Goal: Information Seeking & Learning: Understand process/instructions

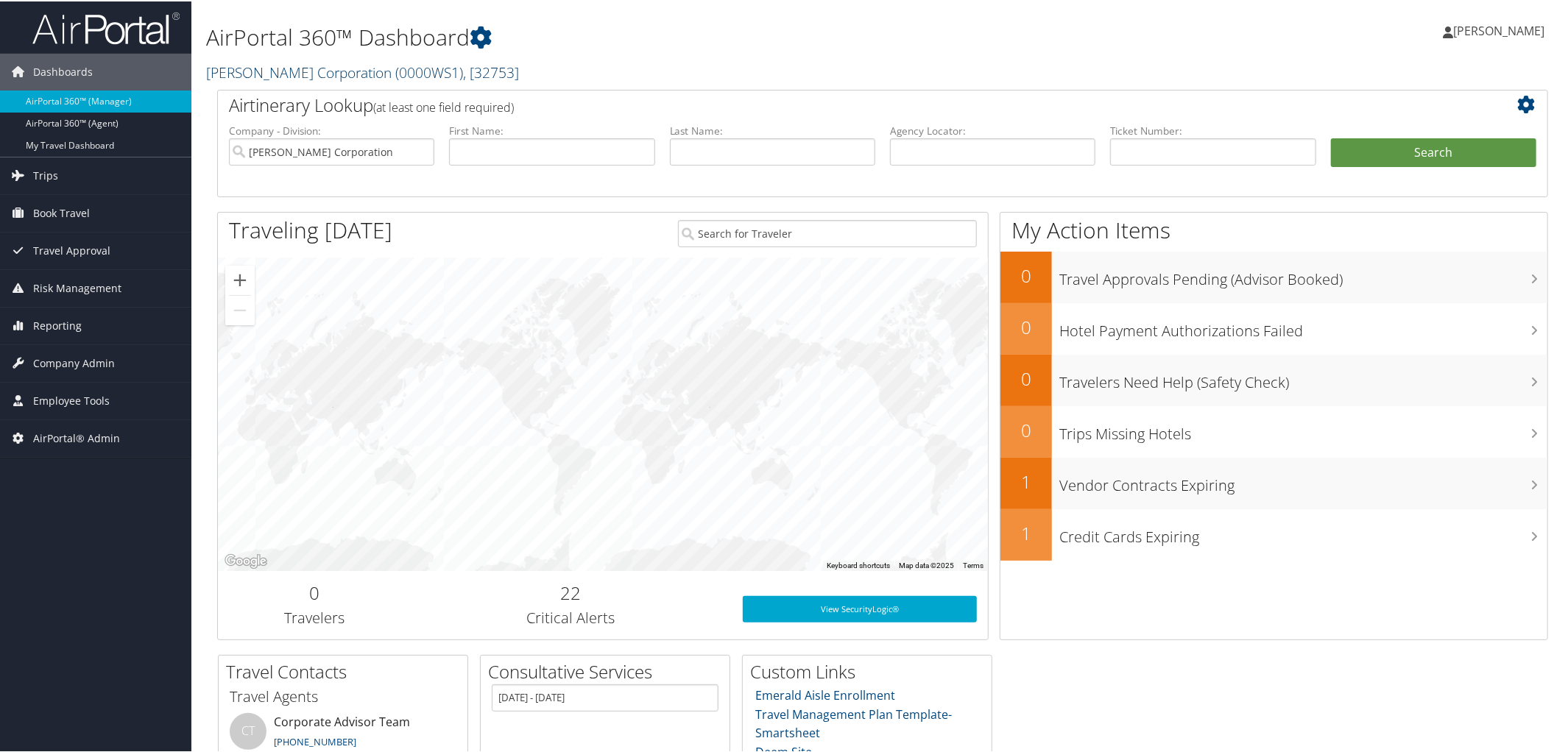
click at [329, 68] on link "Frasier Corporation ( 0000WS1 ) , [ 32753 ]" at bounding box center [362, 70] width 313 height 20
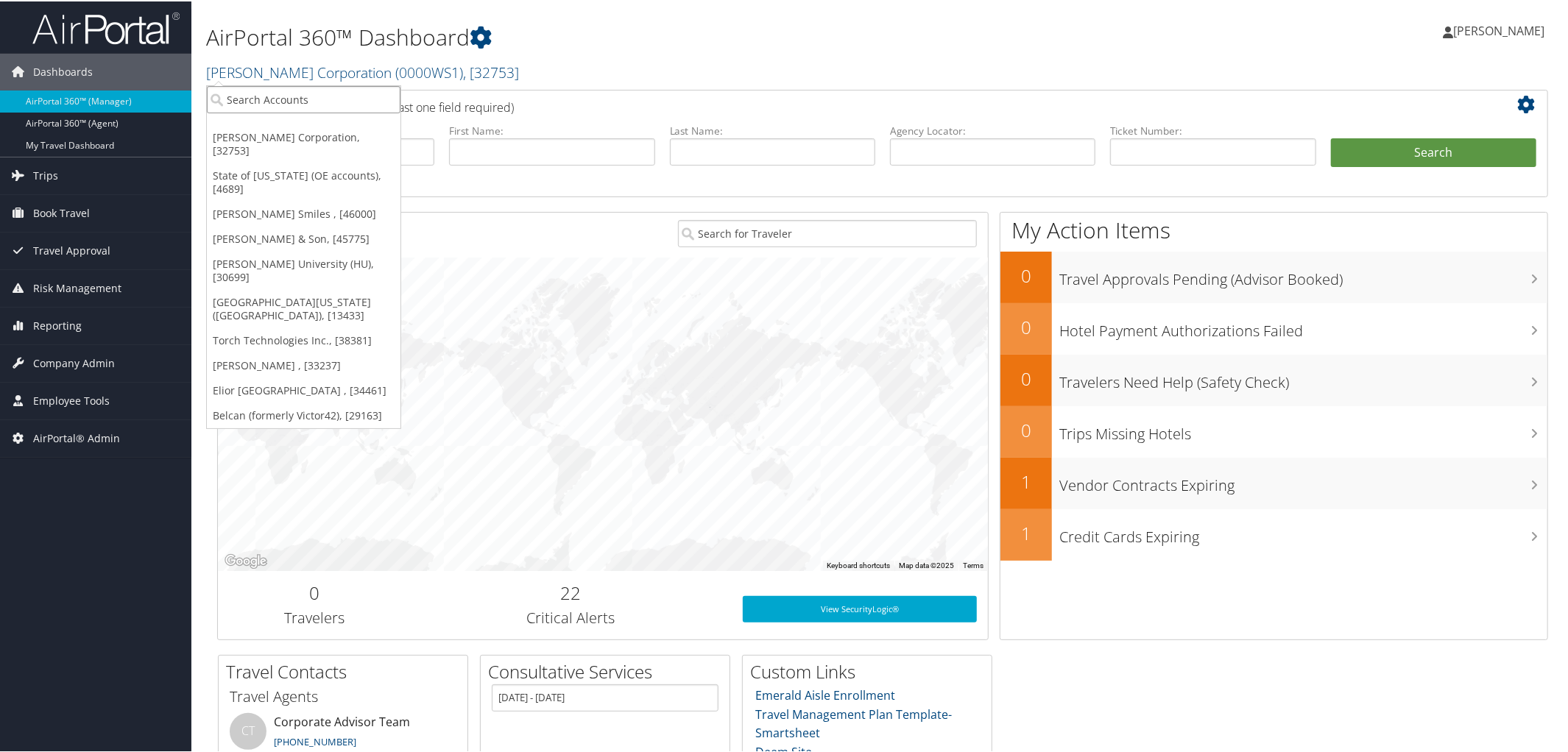
click at [315, 104] on input "search" at bounding box center [303, 98] width 194 height 28
type input "Nuvia Sm"
click at [305, 122] on div "Nuvia Smiles (302082), [46000]" at bounding box center [306, 125] width 216 height 13
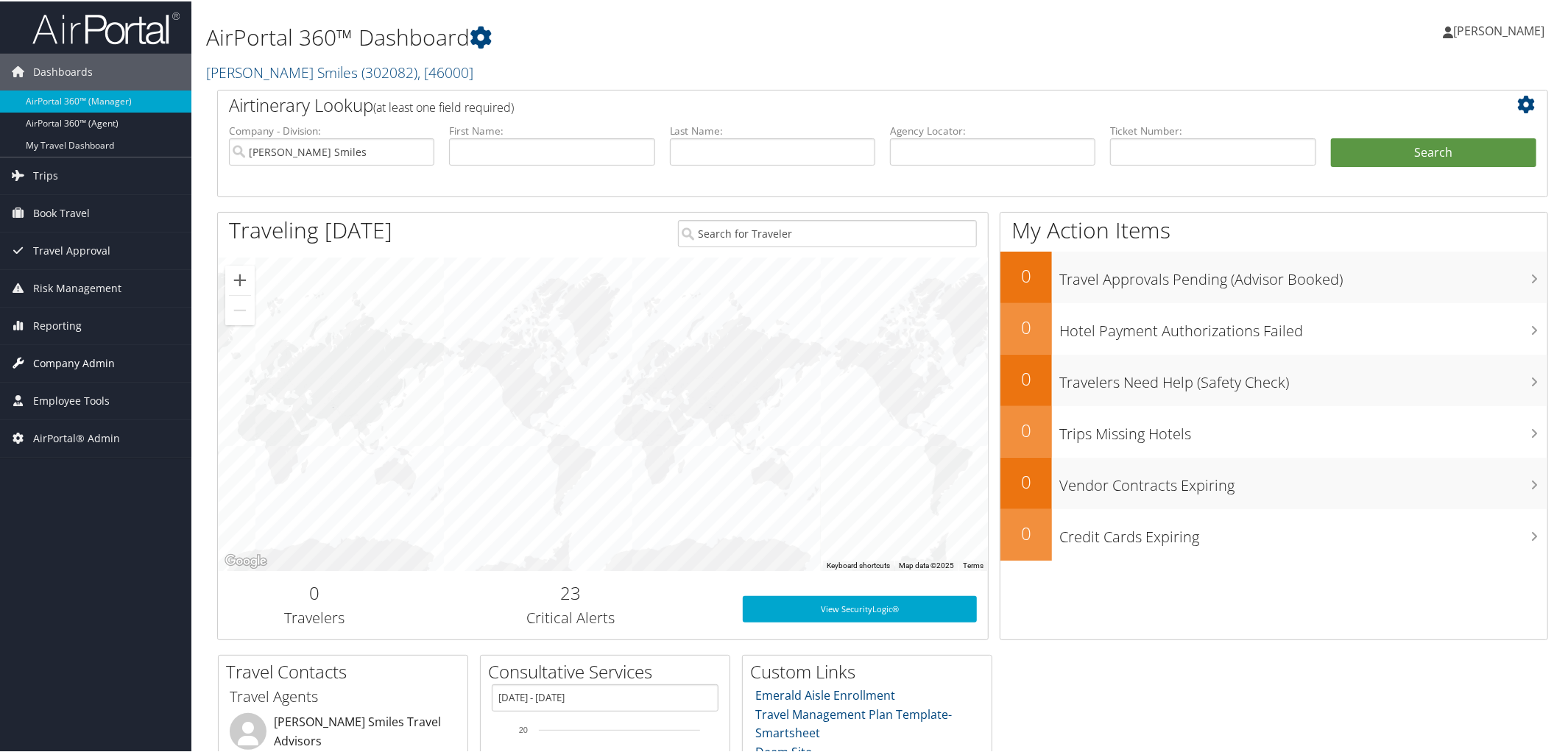
click at [68, 366] on span "Company Admin" at bounding box center [74, 361] width 82 height 36
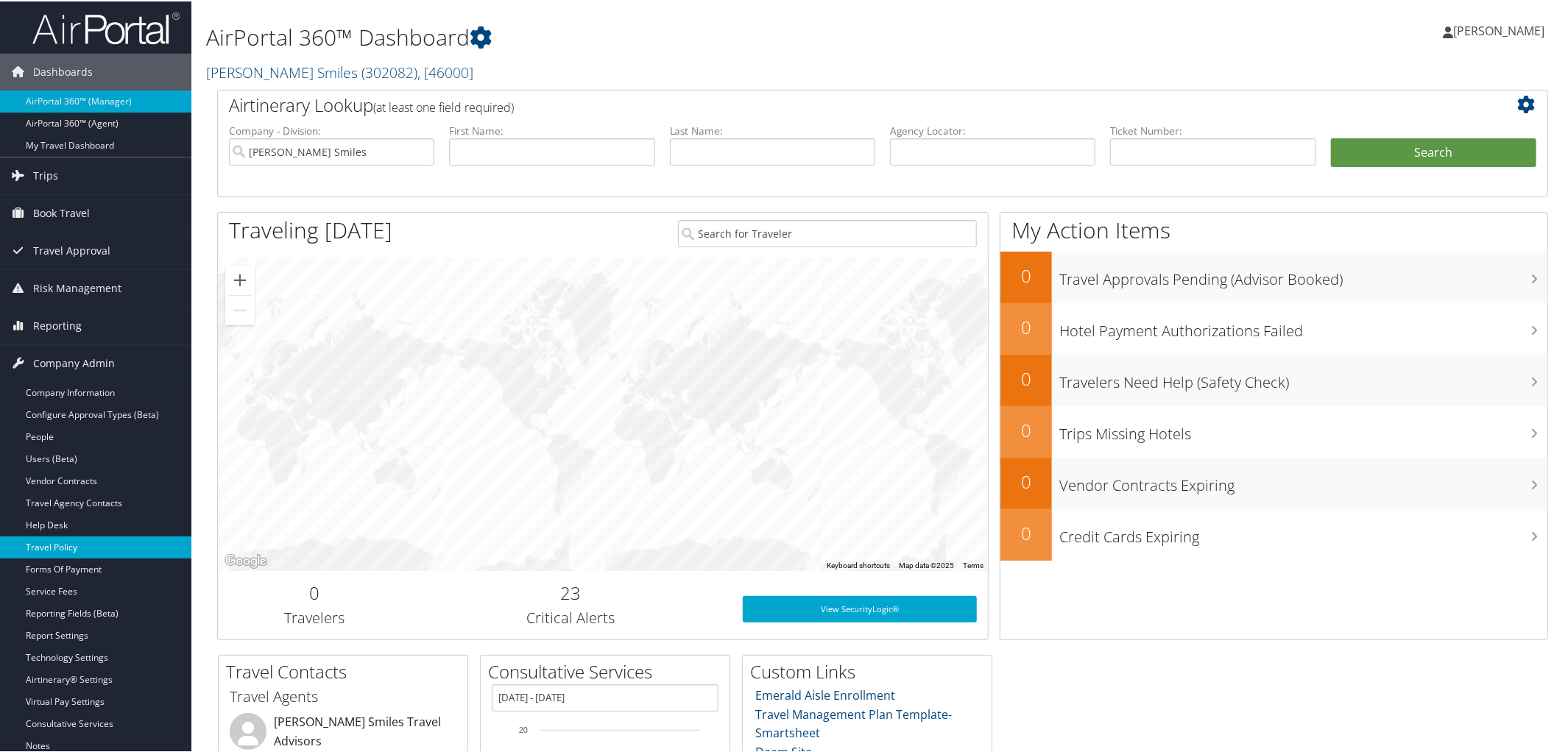
click at [84, 545] on link "Travel Policy" at bounding box center [96, 545] width 191 height 22
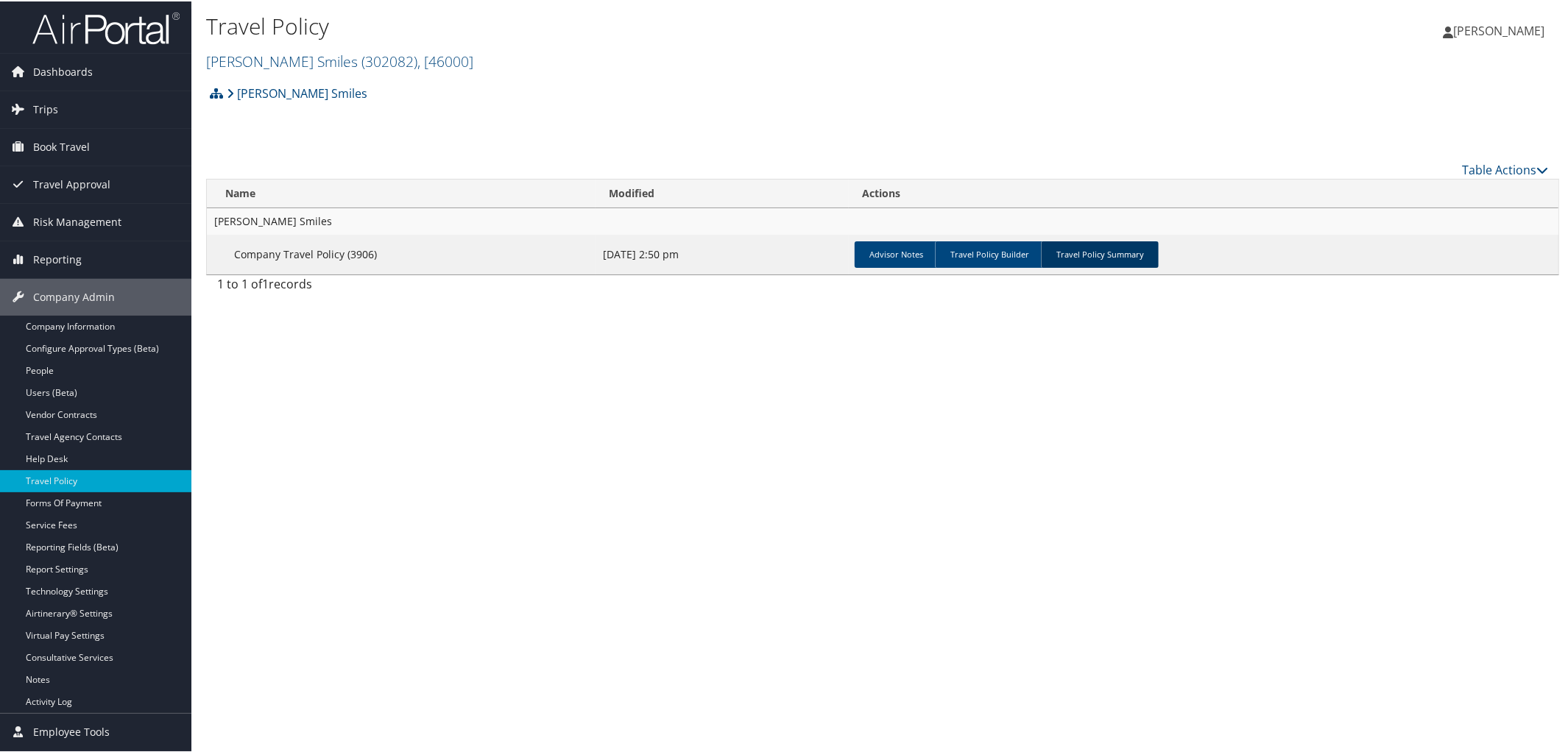
click at [1087, 251] on link "Travel Policy Summary" at bounding box center [1099, 253] width 118 height 27
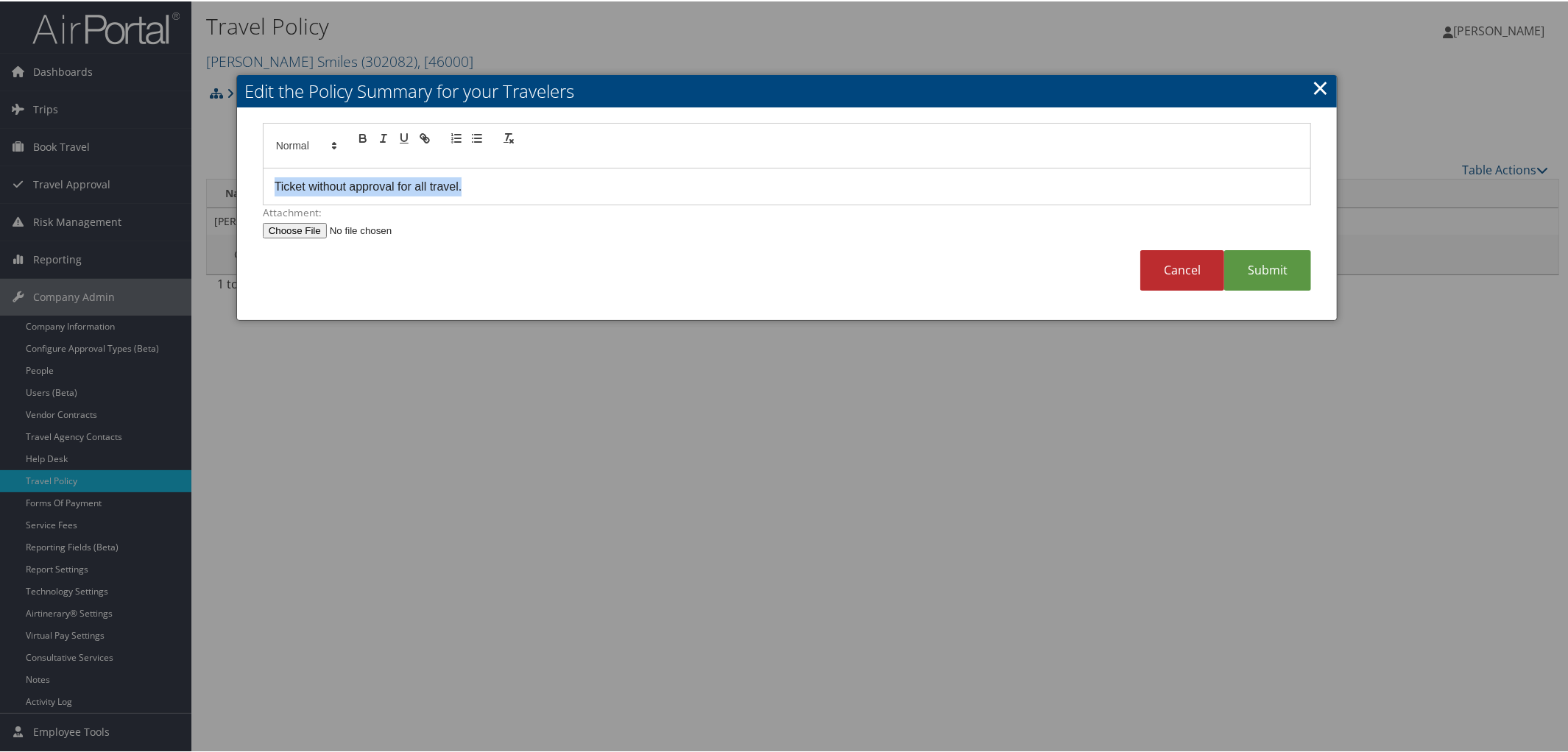
drag, startPoint x: 512, startPoint y: 183, endPoint x: 118, endPoint y: 170, distance: 394.2
click at [118, 170] on body "Menu Dashboards ► AirPortal 360™ (Manager) AirPortal 360™ (Agent) My Travel Das…" at bounding box center [786, 376] width 1574 height 752
click at [1278, 284] on link "Submit" at bounding box center [1267, 269] width 87 height 41
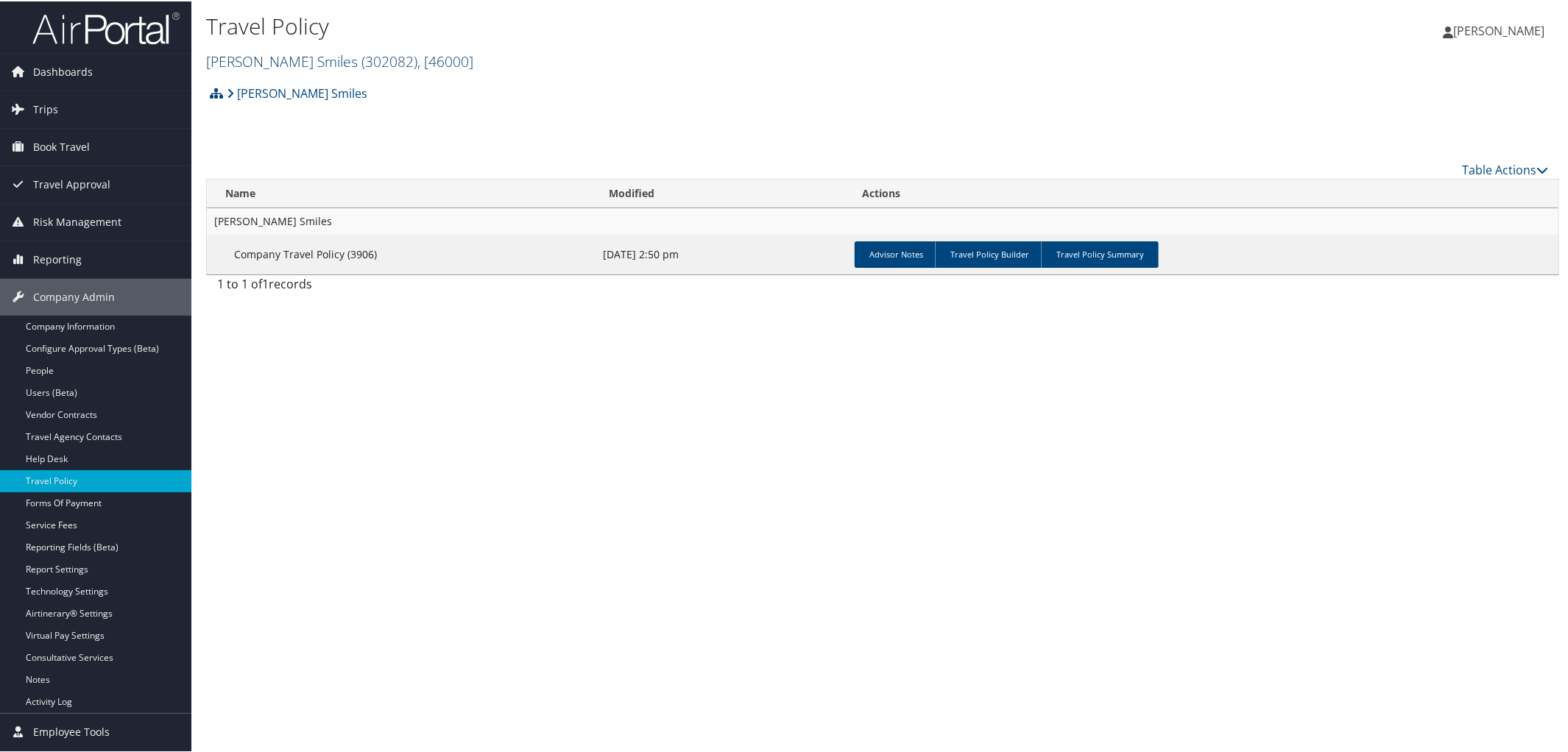
click at [279, 50] on link "[PERSON_NAME] Smiles ( 302082 ) , [ 46000 ]" at bounding box center [340, 60] width 268 height 20
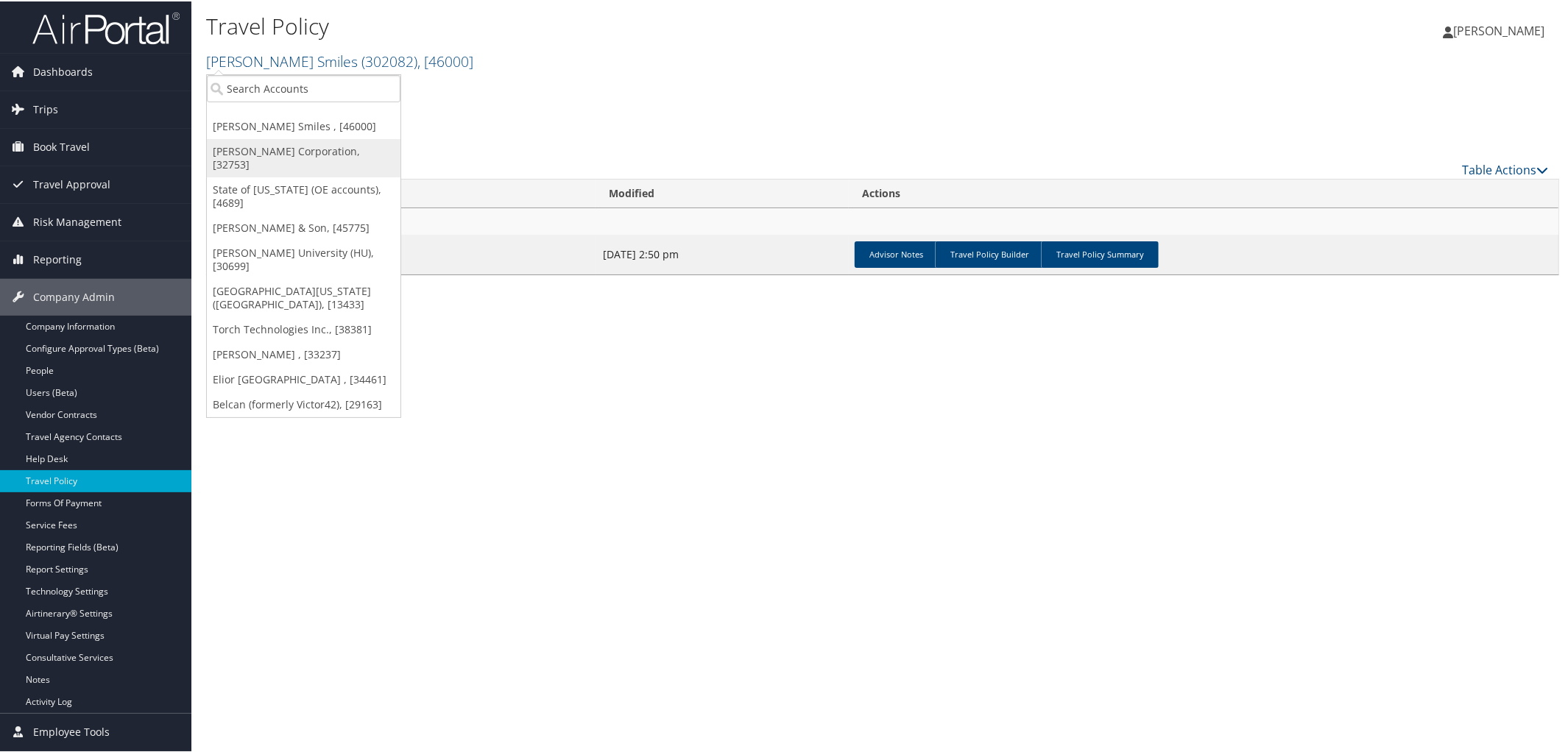
click at [267, 150] on link "[PERSON_NAME] Corporation, [32753]" at bounding box center [303, 156] width 194 height 38
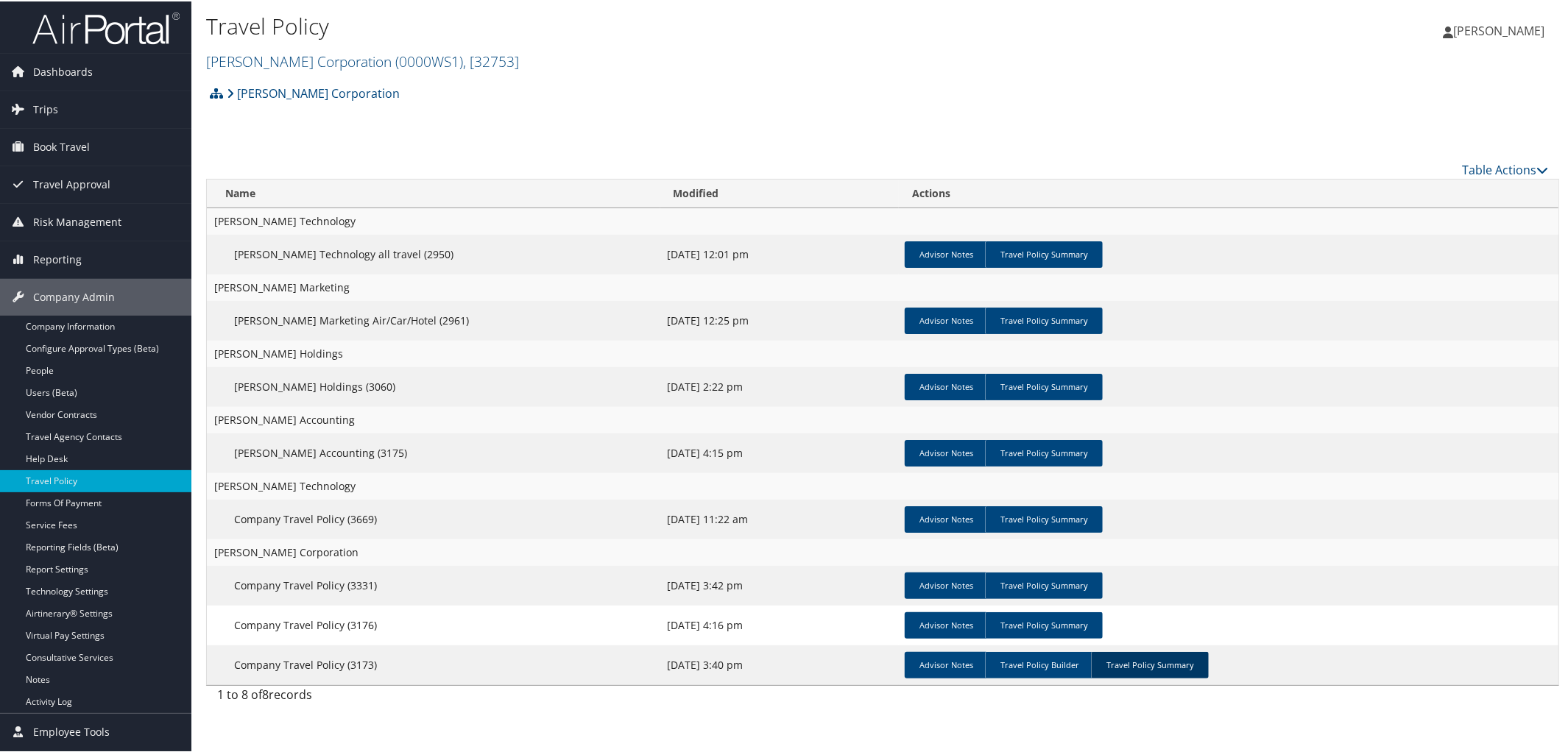
click at [1141, 669] on link "Travel Policy Summary" at bounding box center [1150, 664] width 118 height 27
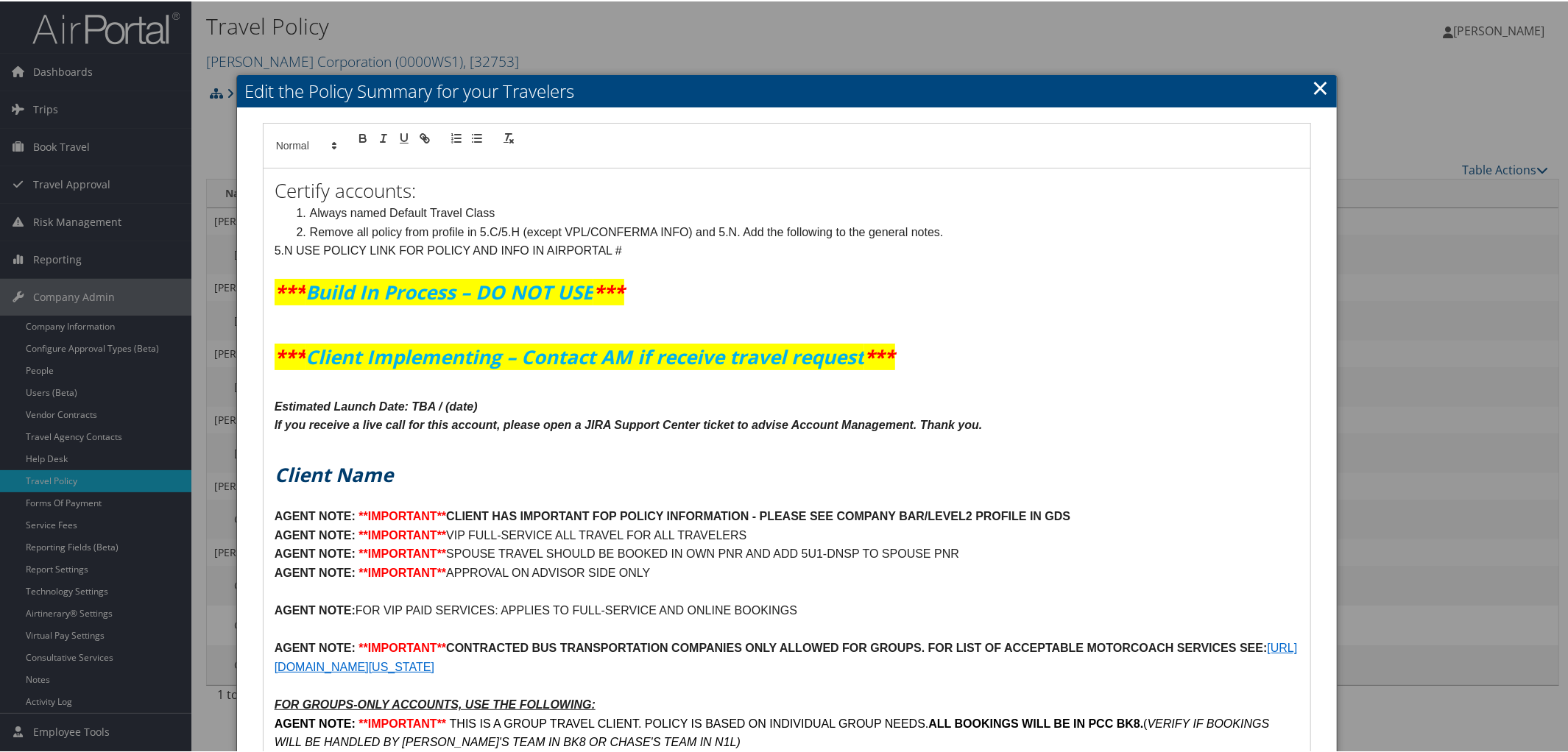
click at [1149, 434] on h1 at bounding box center [787, 446] width 1026 height 27
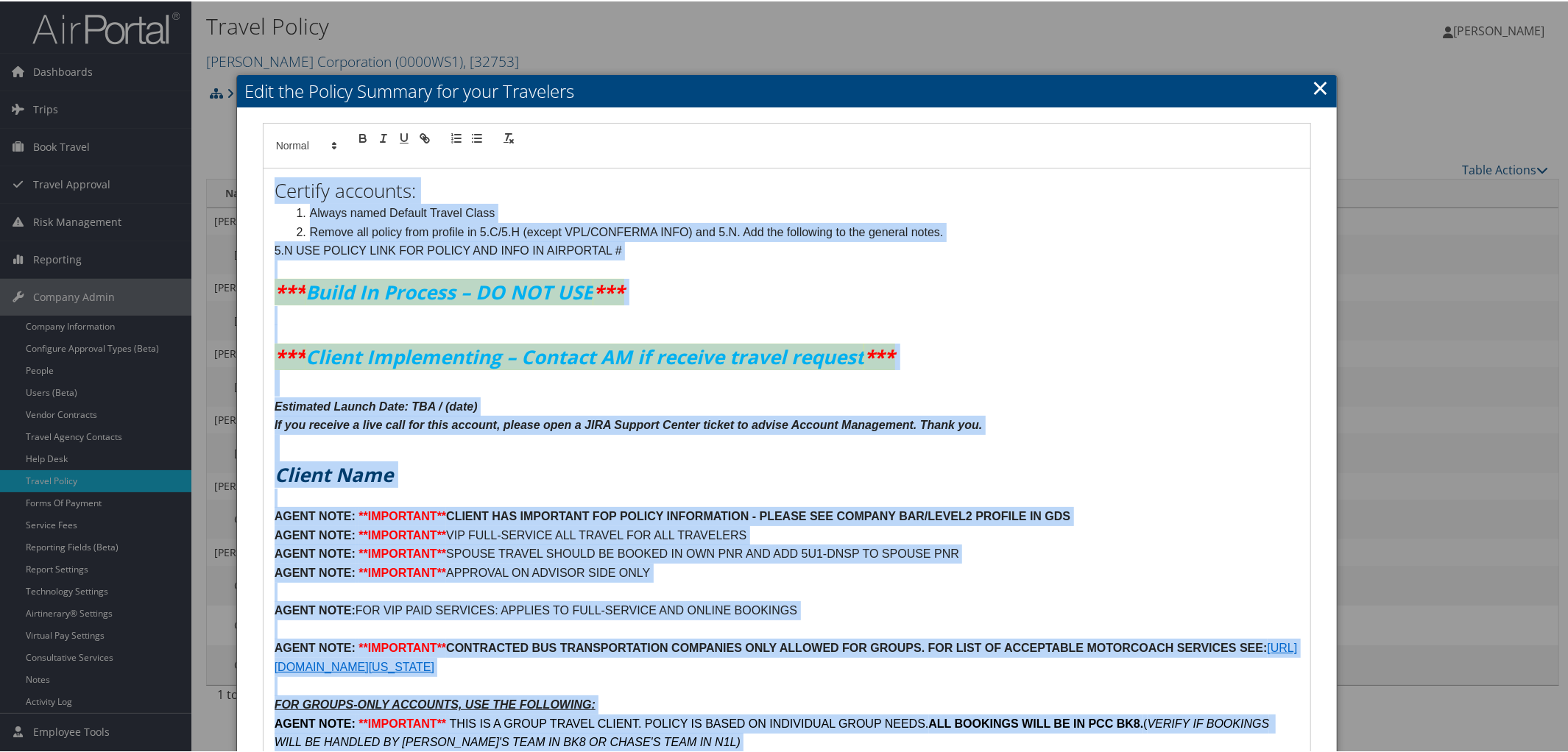
copy div "Certify accounts: Always named Default Travel Class Remove all policy from prof…"
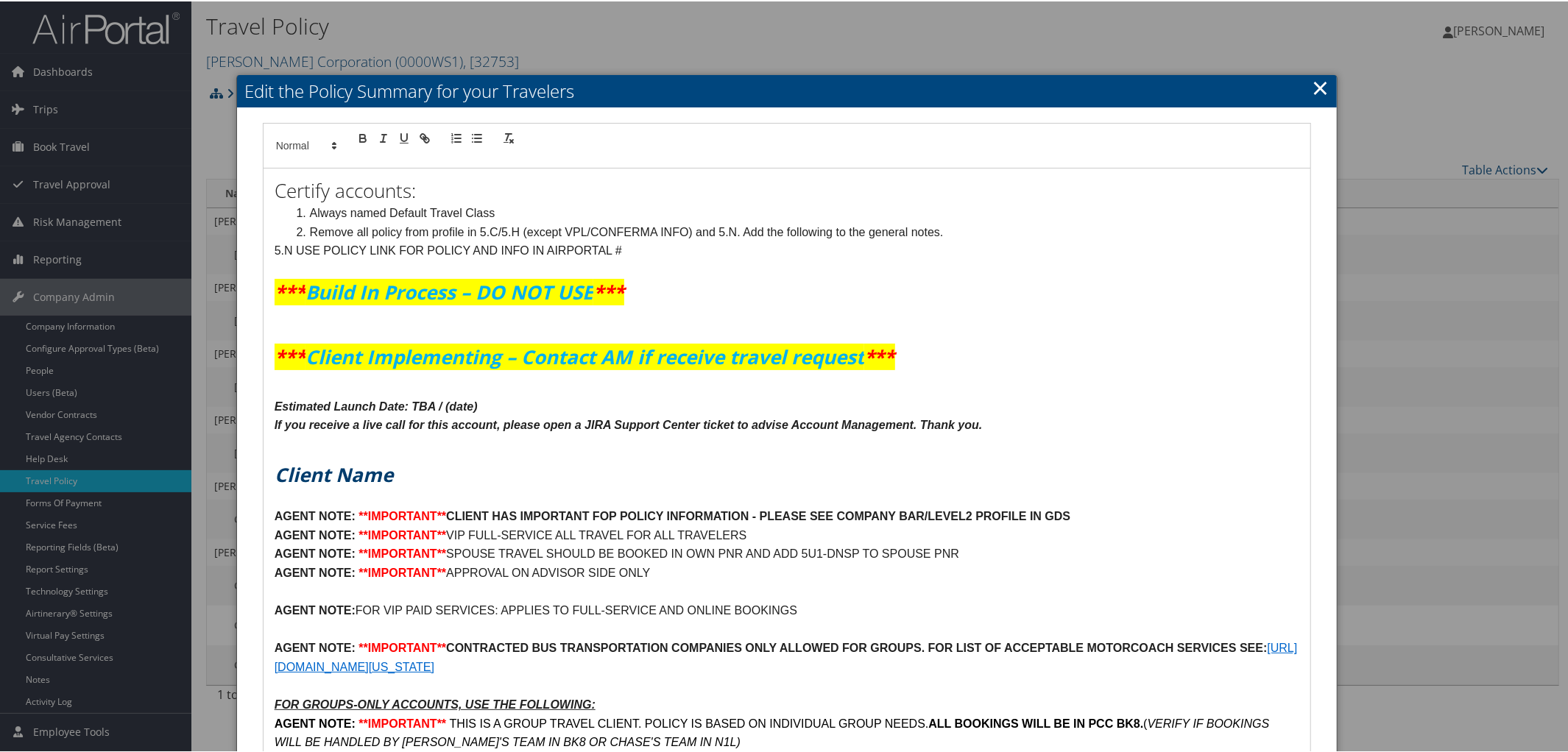
click at [1313, 91] on link "×" at bounding box center [1320, 86] width 17 height 29
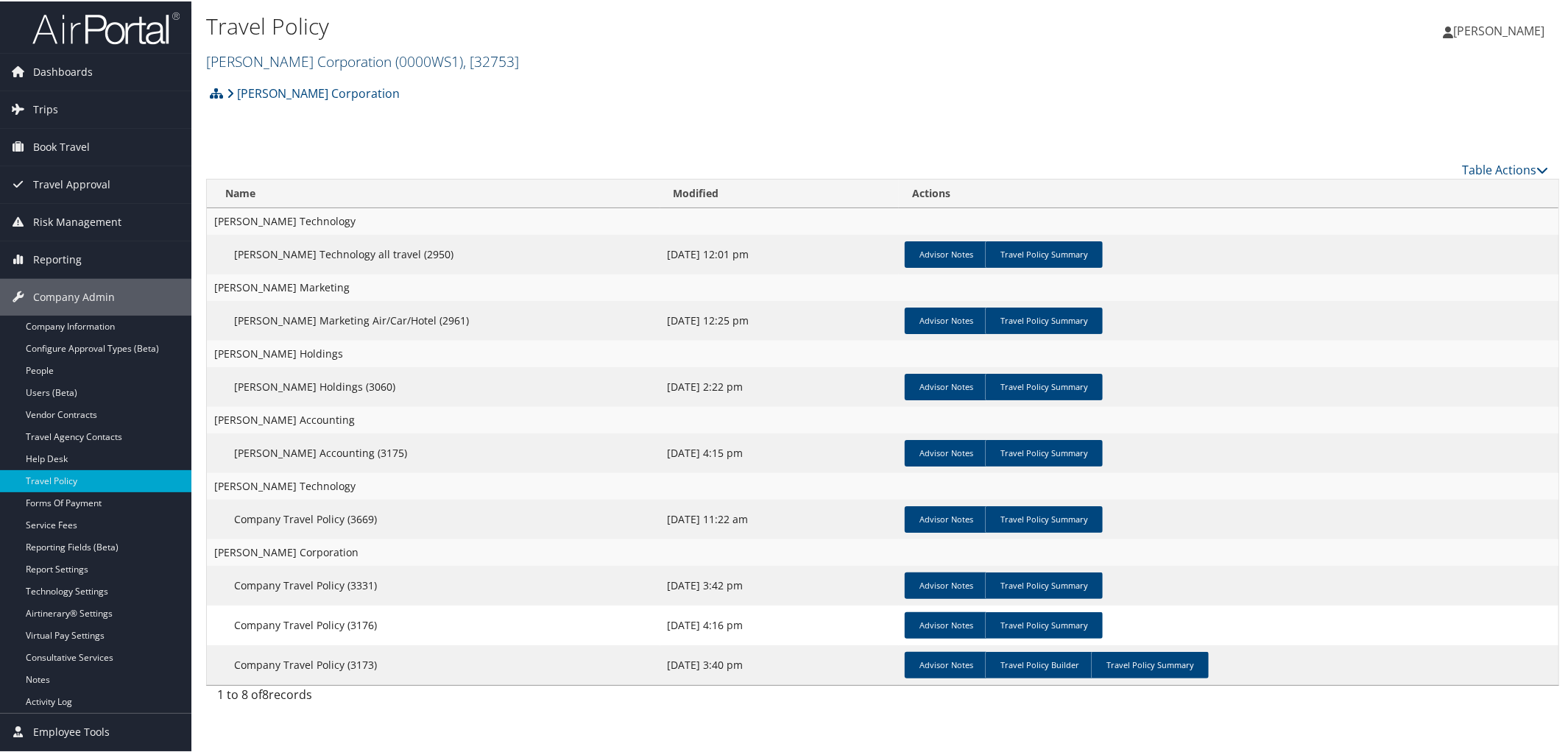
click at [302, 67] on link "Frasier Corporation ( 0000WS1 ) , [ 32753 ]" at bounding box center [362, 60] width 313 height 20
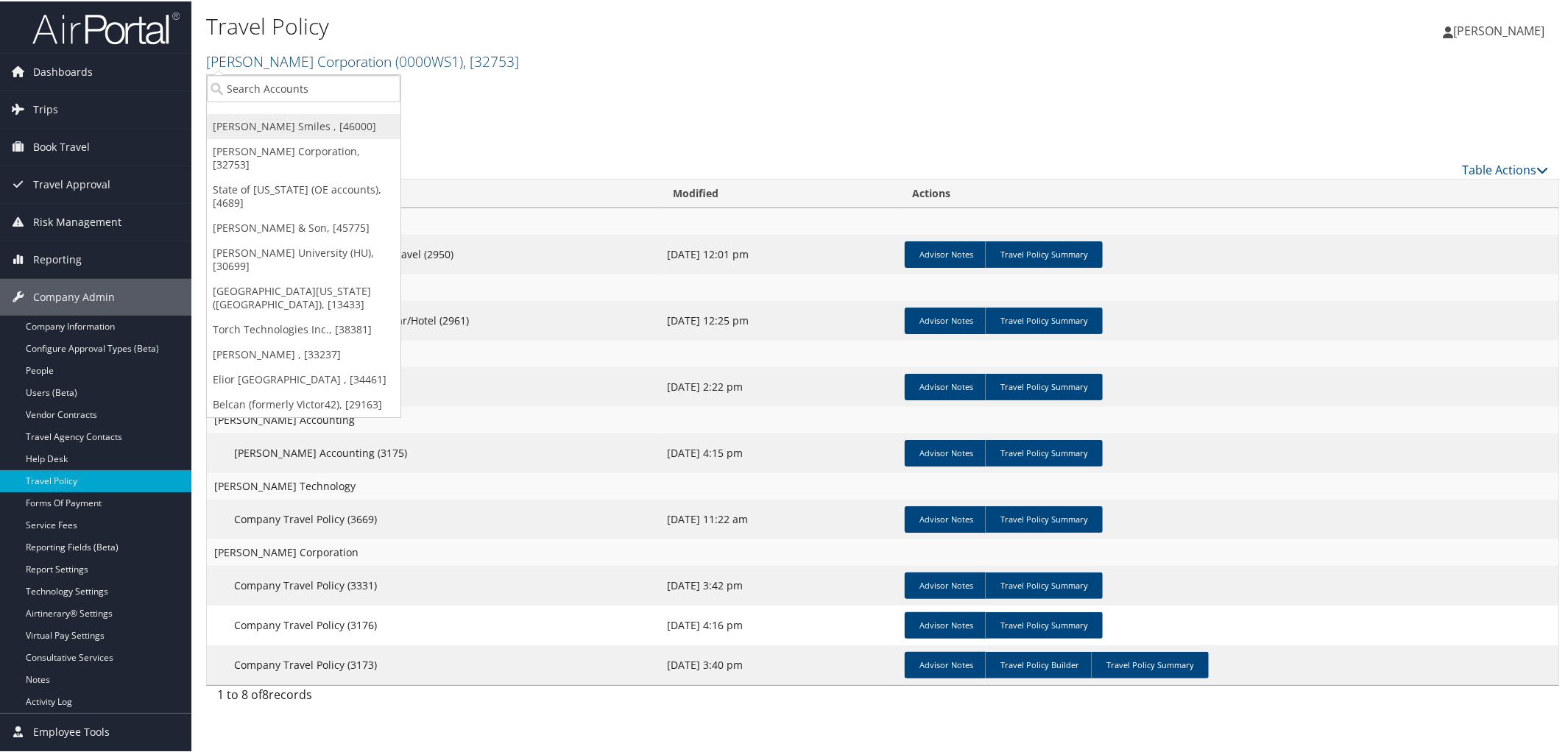
click at [309, 127] on link "[PERSON_NAME] Smiles , [46000]" at bounding box center [303, 125] width 194 height 25
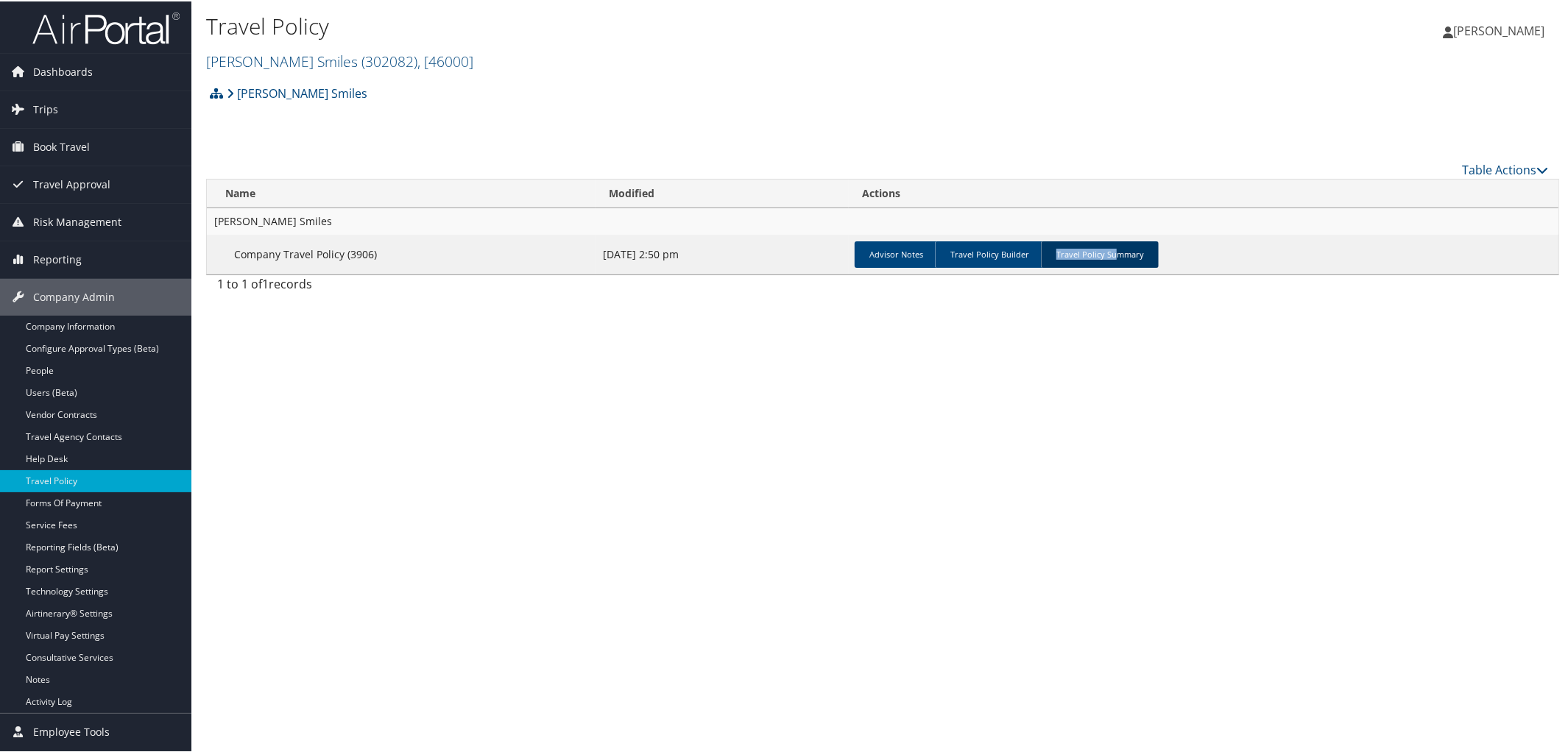
drag, startPoint x: 1106, startPoint y: 263, endPoint x: 1103, endPoint y: 239, distance: 24.2
click at [1103, 240] on link "Travel Policy Summary" at bounding box center [1099, 253] width 118 height 27
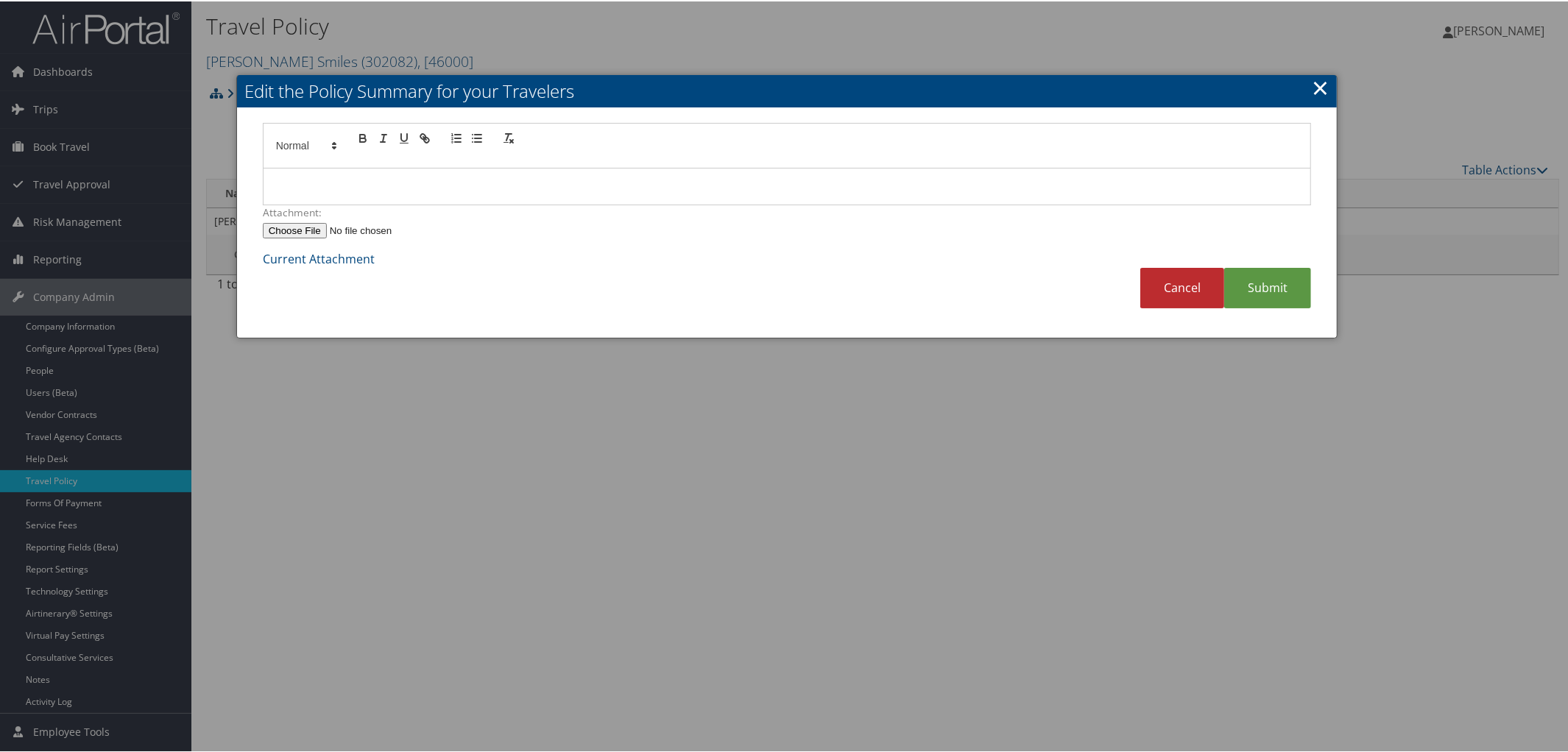
click at [452, 178] on p at bounding box center [787, 186] width 1026 height 19
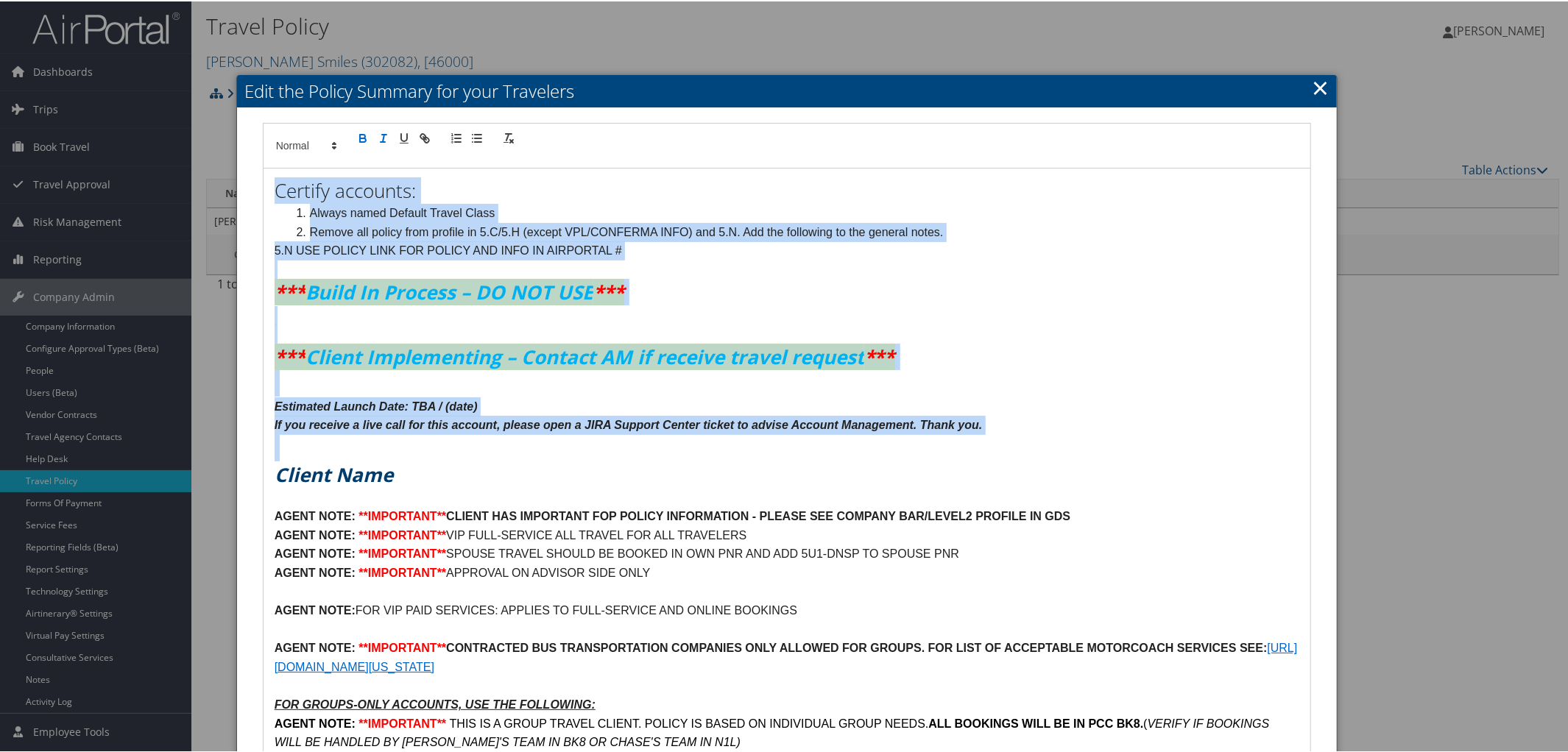
drag, startPoint x: 271, startPoint y: 183, endPoint x: 995, endPoint y: 439, distance: 767.9
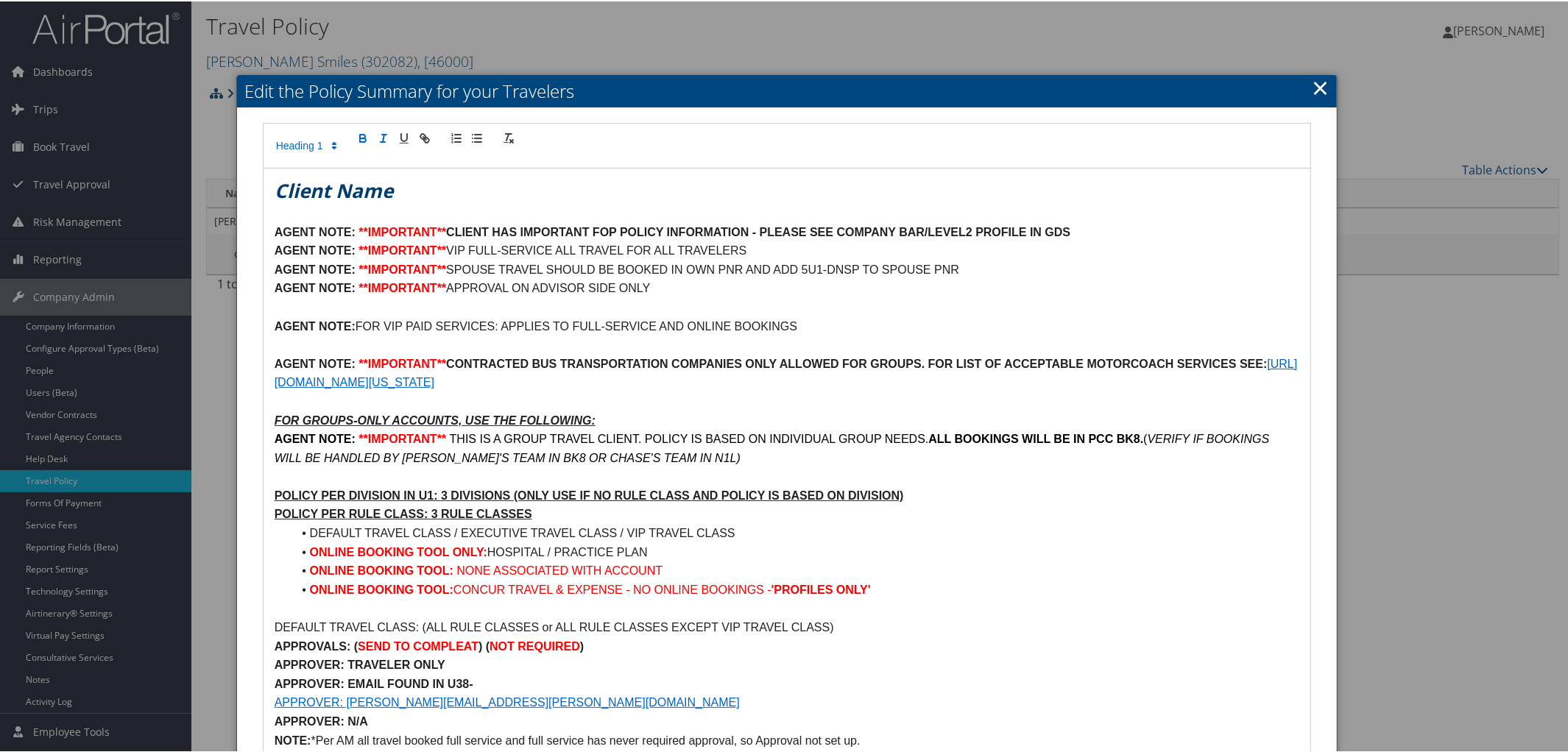
click at [397, 196] on h1 "Client Name" at bounding box center [787, 189] width 1026 height 27
click at [291, 190] on em "CNuvia Smiles" at bounding box center [343, 189] width 136 height 27
click at [1106, 222] on p "AGENT NOTE: **IMPORTANT** CLIENT HAS IMPORTANT FOP POLICY INFORMATION - PLEASE …" at bounding box center [787, 231] width 1026 height 19
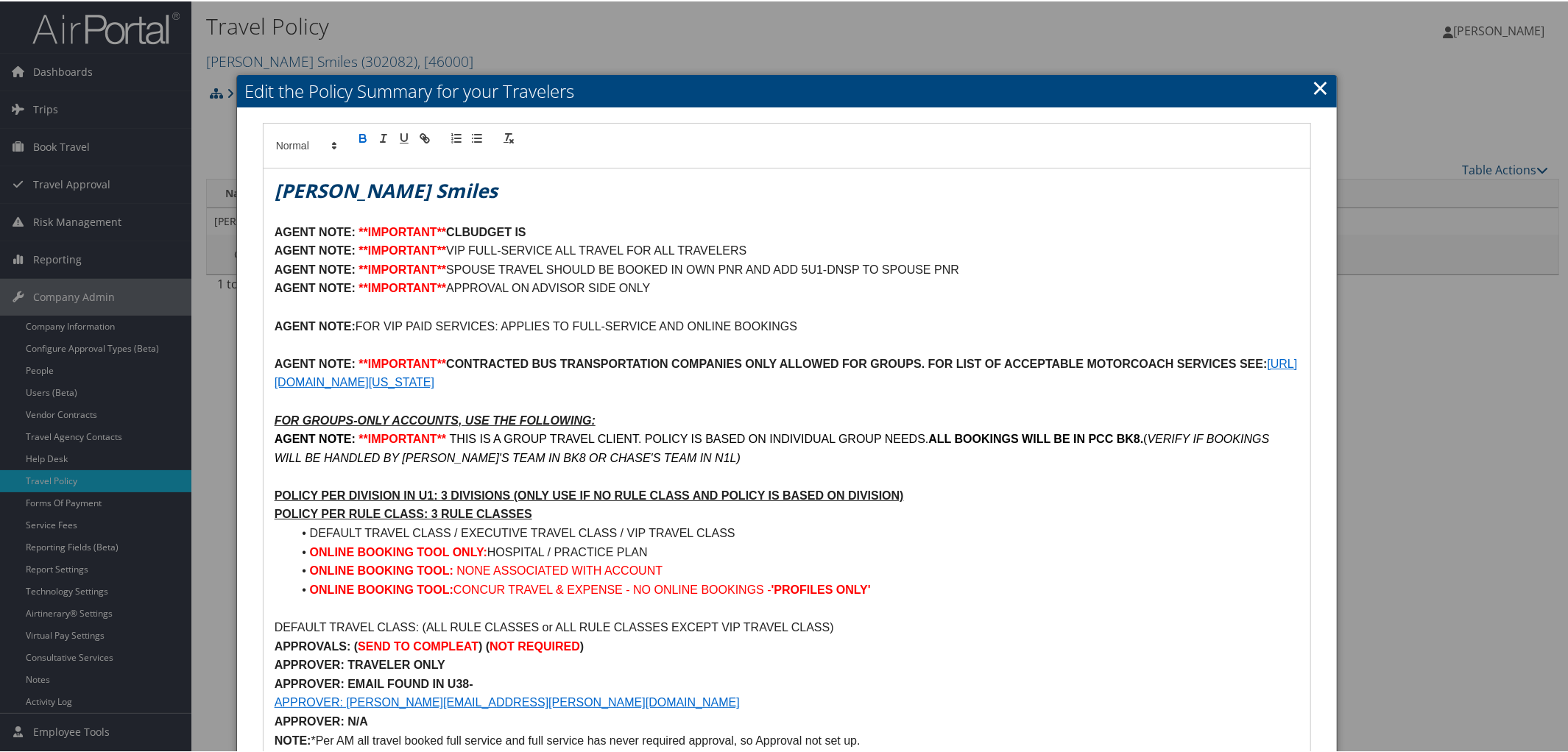
click at [458, 236] on strong "CLBUDGET IS" at bounding box center [486, 230] width 79 height 12
click at [451, 231] on strong "LBUDGET IS" at bounding box center [482, 230] width 71 height 12
click at [455, 233] on strong "LBUDGET IS" at bounding box center [482, 230] width 71 height 12
click at [551, 224] on p "AGENT NOTE: **IMPORTANT** BUDGET IS" at bounding box center [787, 231] width 1026 height 19
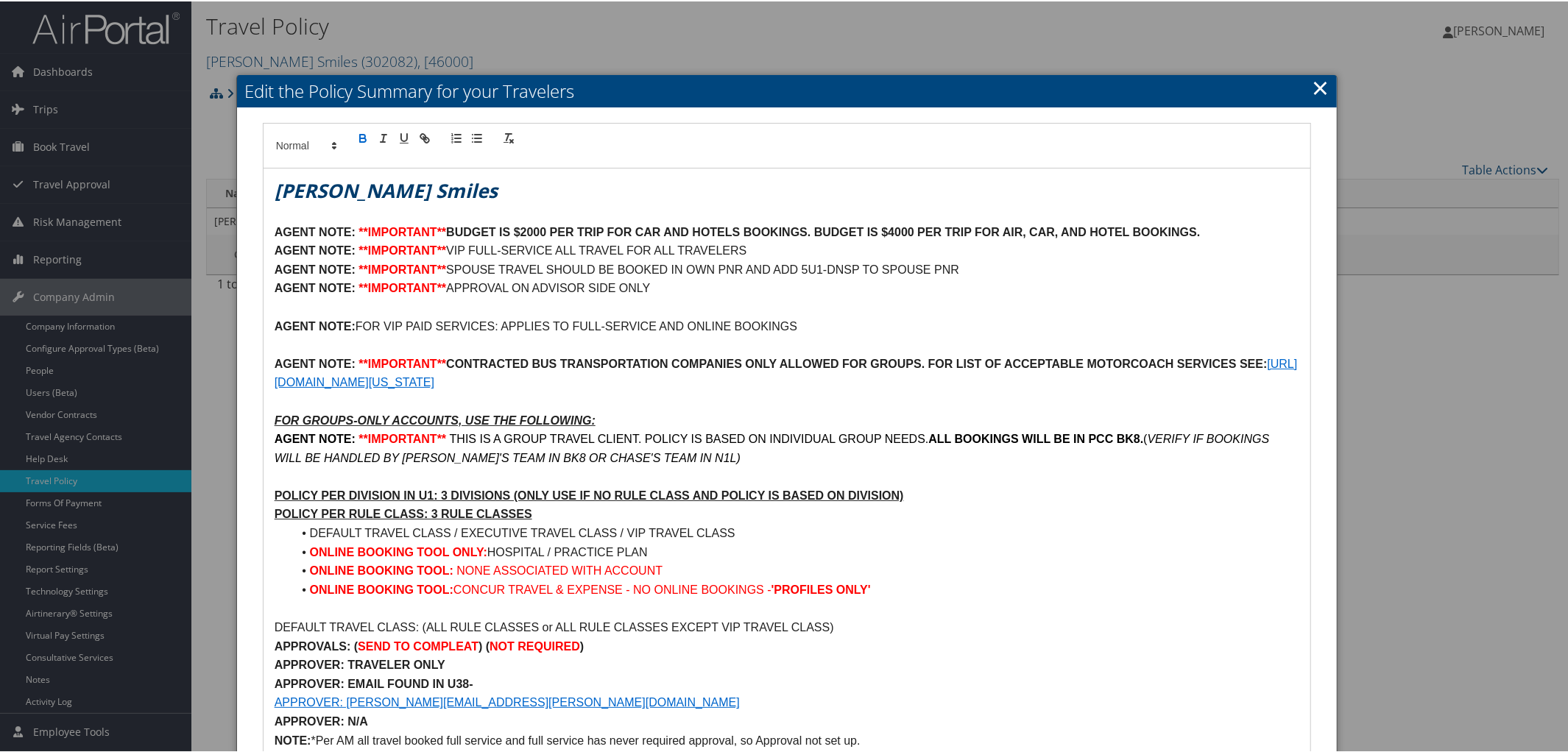
click at [628, 249] on p "AGENT NOTE: **IMPORTANT** VIP FULL-SERVICE ALL TRAVEL FOR ALL TRAVELERS" at bounding box center [787, 250] width 1026 height 19
drag, startPoint x: 450, startPoint y: 250, endPoint x: 700, endPoint y: 254, distance: 250.0
click at [700, 254] on p "AGENT NOTE: **IMPORTANT** VIP FULL-SERVICE FOR ALL TRAVELERS" at bounding box center [787, 250] width 1026 height 19
click at [730, 257] on p "AGENT NOTE: **IMPORTANT** VIP FULL-SERVICE FOR ALL TRAVELERS" at bounding box center [787, 250] width 1026 height 19
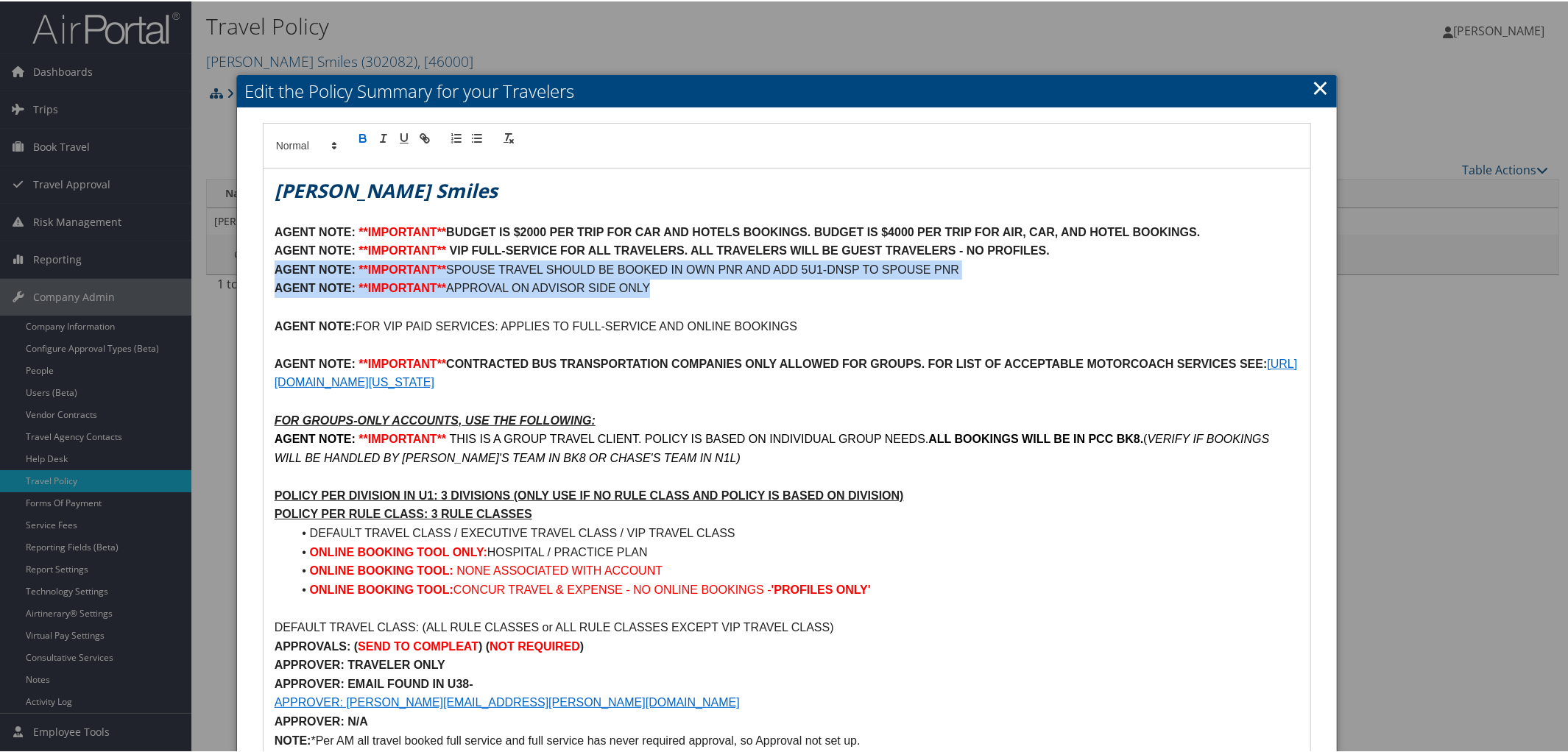
drag, startPoint x: 265, startPoint y: 274, endPoint x: 684, endPoint y: 293, distance: 419.4
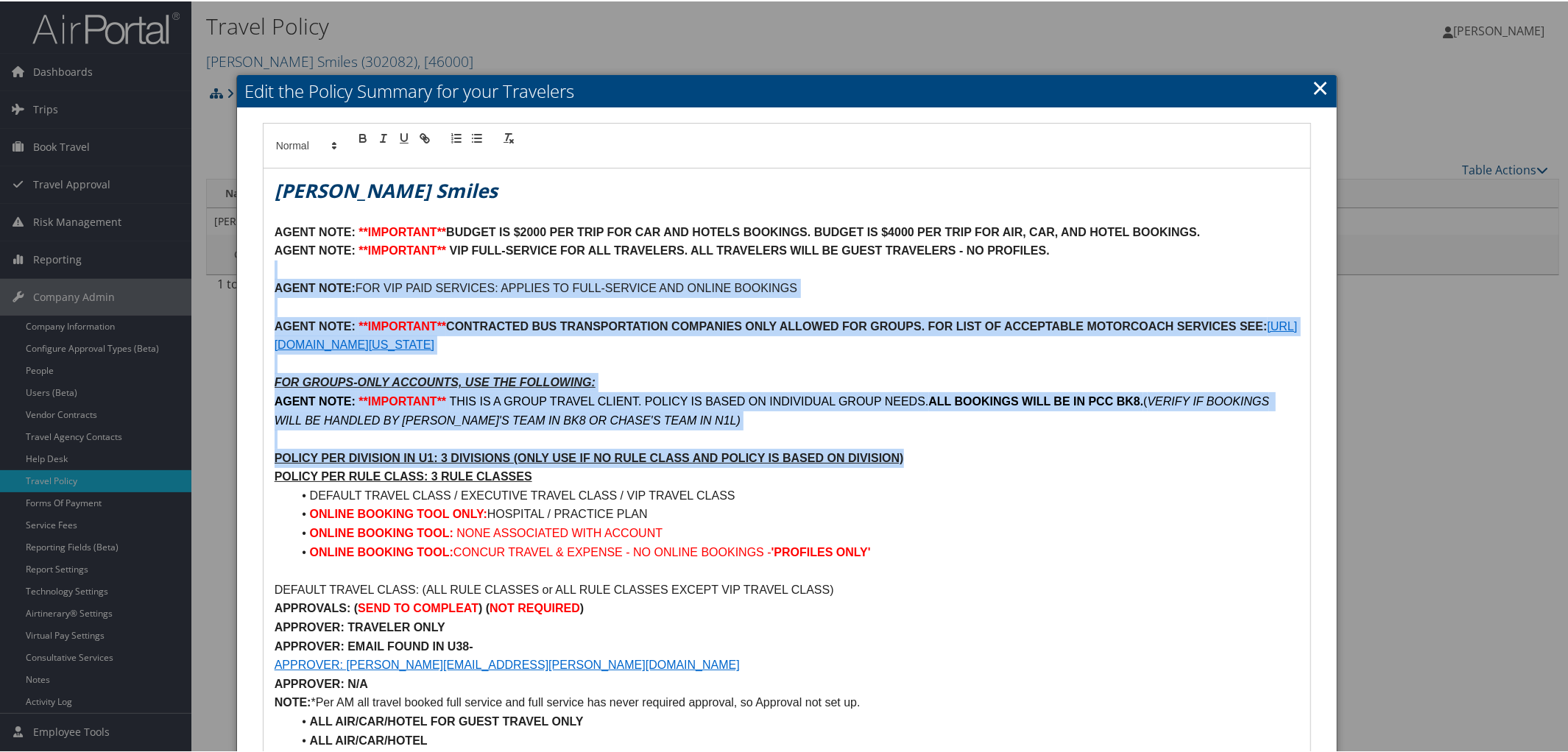
drag, startPoint x: 267, startPoint y: 264, endPoint x: 922, endPoint y: 450, distance: 680.9
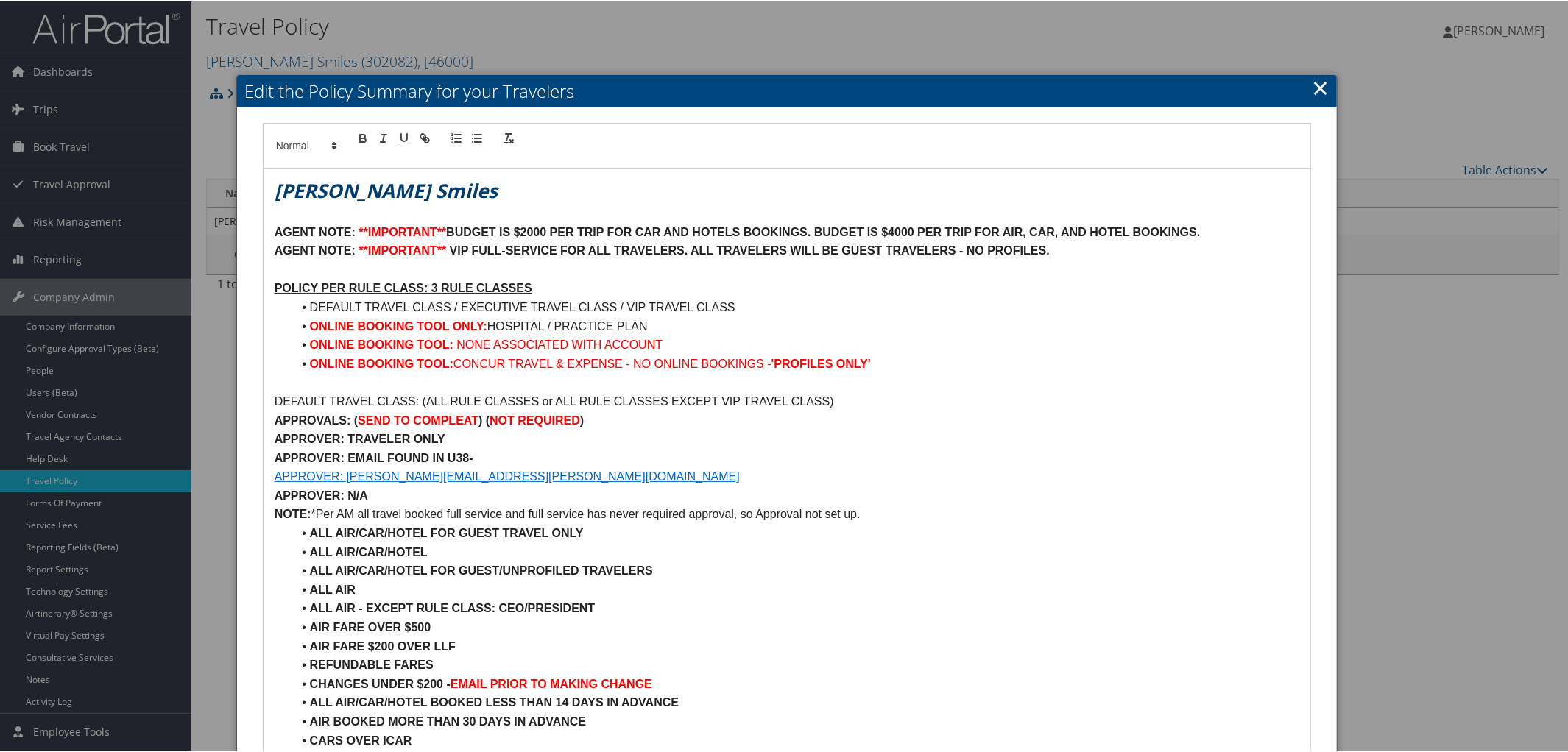
click at [433, 288] on u "POLICY PER RULE CLASS: 3 RULE CLASSES" at bounding box center [404, 286] width 258 height 12
click at [436, 284] on u "POLICY PER RULE CLASS: 3 RULE CLASSES" at bounding box center [404, 286] width 258 height 12
click at [533, 287] on p "POLICY PER RULE CLASS: 1 RULE CLASSES" at bounding box center [787, 287] width 1026 height 19
drag, startPoint x: 448, startPoint y: 308, endPoint x: 758, endPoint y: 307, distance: 310.0
click at [758, 307] on li "DEFAULT TRAVEL CLASS / EXECUTIVE TRAVEL CLASS / VIP TRAVEL CLASS" at bounding box center [795, 306] width 1008 height 19
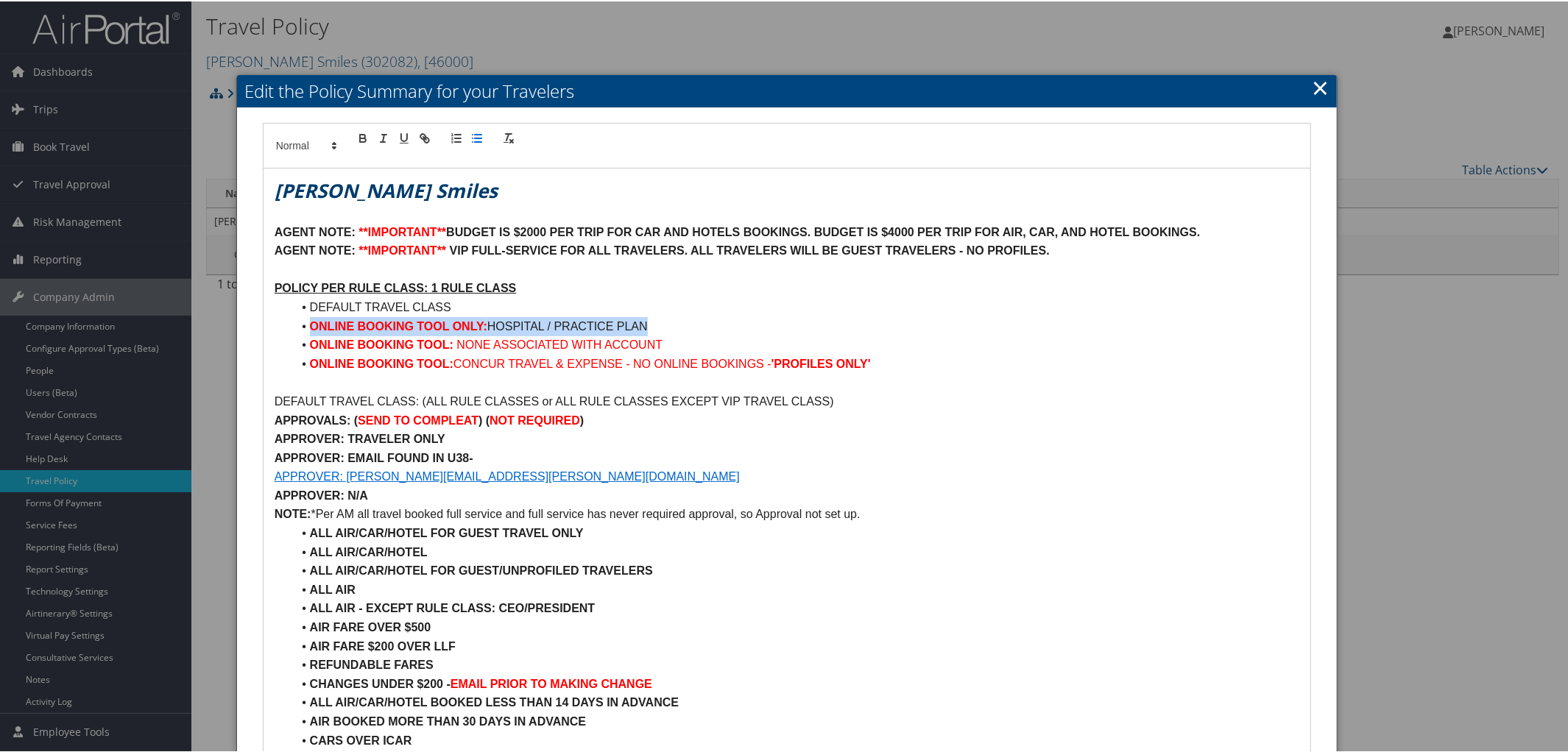
drag, startPoint x: 306, startPoint y: 326, endPoint x: 657, endPoint y: 329, distance: 351.0
click at [657, 329] on li "ONLINE BOOKING TOOL ONLY: HOSPITAL / PRACTICE PLAN" at bounding box center [795, 326] width 1008 height 19
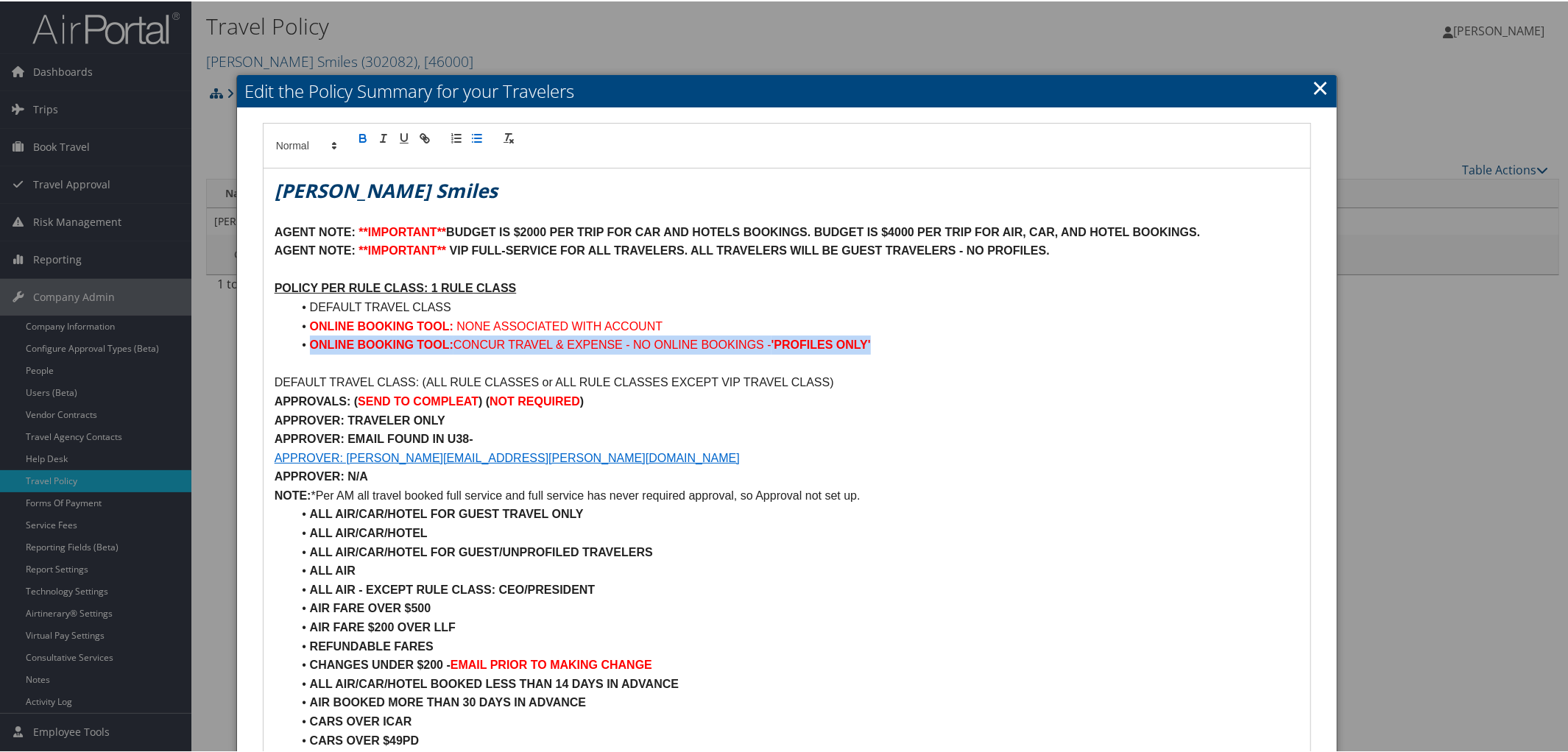
drag, startPoint x: 306, startPoint y: 344, endPoint x: 936, endPoint y: 349, distance: 630.0
click at [936, 349] on li "ONLINE BOOKING TOOL: CONCUR TRAVEL & EXPENSE - NO ONLINE BOOKINGS - 'PROFILES O…" at bounding box center [795, 344] width 1008 height 19
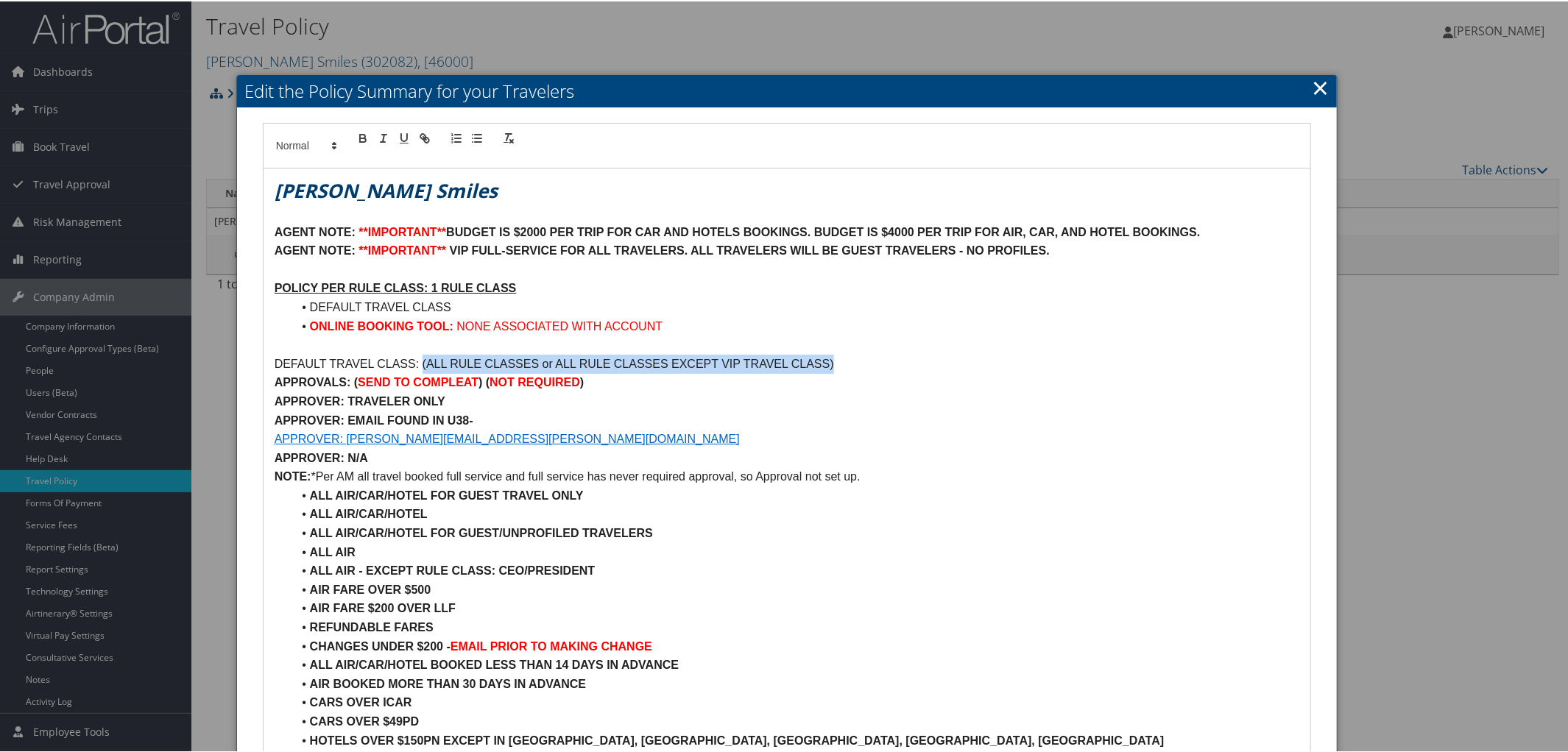
drag, startPoint x: 420, startPoint y: 360, endPoint x: 863, endPoint y: 367, distance: 443.1
click at [863, 367] on p "DEFAULT TRAVEL CLASS: (ALL RULE CLASSES or ALL RULE CLASSES EXCEPT VIP TRAVEL C…" at bounding box center [787, 363] width 1026 height 19
click at [486, 387] on strong ") (" at bounding box center [484, 380] width 11 height 12
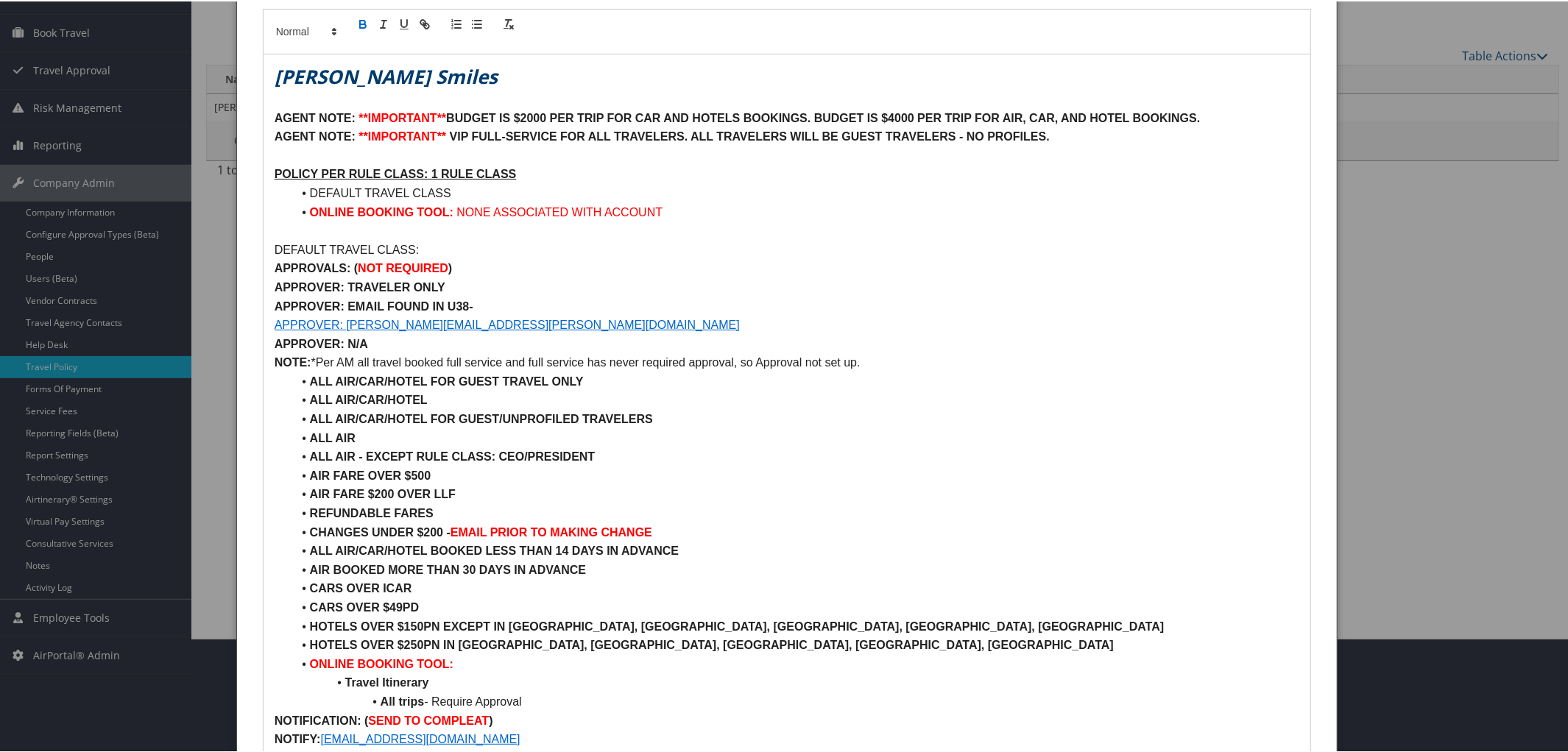
scroll to position [117, 0]
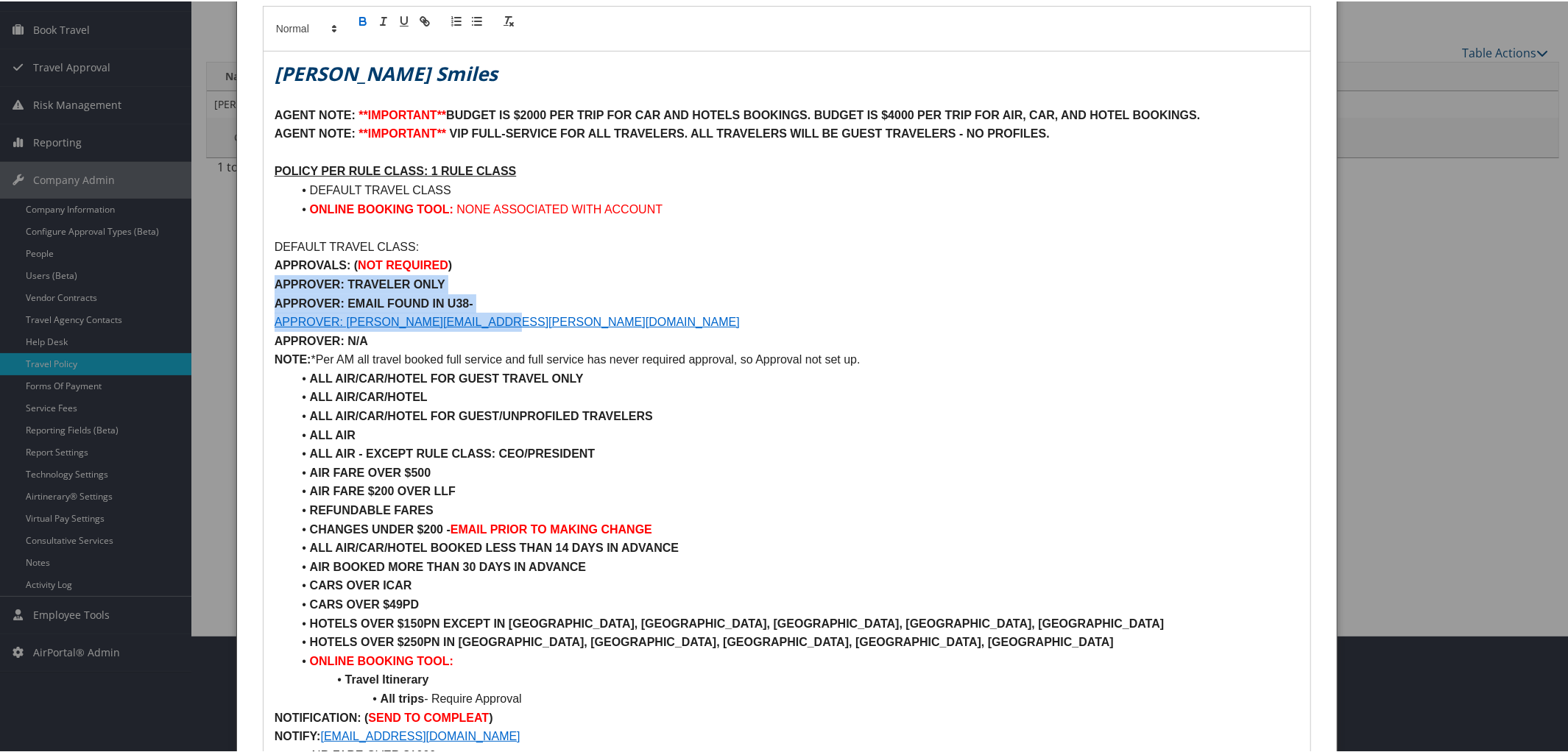
drag, startPoint x: 270, startPoint y: 277, endPoint x: 576, endPoint y: 317, distance: 308.6
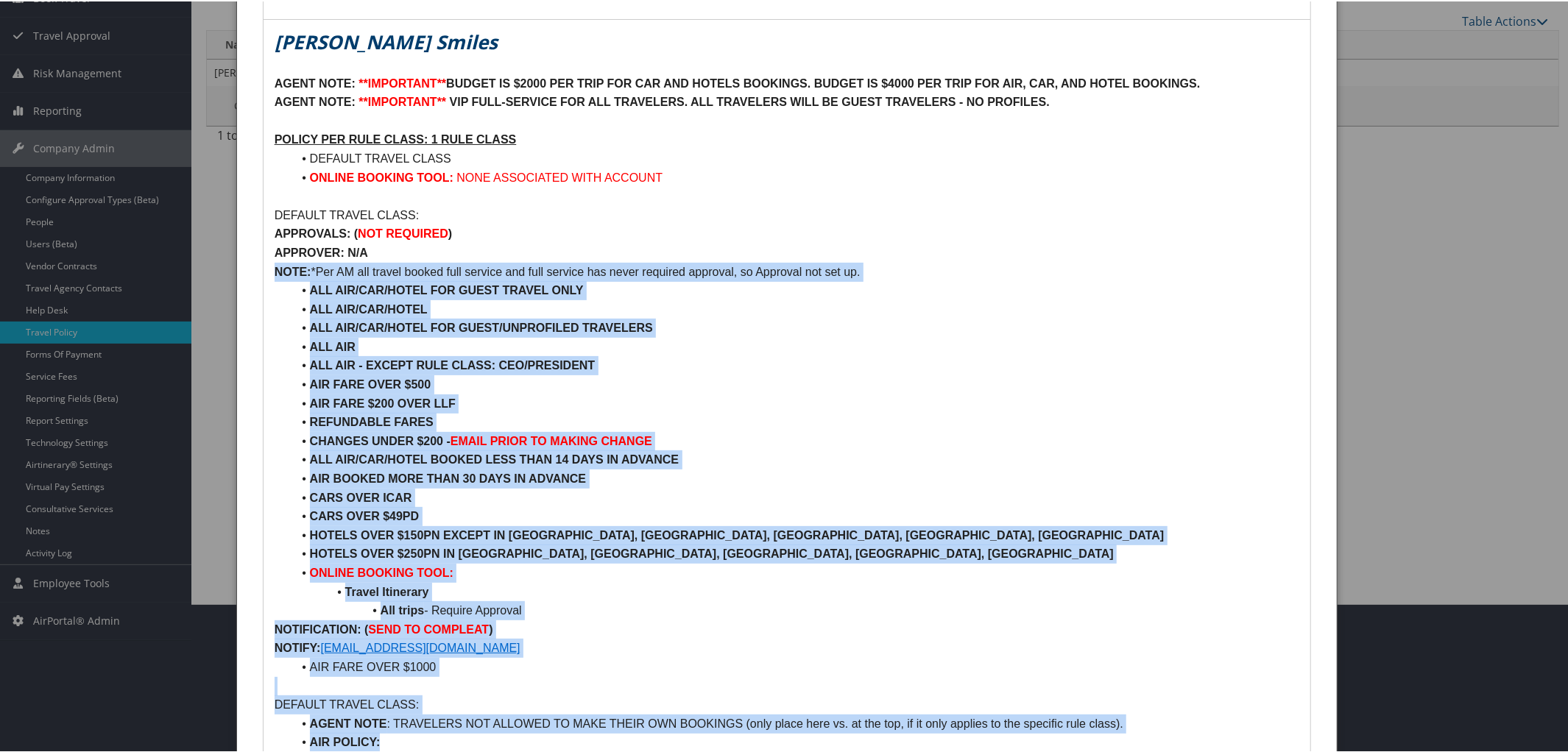
scroll to position [155, 0]
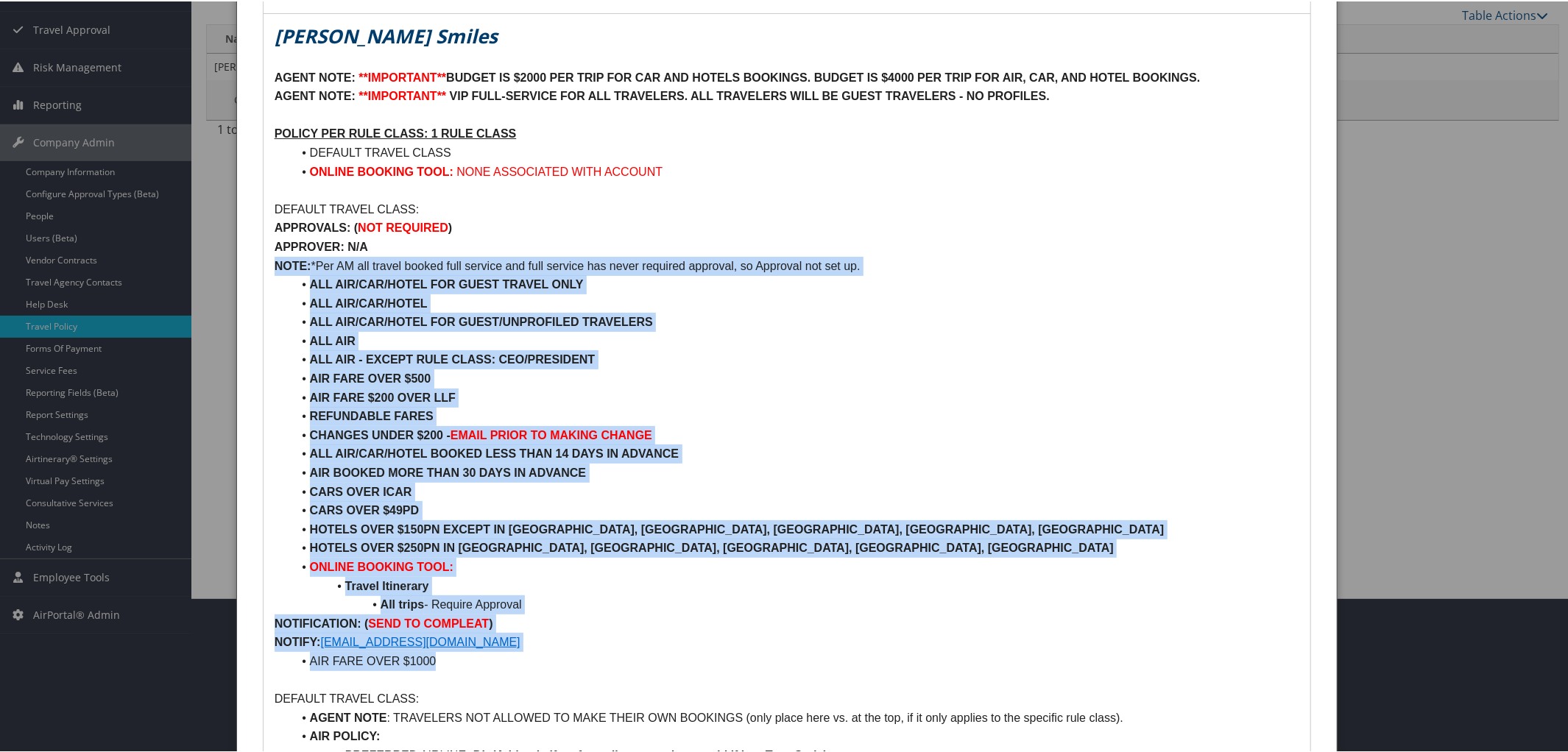
drag, startPoint x: 270, startPoint y: 301, endPoint x: 548, endPoint y: 661, distance: 454.8
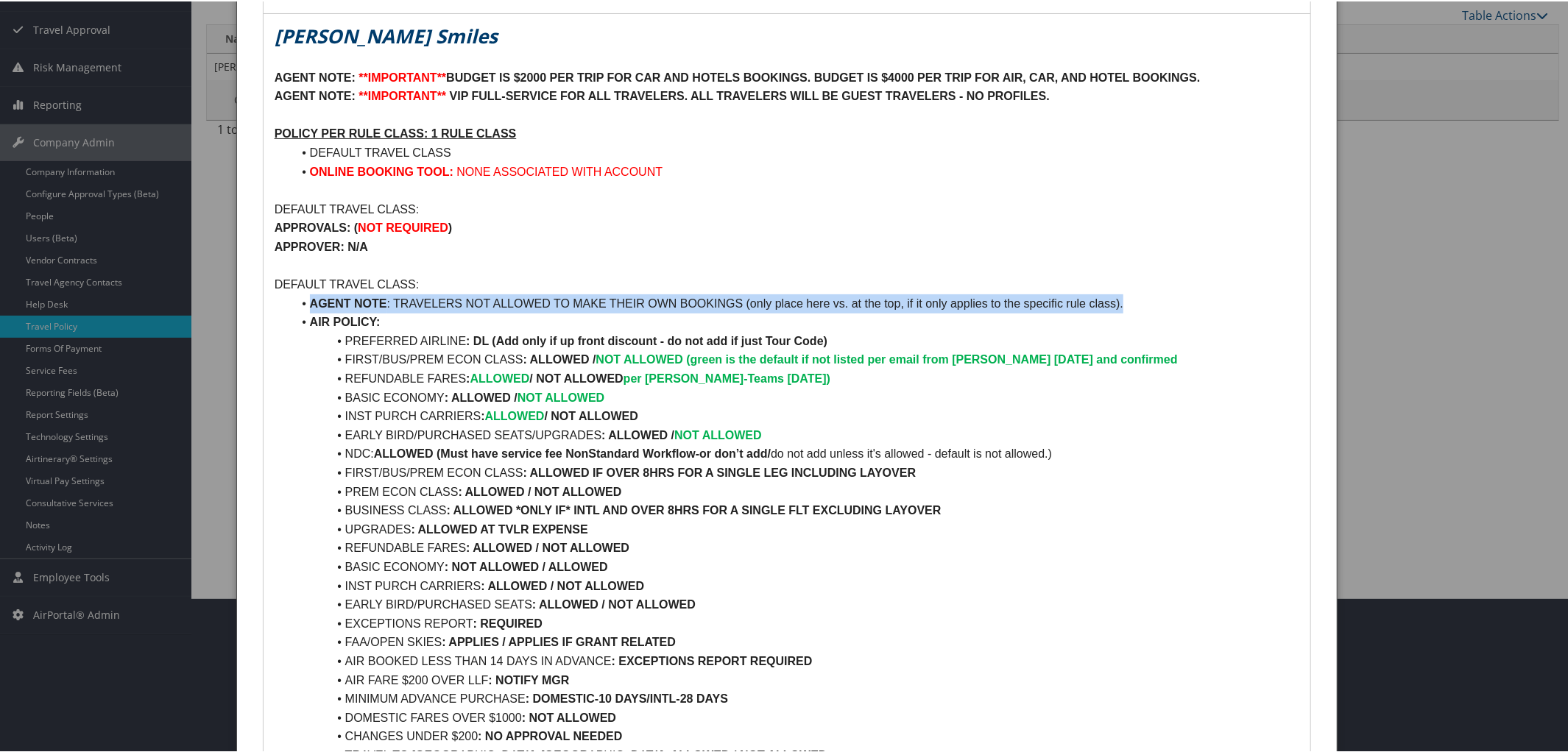
drag, startPoint x: 310, startPoint y: 301, endPoint x: 1176, endPoint y: 306, distance: 866.0
click at [1176, 306] on li "AGENT NOTE : TRAVELERS NOT ALLOWED TO MAKE THEIR OWN BOOKINGS (only place here …" at bounding box center [795, 302] width 1008 height 19
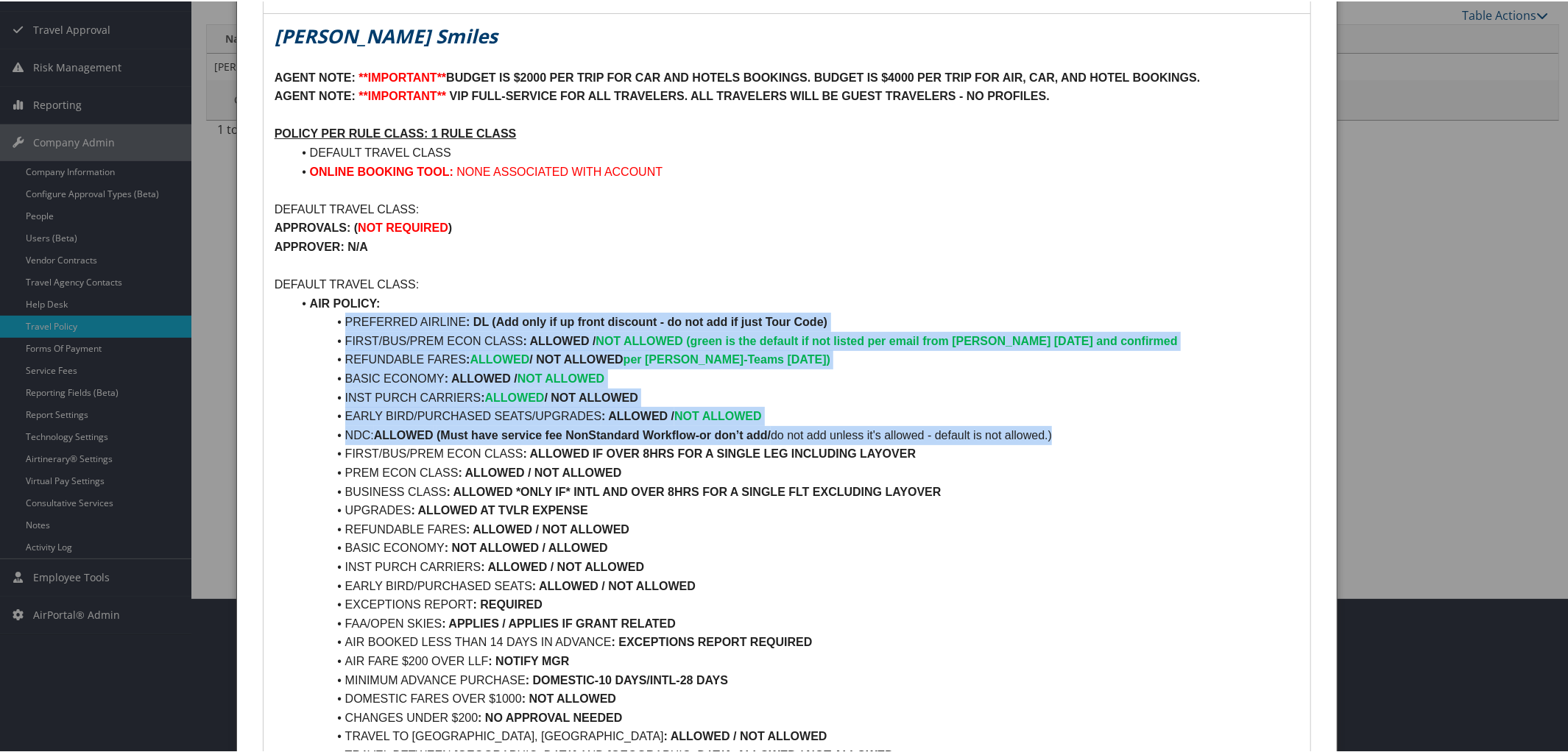
drag, startPoint x: 344, startPoint y: 319, endPoint x: 1112, endPoint y: 435, distance: 776.7
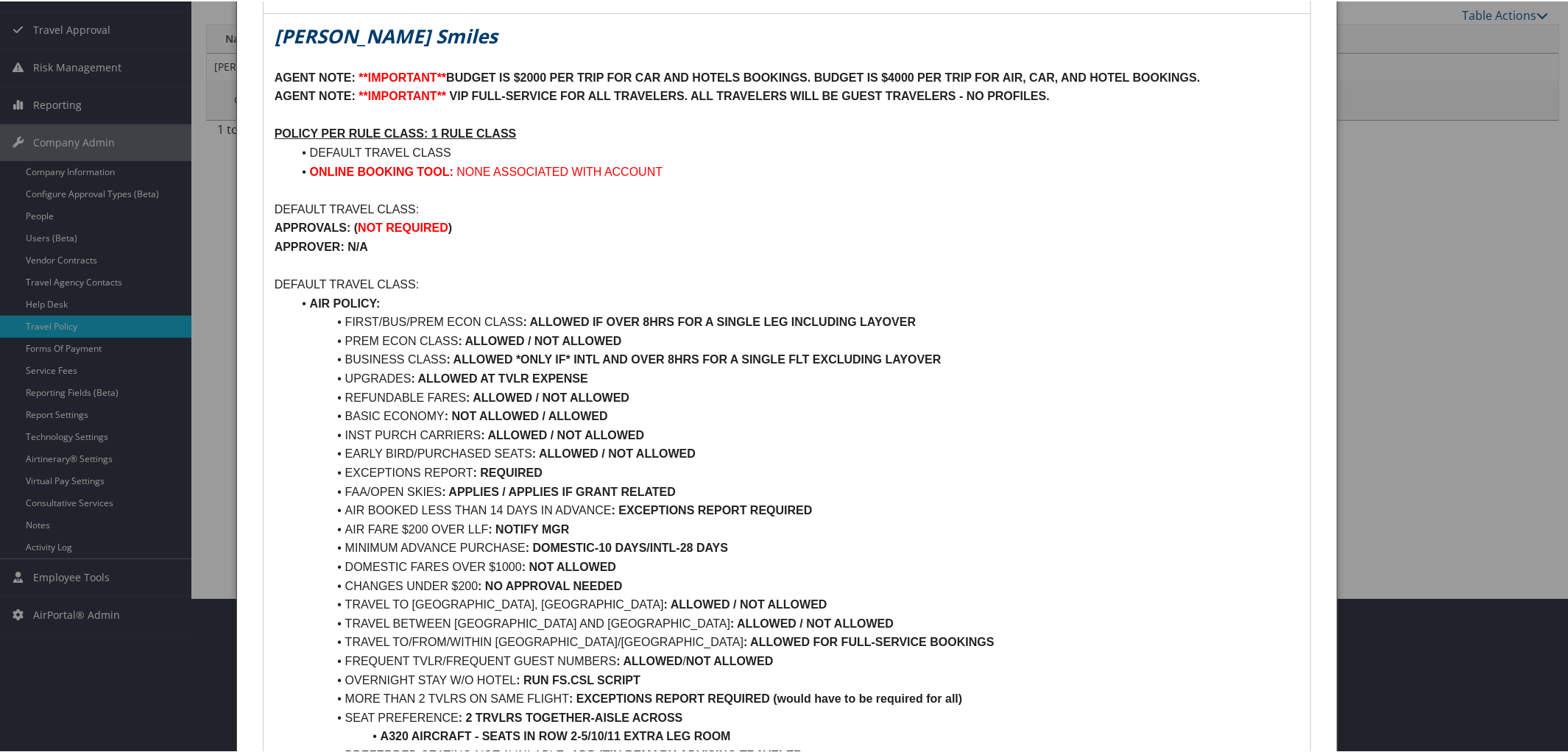
click at [932, 316] on li "FIRST/BUS/PREM ECON CLASS : ALLOWED IF OVER 8HRS FOR A SINGLE LEG INCLUDING LAY…" at bounding box center [795, 321] width 1008 height 19
drag, startPoint x: 339, startPoint y: 340, endPoint x: 645, endPoint y: 337, distance: 306.0
click at [645, 337] on li "PREM ECON CLASS : ALLOWED / NOT ALLOWED" at bounding box center [795, 340] width 1008 height 19
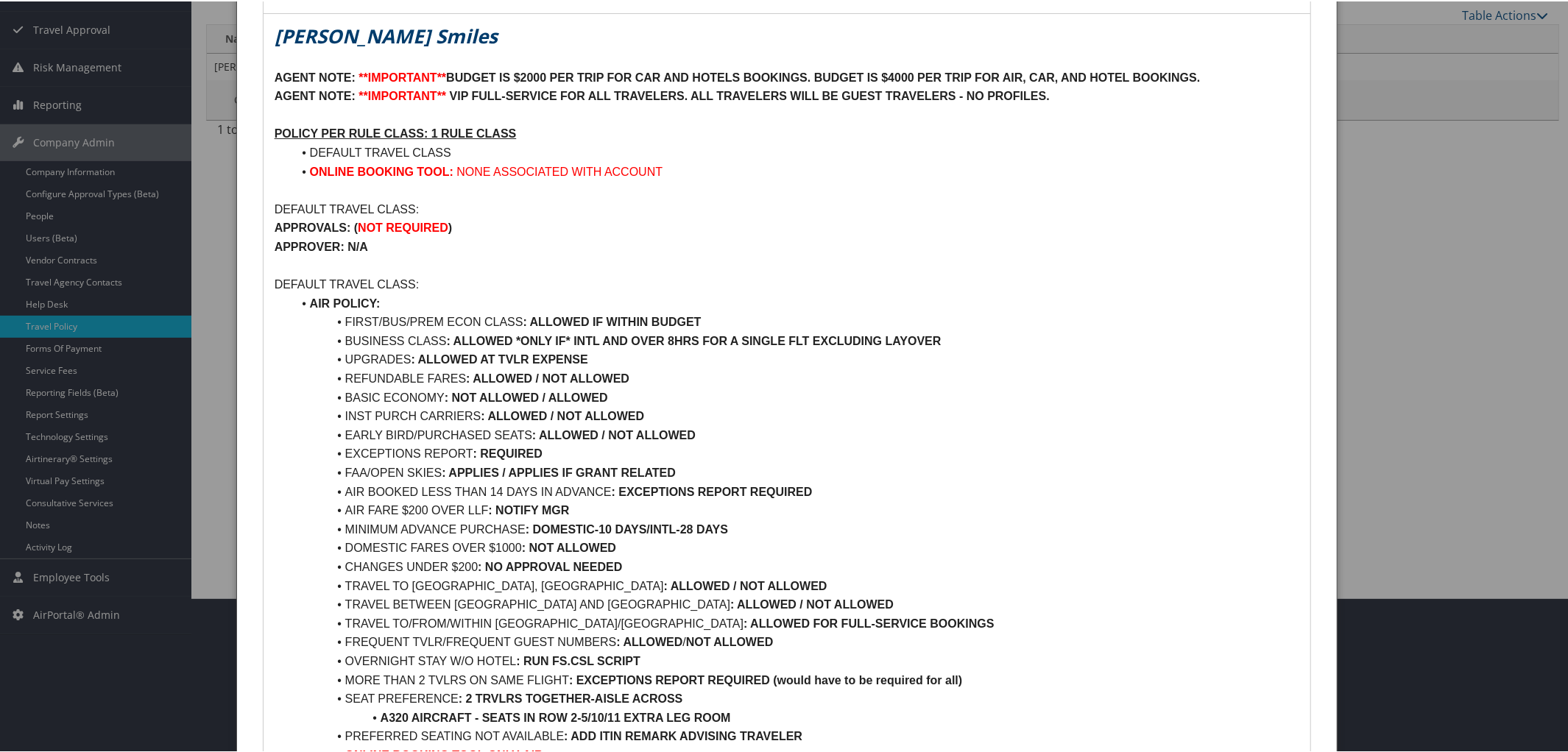
click at [958, 340] on li "BUSINESS CLASS : ALLOWED *ONLY IF* INTL AND OVER 8HRS FOR A SINGLE FLT EXCLUDIN…" at bounding box center [795, 340] width 1008 height 19
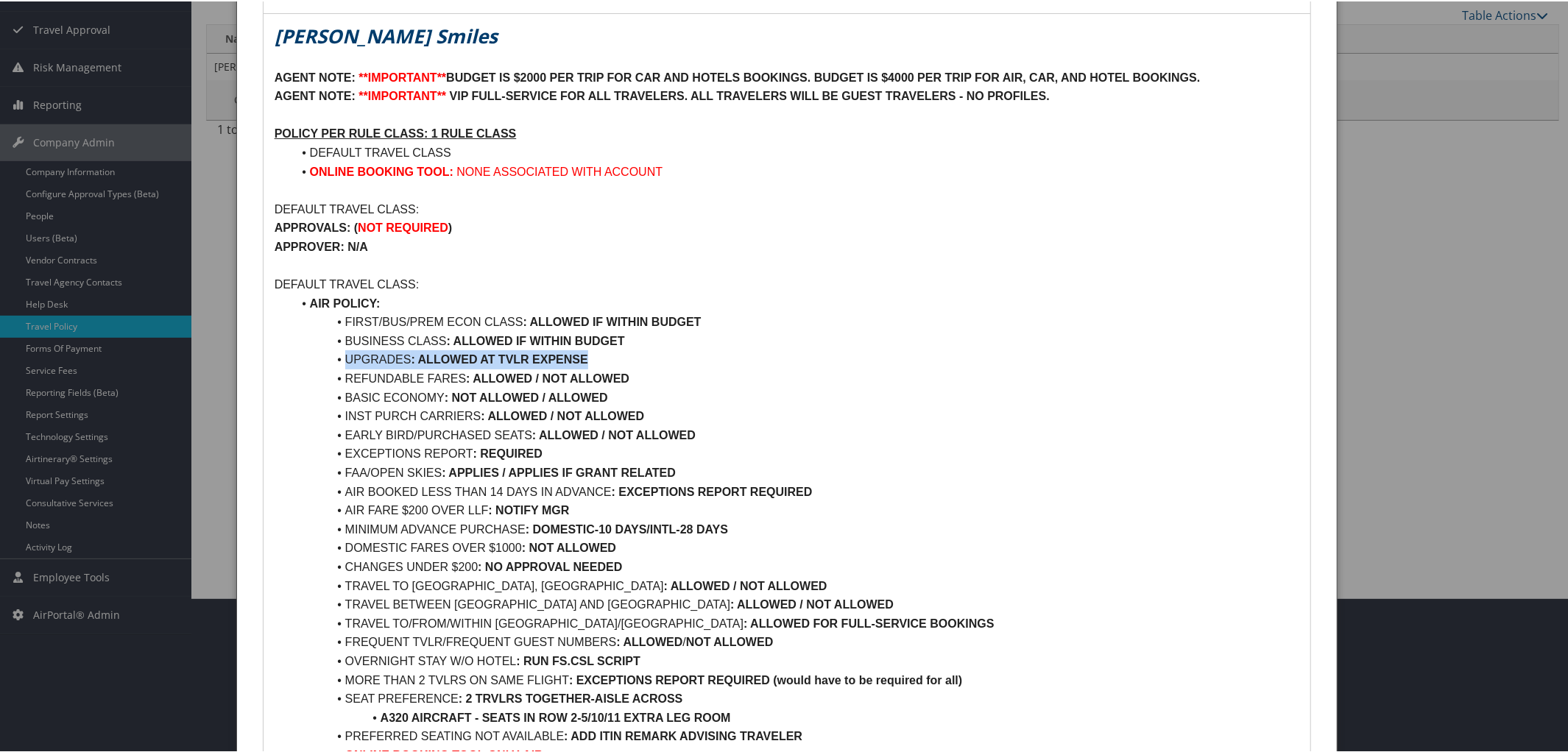
drag, startPoint x: 336, startPoint y: 359, endPoint x: 629, endPoint y: 352, distance: 293.1
click at [629, 352] on li "UPGRADES : ALLOWED AT TVLR EXPENSE" at bounding box center [795, 358] width 1008 height 19
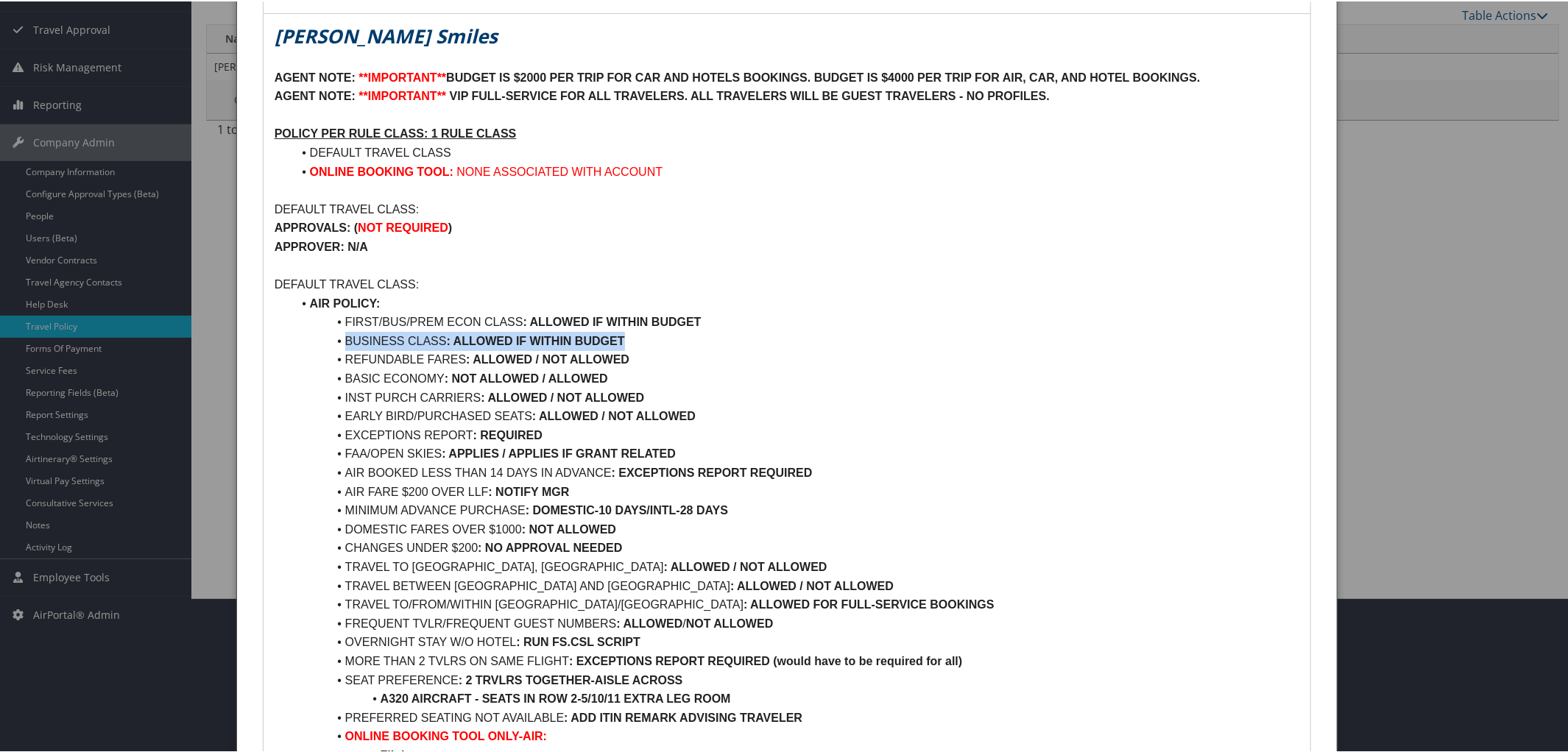
drag, startPoint x: 340, startPoint y: 334, endPoint x: 644, endPoint y: 343, distance: 304.1
click at [644, 343] on li "BUSINESS CLASS : ALLOWED IF WITHIN BUDGET" at bounding box center [795, 340] width 1008 height 19
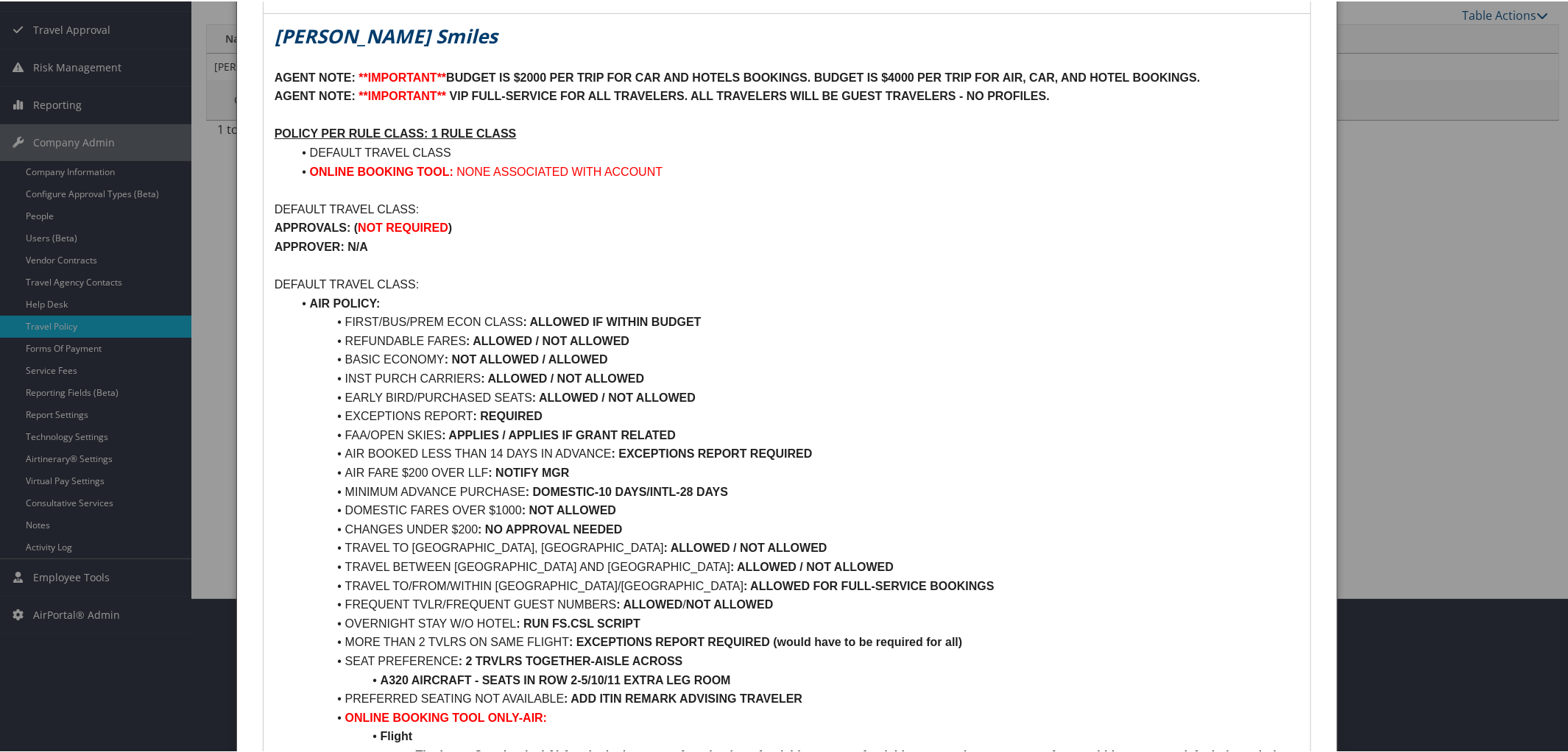
click at [641, 348] on li "REFUNDABLE FARES : ALLOWED / NOT ALLOWED" at bounding box center [795, 340] width 1008 height 19
click at [621, 354] on li "BASIC ECONOMY : NOT ALLOWED / ALLOWED" at bounding box center [795, 358] width 1008 height 19
click at [647, 374] on li "INST PURCH CARRIERS : ALLOWED / NOT ALLOWED" at bounding box center [795, 378] width 1008 height 19
click at [705, 397] on li "EARLY BIRD/PURCHASED SEATS : ALLOWED / NOT ALLOWED" at bounding box center [795, 397] width 1008 height 19
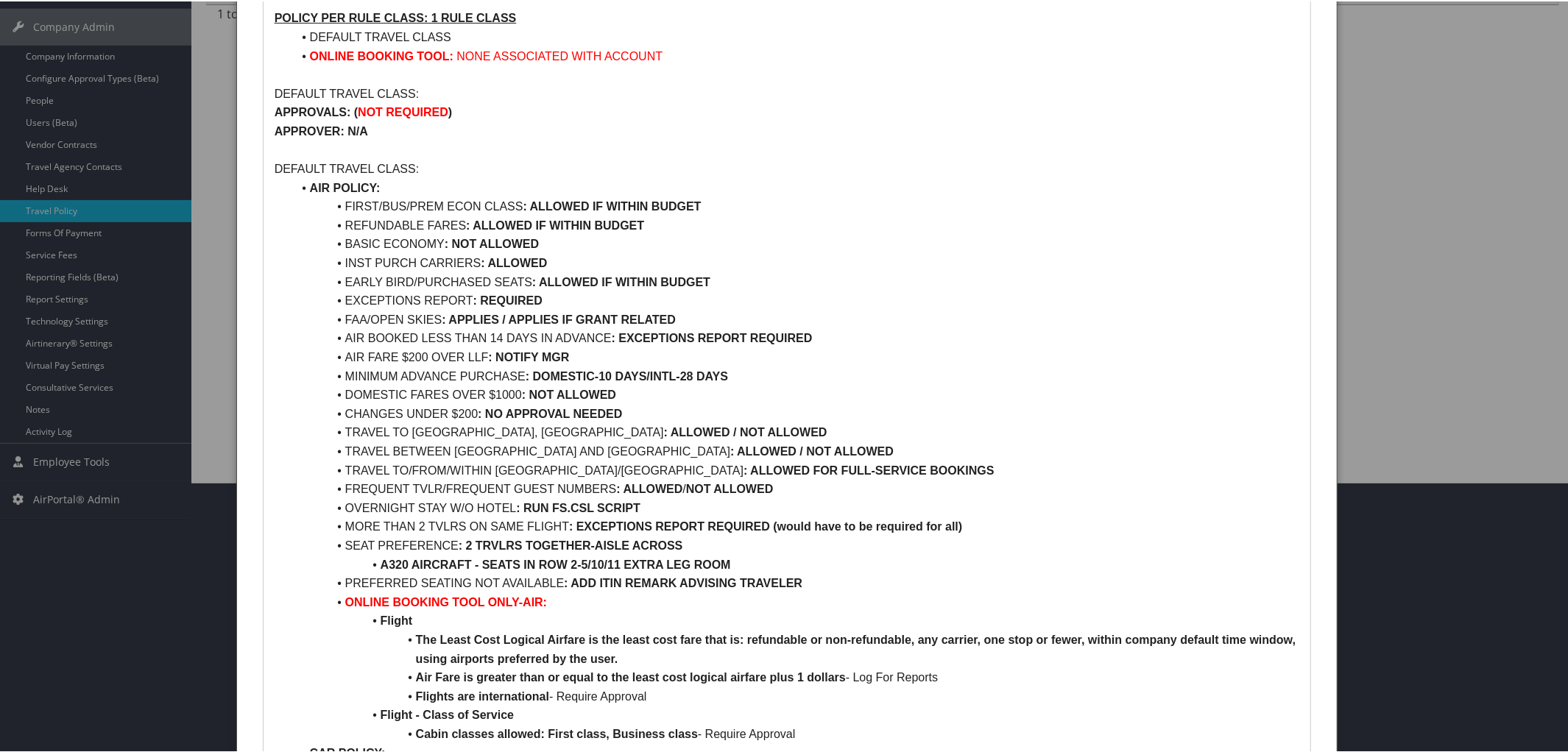
scroll to position [273, 0]
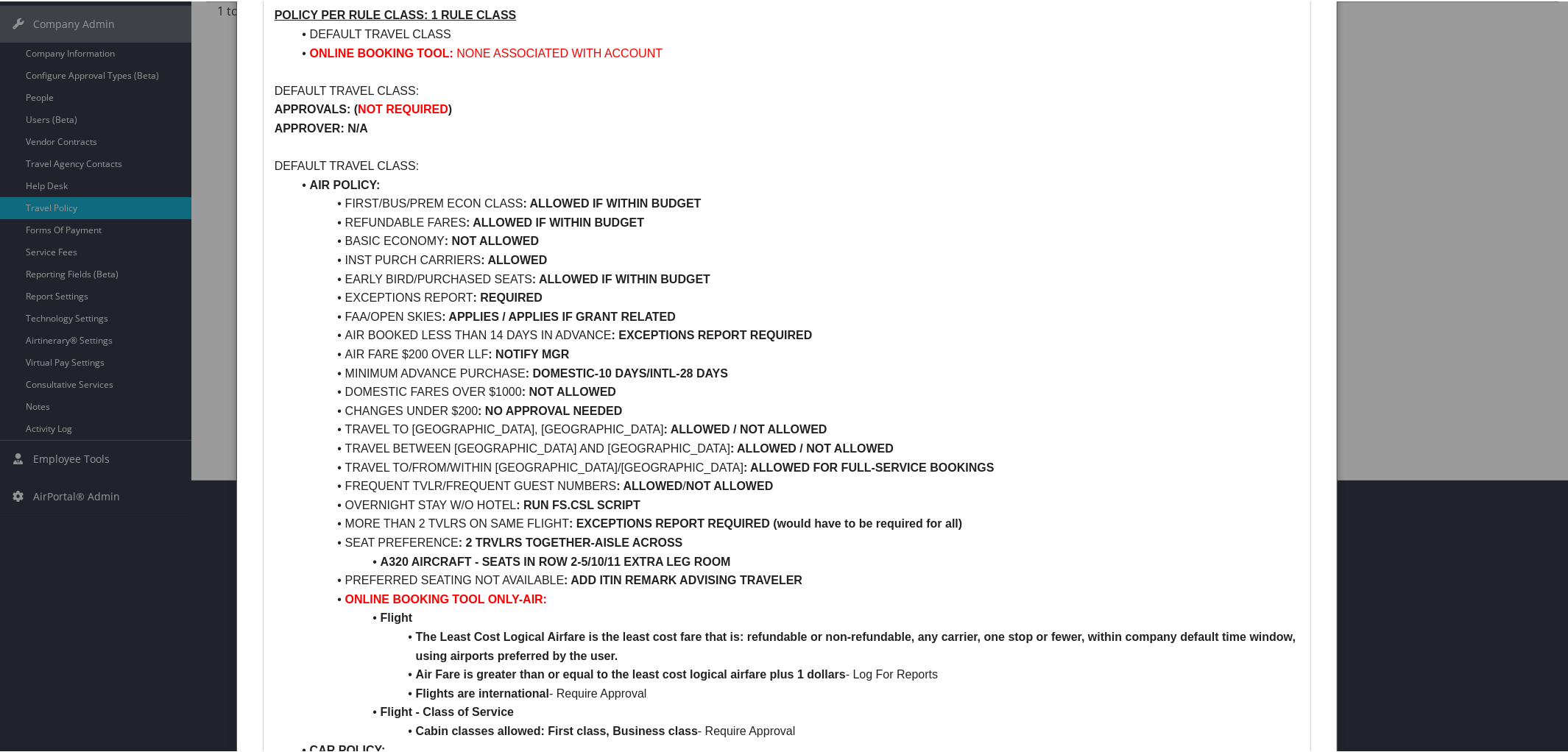
drag, startPoint x: 342, startPoint y: 293, endPoint x: 827, endPoint y: 578, distance: 562.5
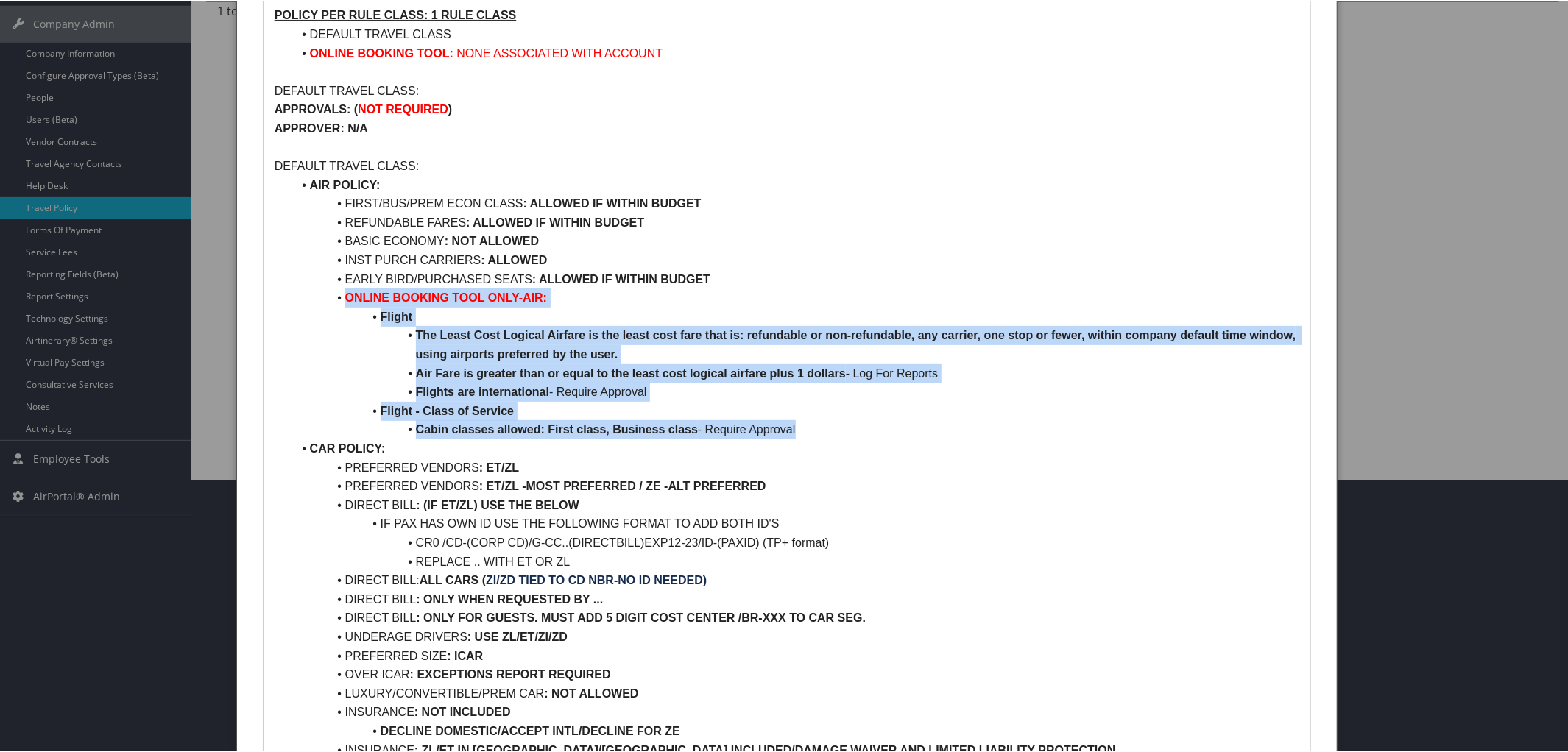
drag, startPoint x: 339, startPoint y: 299, endPoint x: 817, endPoint y: 429, distance: 495.4
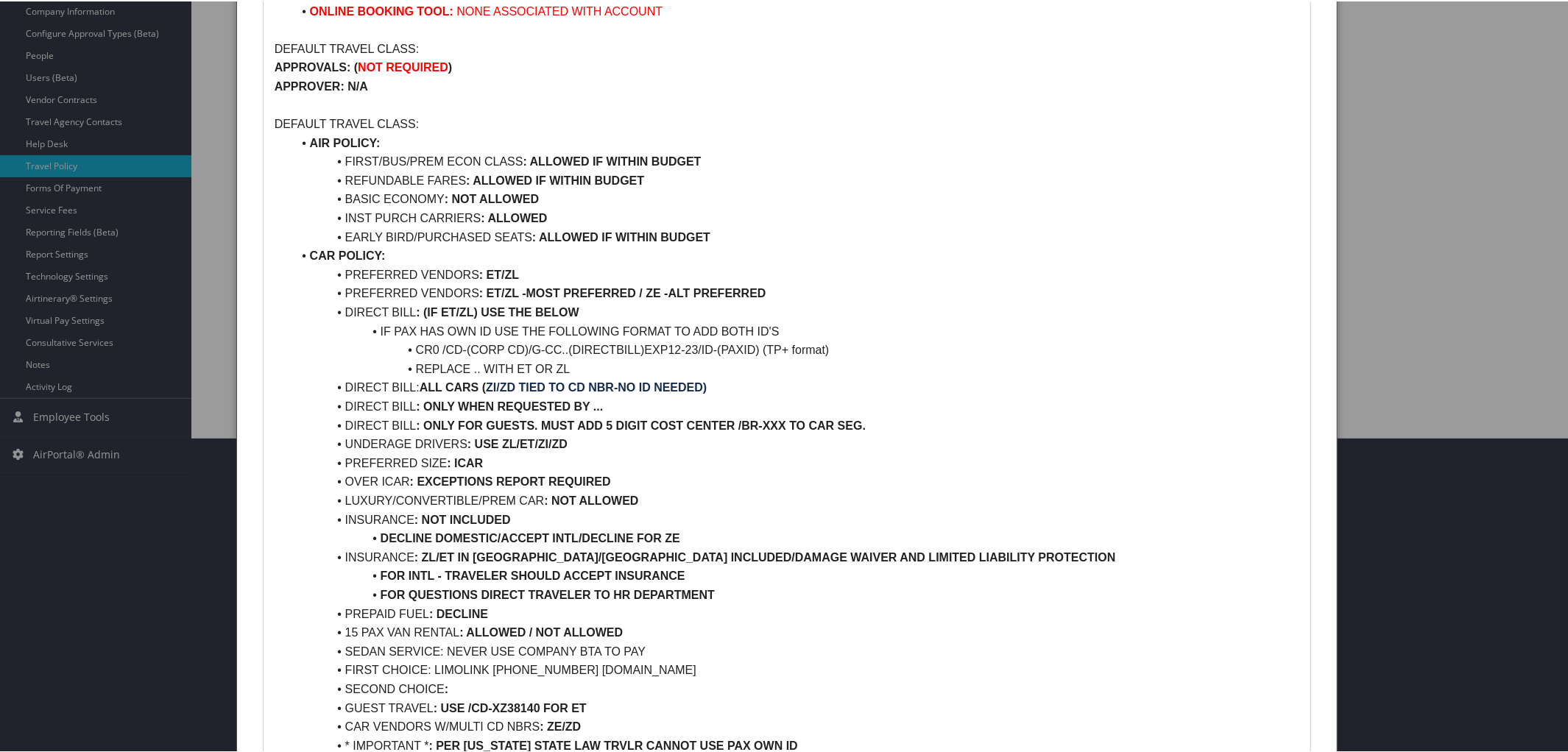
scroll to position [322, 0]
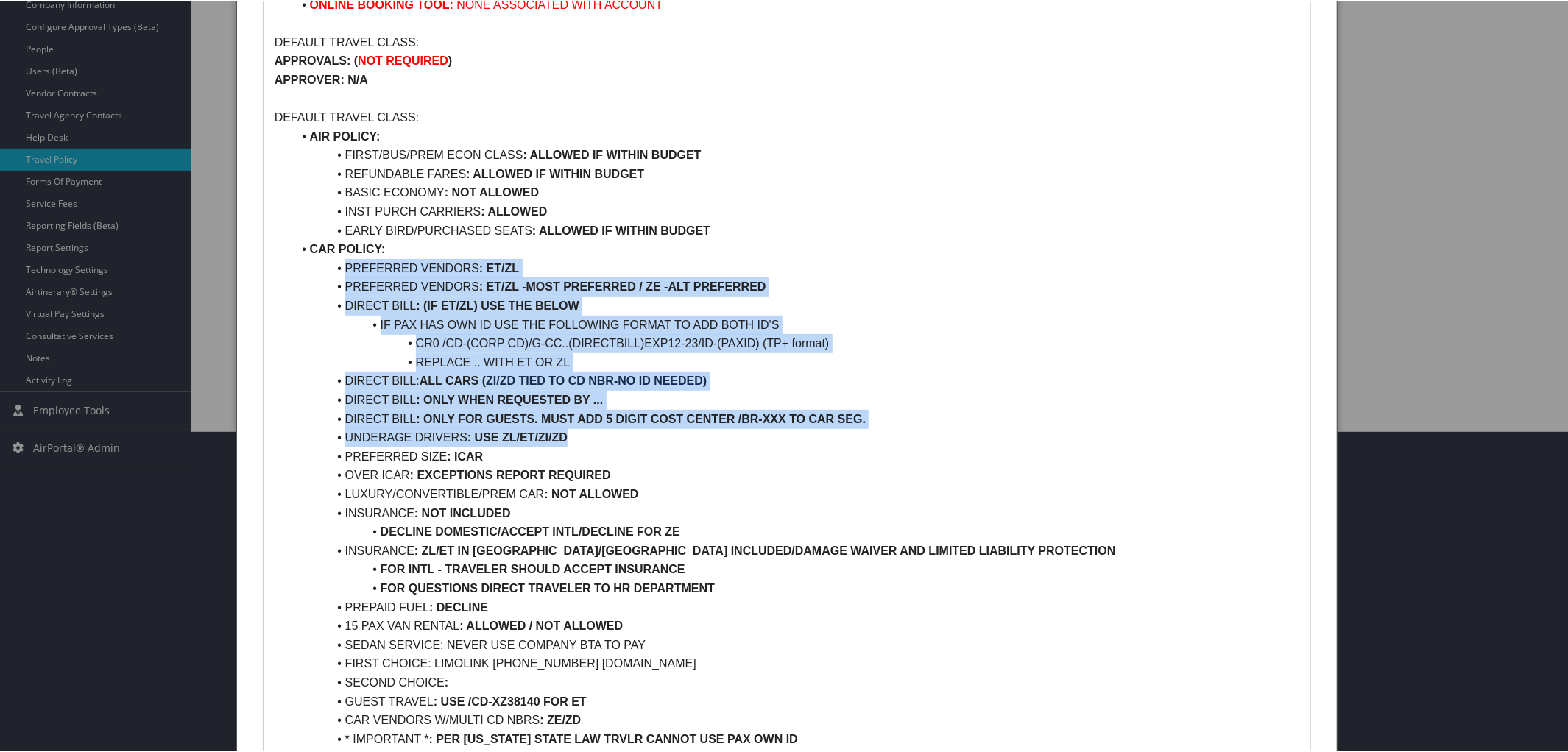
drag, startPoint x: 338, startPoint y: 268, endPoint x: 903, endPoint y: 434, distance: 588.9
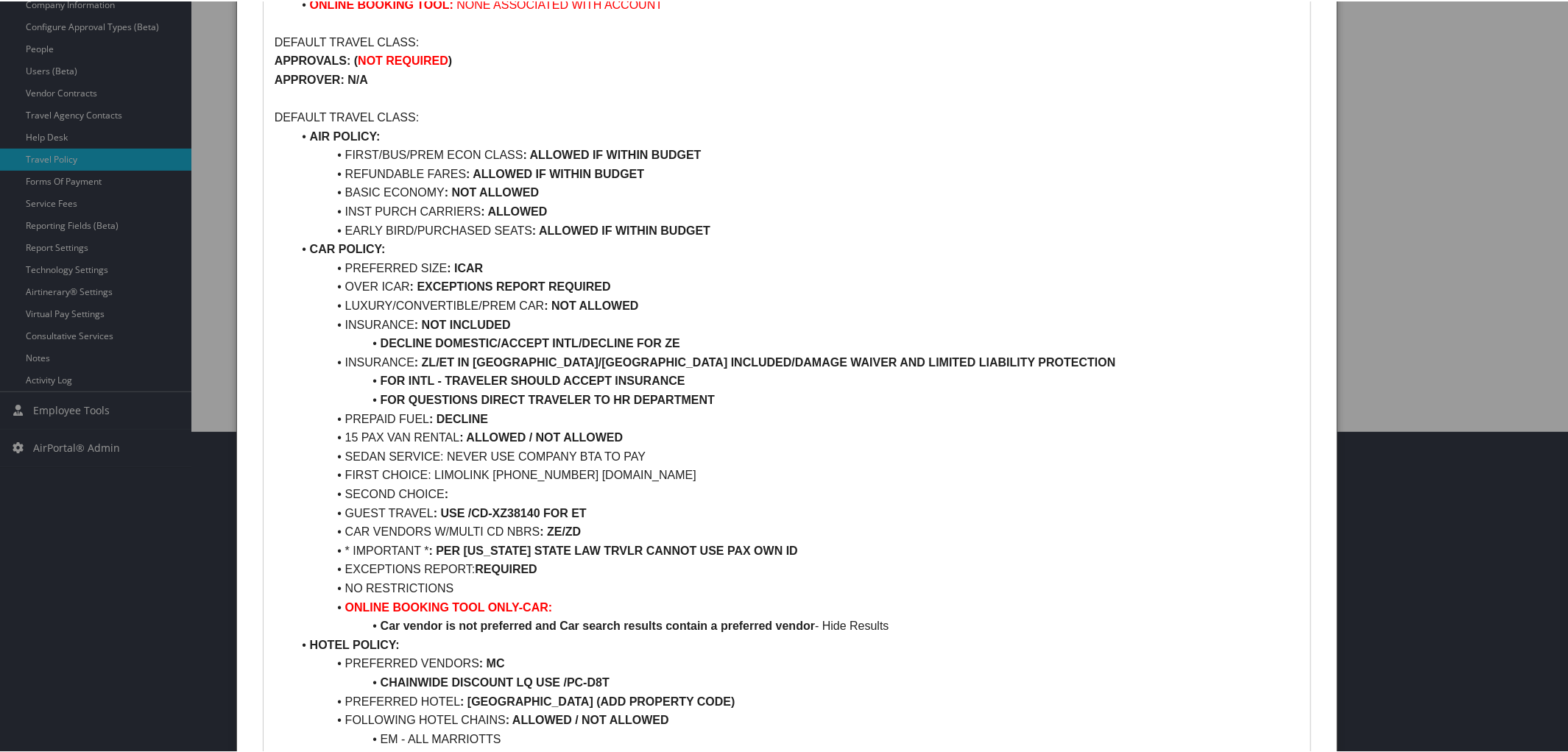
click at [486, 260] on li "PREFERRED SIZE : ICAR" at bounding box center [795, 267] width 1008 height 19
click at [478, 263] on strong ": ANY SIZE THAT IS WITHIN BUDGET" at bounding box center [550, 266] width 207 height 12
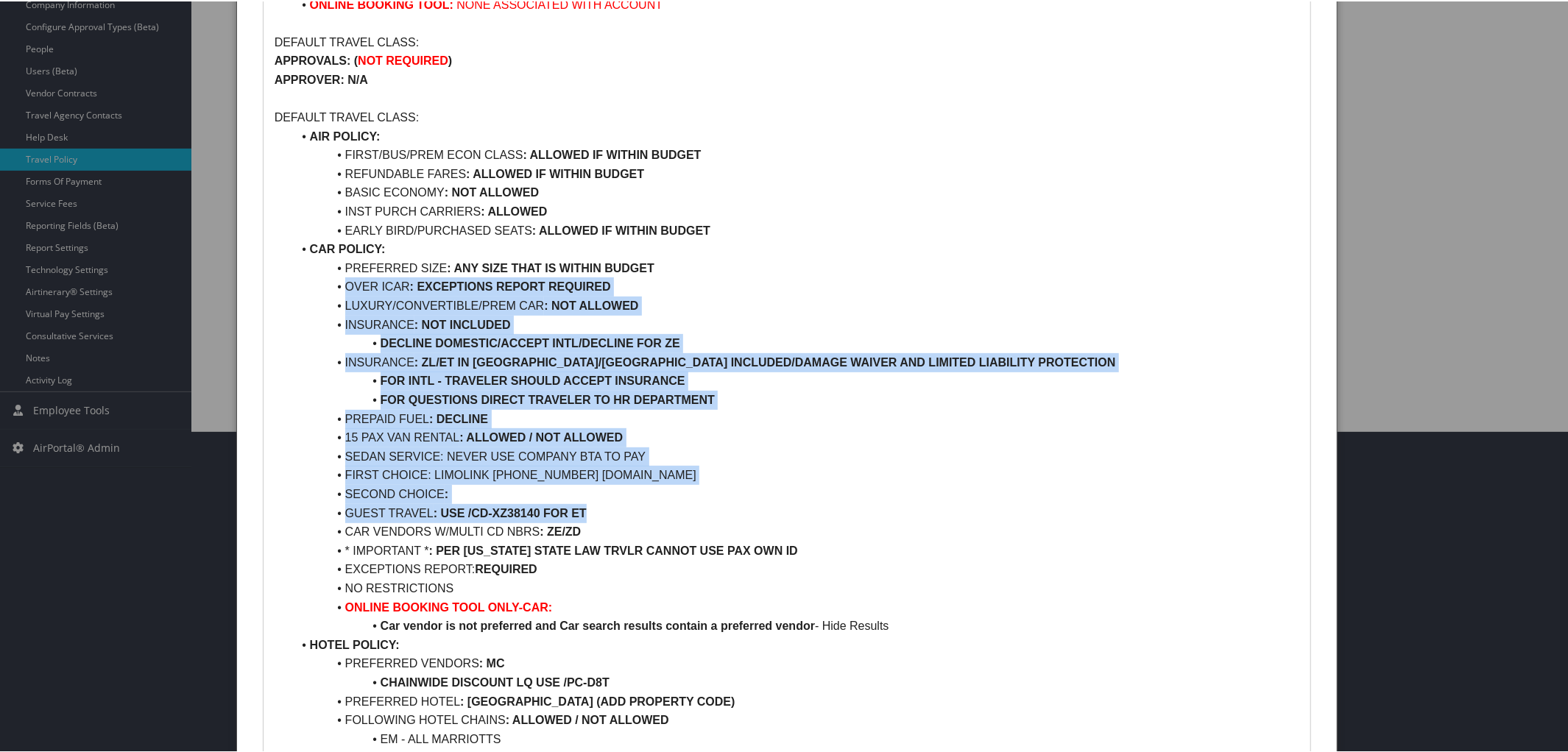
drag, startPoint x: 343, startPoint y: 282, endPoint x: 643, endPoint y: 514, distance: 379.2
click at [726, 287] on li "OVER ICAR : EXCEPTIONS REPORT REQUIRED" at bounding box center [795, 286] width 1008 height 19
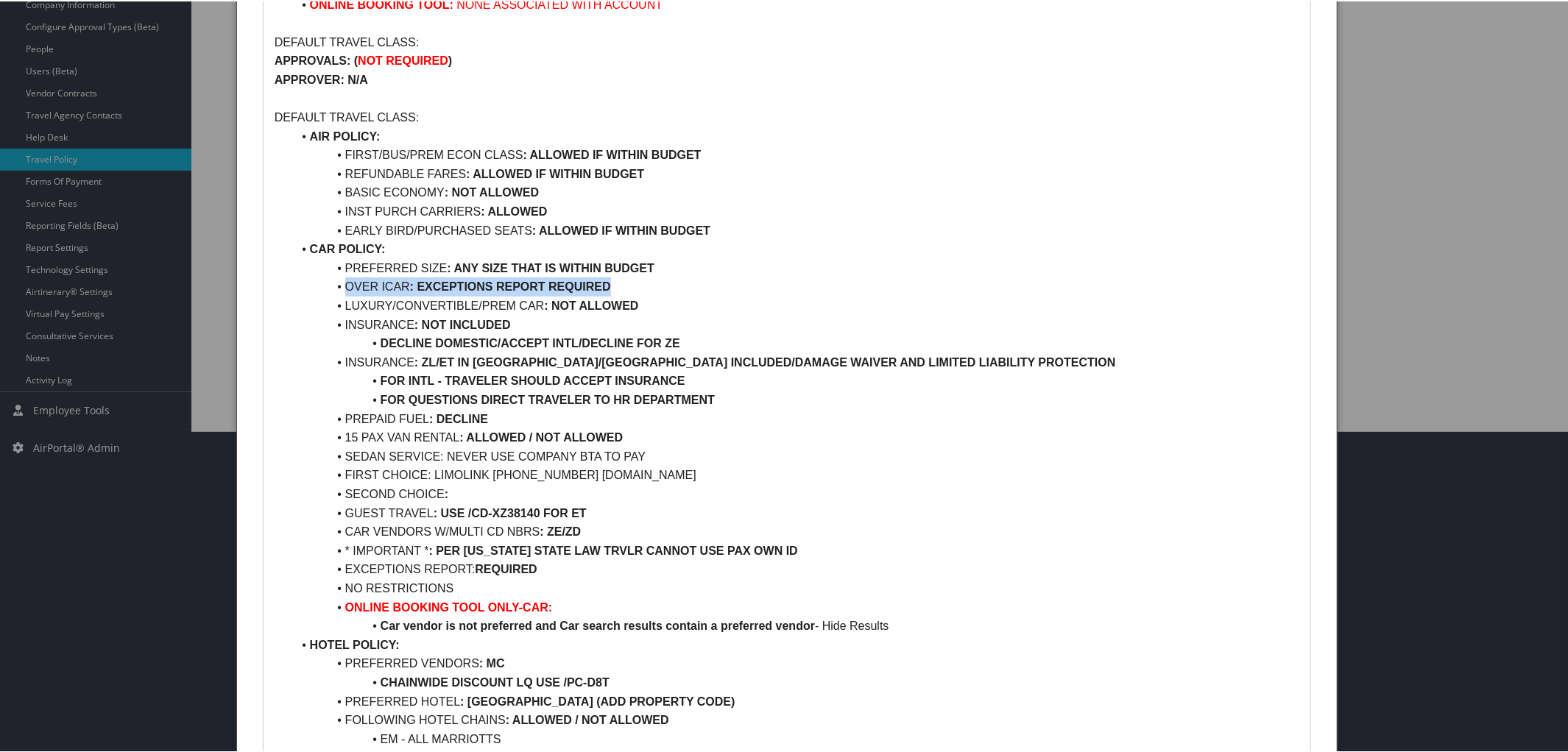
drag, startPoint x: 341, startPoint y: 287, endPoint x: 658, endPoint y: 288, distance: 317.0
click at [658, 288] on li "OVER ICAR : EXCEPTIONS REPORT REQUIRED" at bounding box center [795, 286] width 1008 height 19
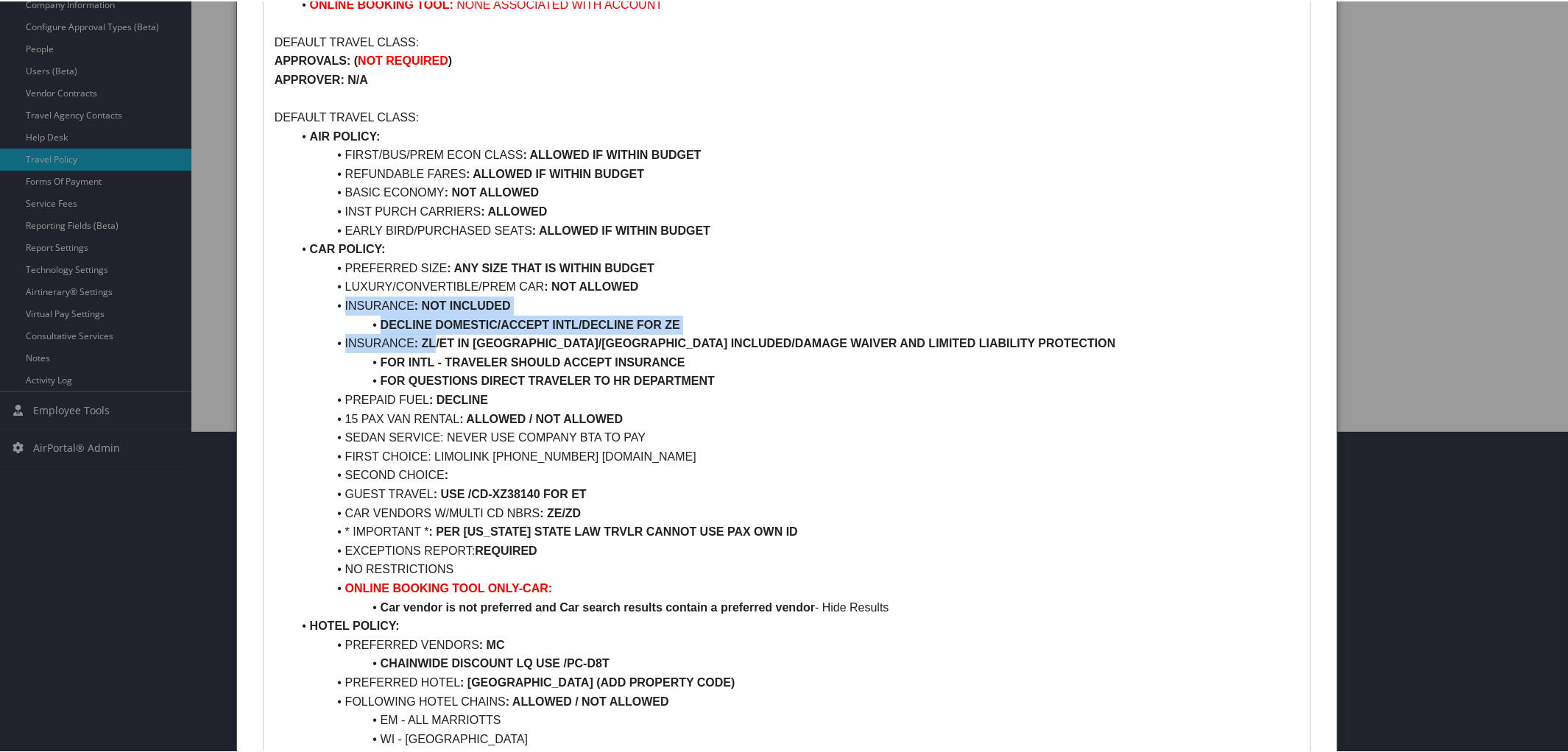
drag, startPoint x: 337, startPoint y: 305, endPoint x: 435, endPoint y: 347, distance: 106.6
click at [435, 347] on ul "AIR POLICY: FIRST/BUS/PREM ECON CLASS : ALLOWED IF WITHIN BUDGET REFUNDABLE FAR…" at bounding box center [787, 766] width 1026 height 1280
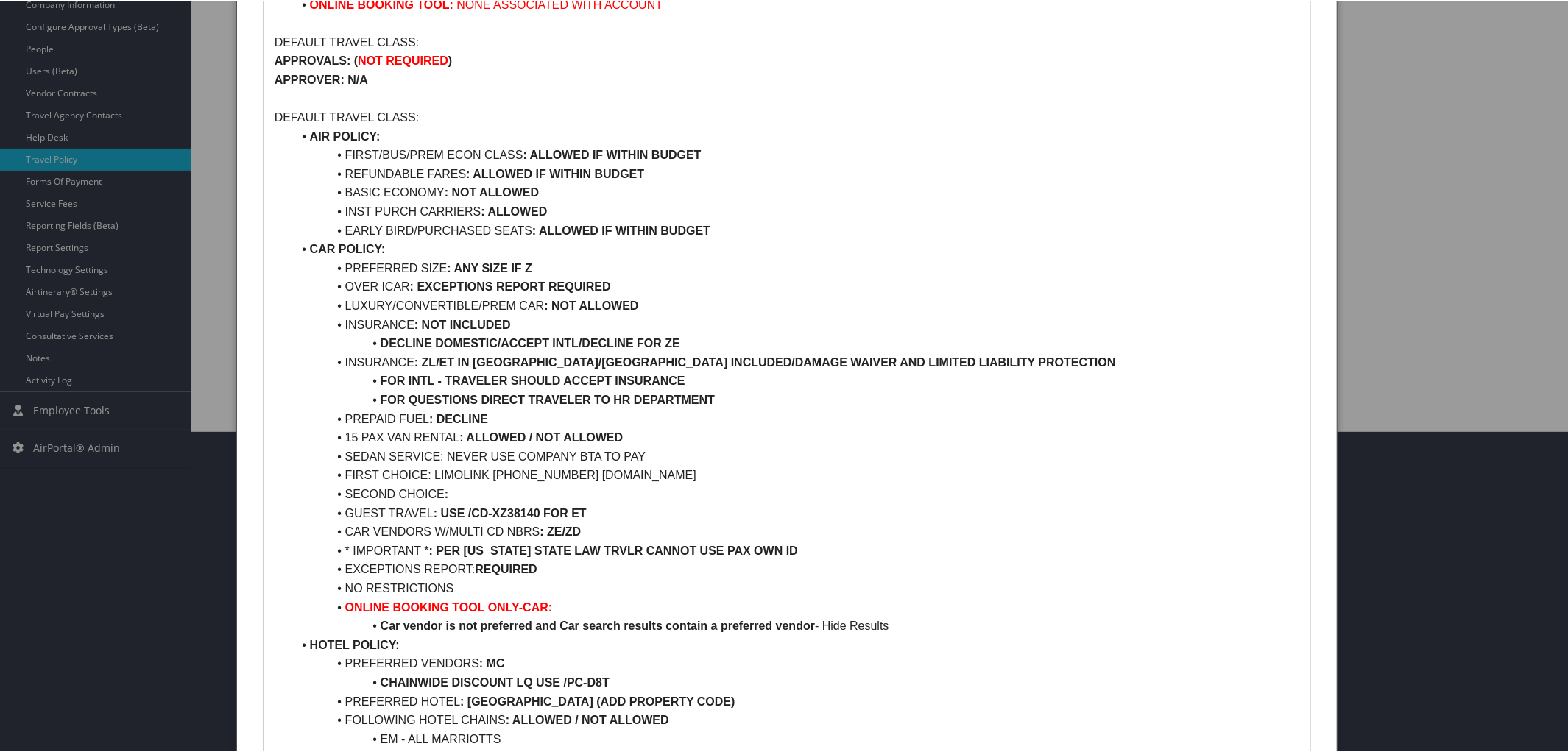
click at [435, 347] on strong "DECLINE DOMESTIC/ACCEPT INTL/DECLINE FOR ZE" at bounding box center [530, 341] width 300 height 12
click at [436, 347] on strong "DECLINE DOMESTIC/ACCEPT INTL/DECLINE FOR ZE" at bounding box center [530, 341] width 300 height 12
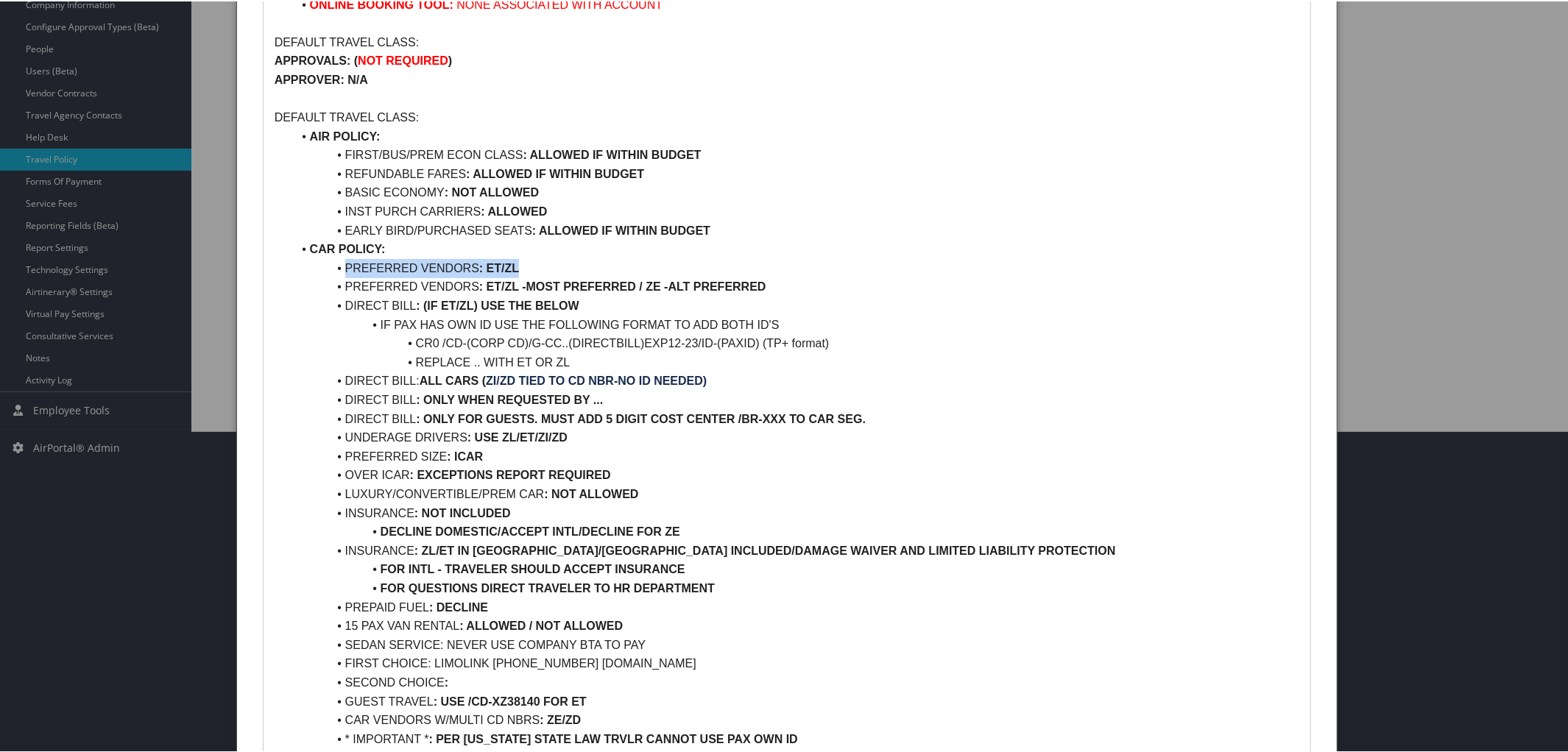
drag, startPoint x: 342, startPoint y: 263, endPoint x: 616, endPoint y: 268, distance: 274.0
click at [616, 268] on li "PREFERRED VENDORS : ET/ZL" at bounding box center [795, 267] width 1008 height 19
click at [525, 264] on li "PREFERRED VENDORS : ET/ZL" at bounding box center [795, 267] width 1008 height 19
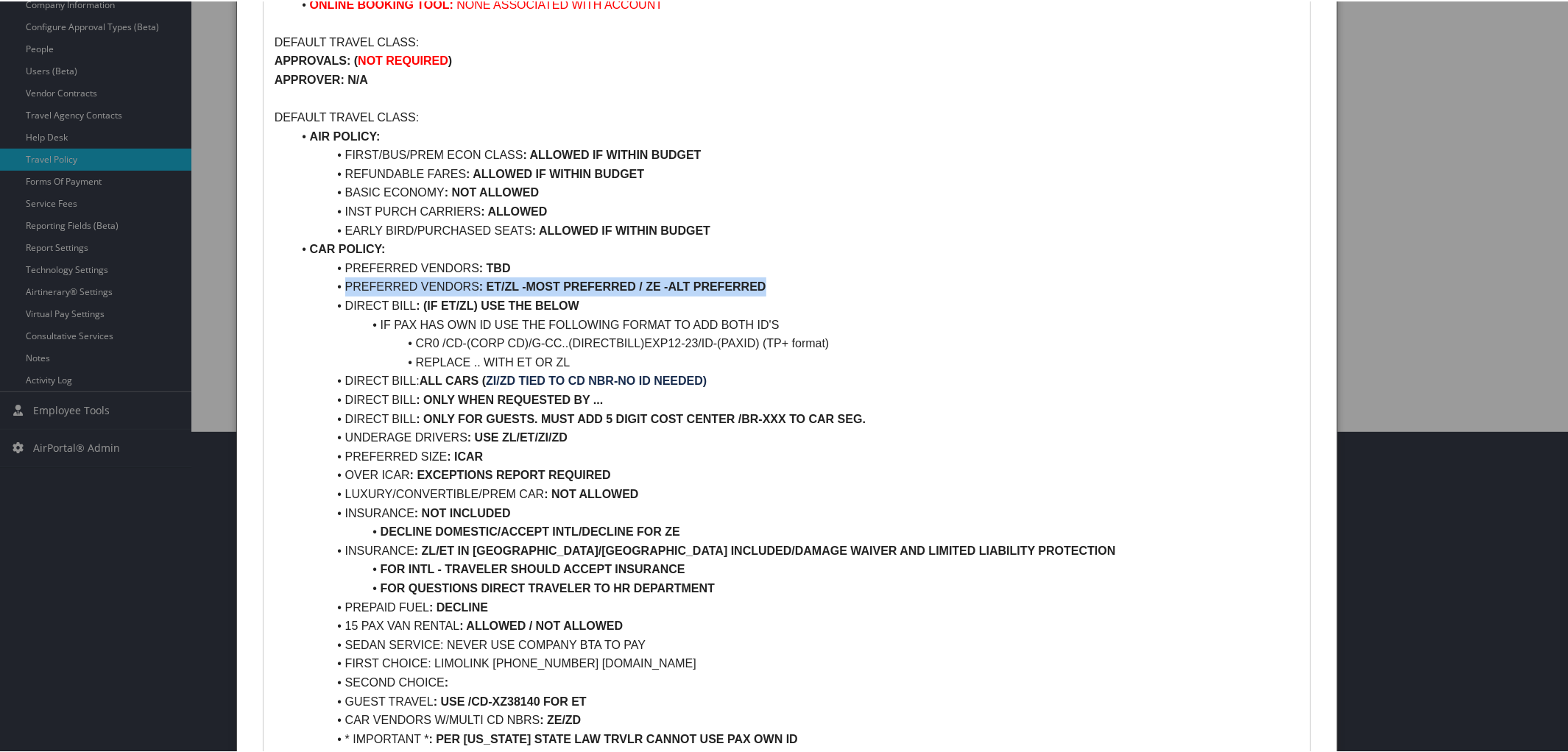
drag, startPoint x: 347, startPoint y: 285, endPoint x: 822, endPoint y: 289, distance: 475.0
click at [822, 289] on li "PREFERRED VENDORS : ET/ZL -MOST PREFERRED / ZE -ALT PREFERRED" at bounding box center [795, 286] width 1008 height 19
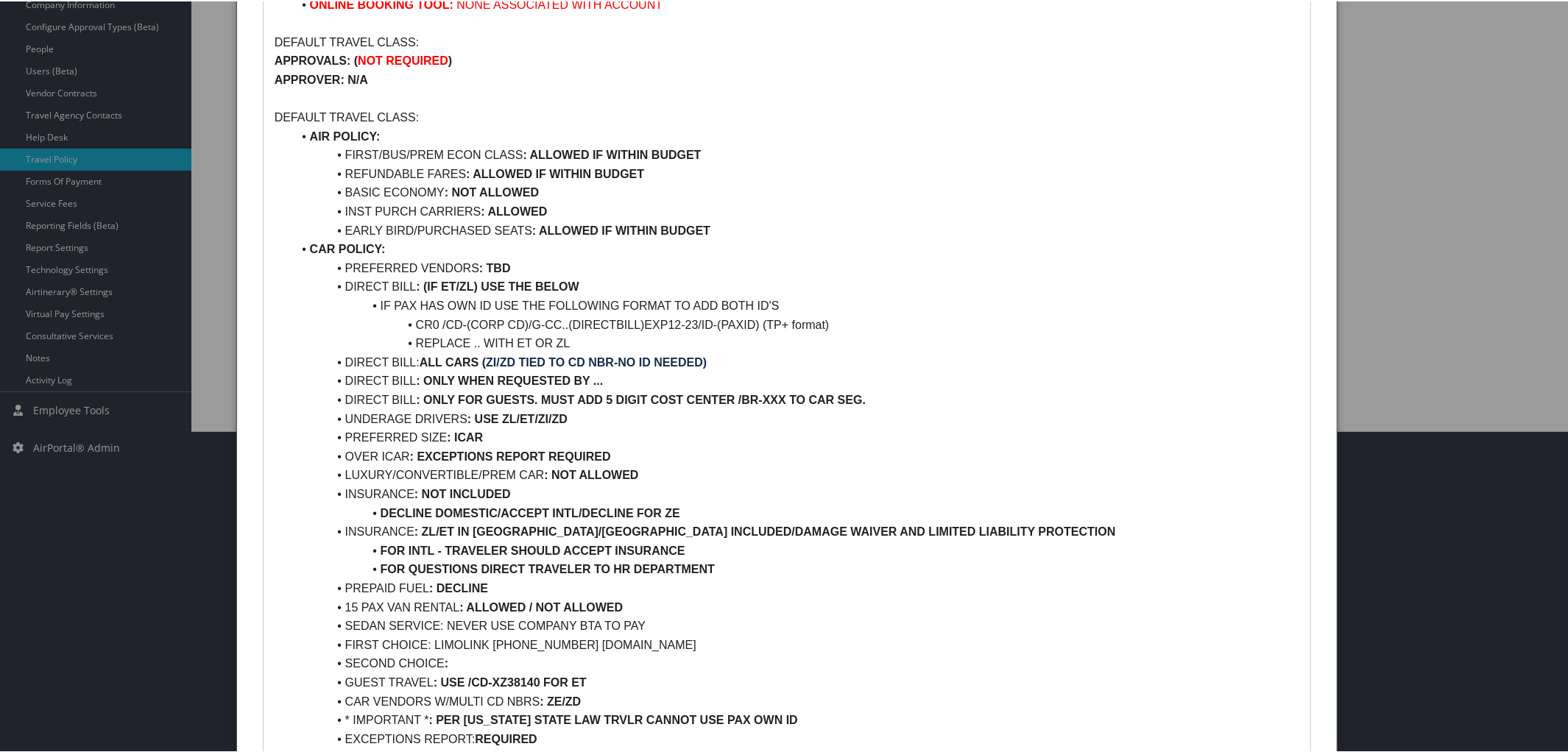
click at [585, 284] on li "DIRECT BILL : (IF ET/ZL) USE THE BELOW" at bounding box center [795, 286] width 1008 height 19
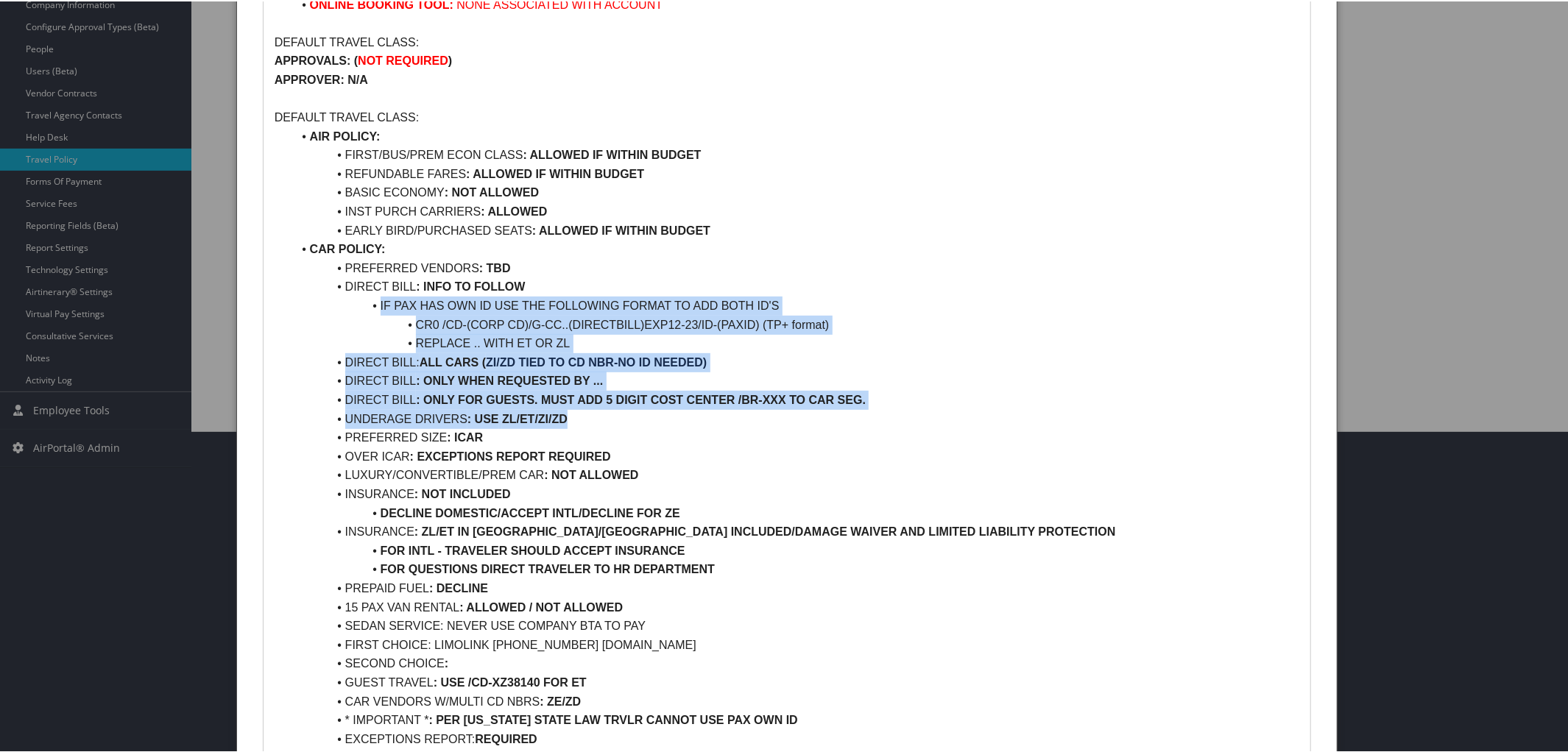
drag, startPoint x: 367, startPoint y: 301, endPoint x: 588, endPoint y: 412, distance: 247.3
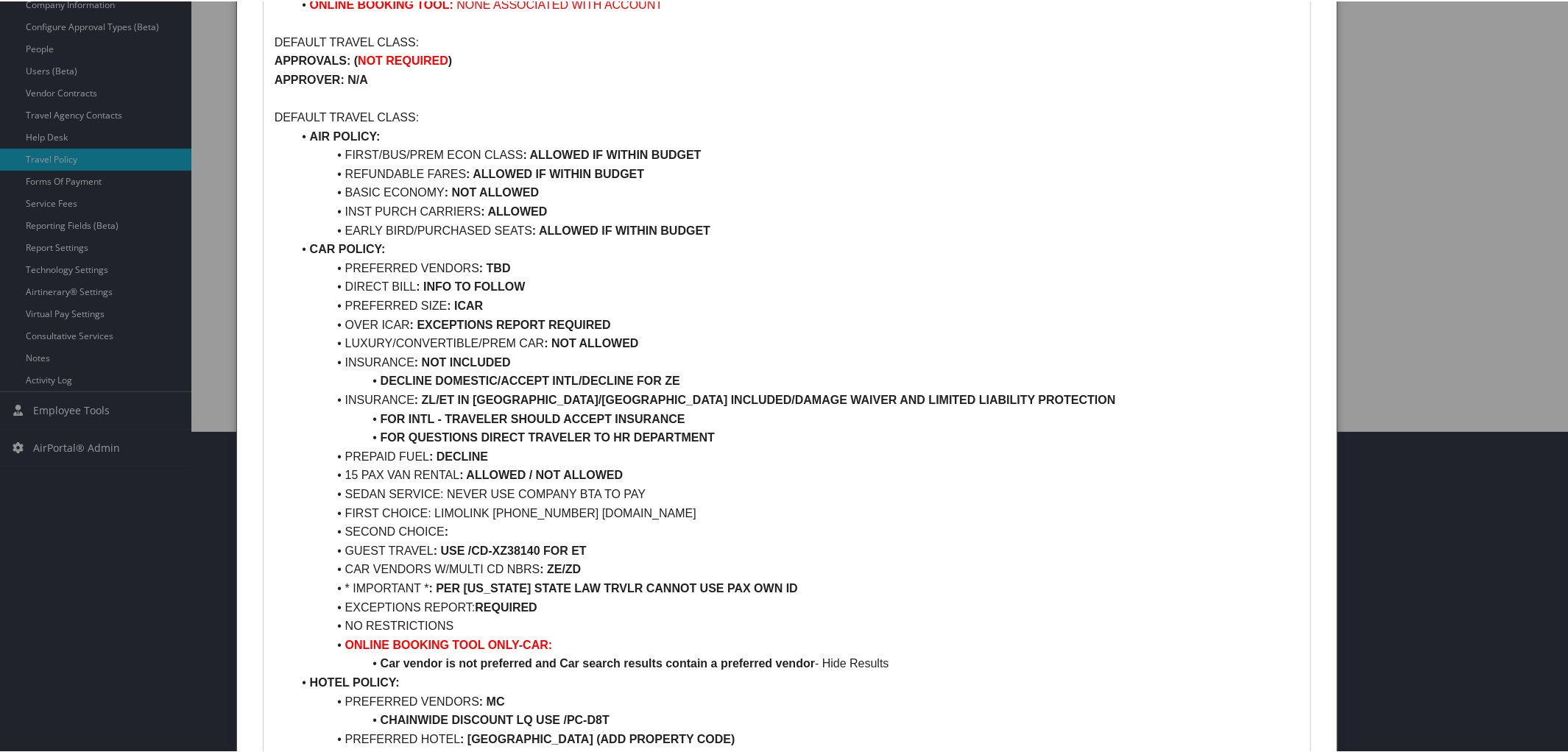
click at [484, 309] on li "PREFERRED SIZE : ICAR" at bounding box center [795, 305] width 1008 height 19
drag, startPoint x: 341, startPoint y: 321, endPoint x: 641, endPoint y: 325, distance: 300.0
click at [641, 325] on li "OVER ICAR : EXCEPTIONS REPORT REQUIRED" at bounding box center [795, 324] width 1008 height 19
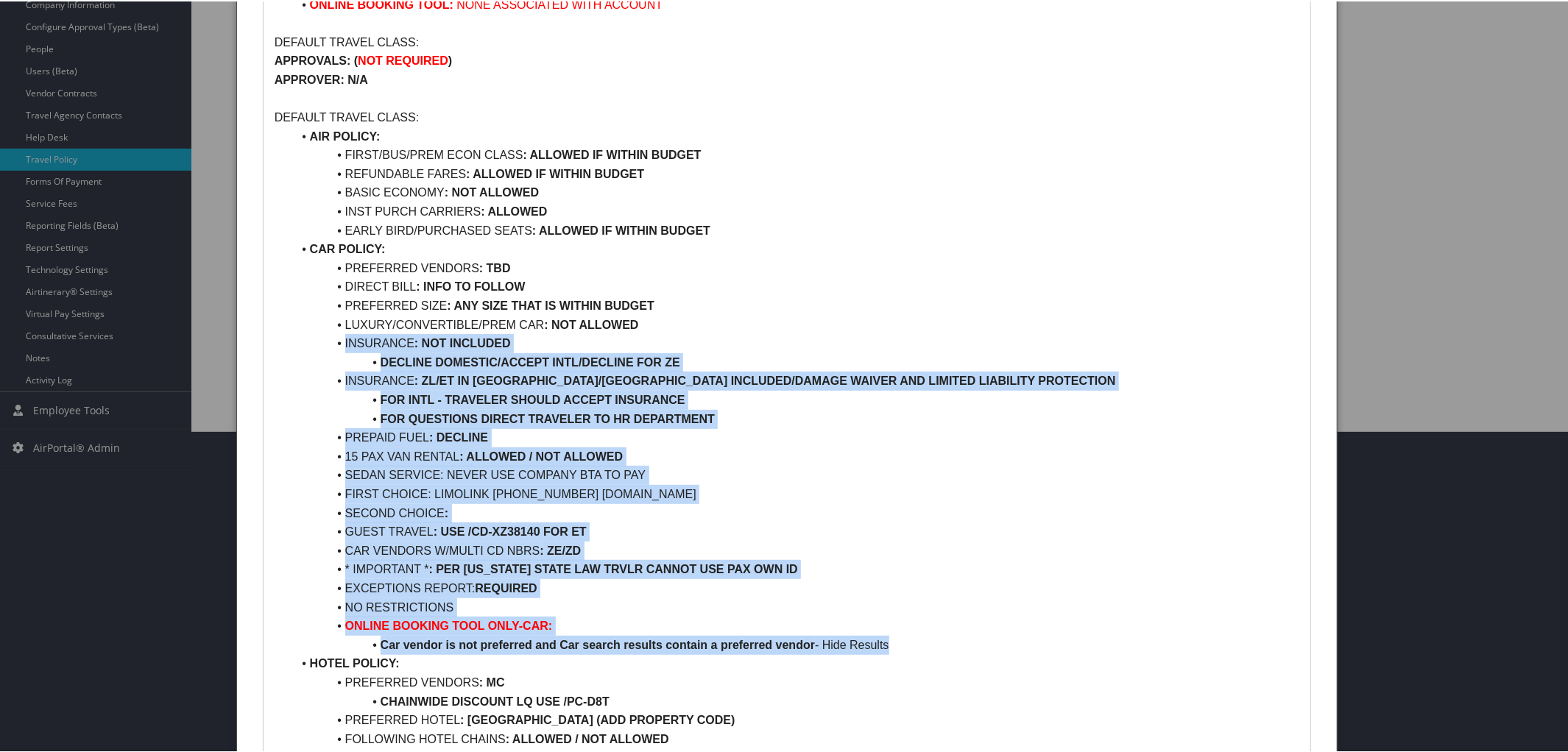
drag, startPoint x: 340, startPoint y: 342, endPoint x: 903, endPoint y: 645, distance: 639.4
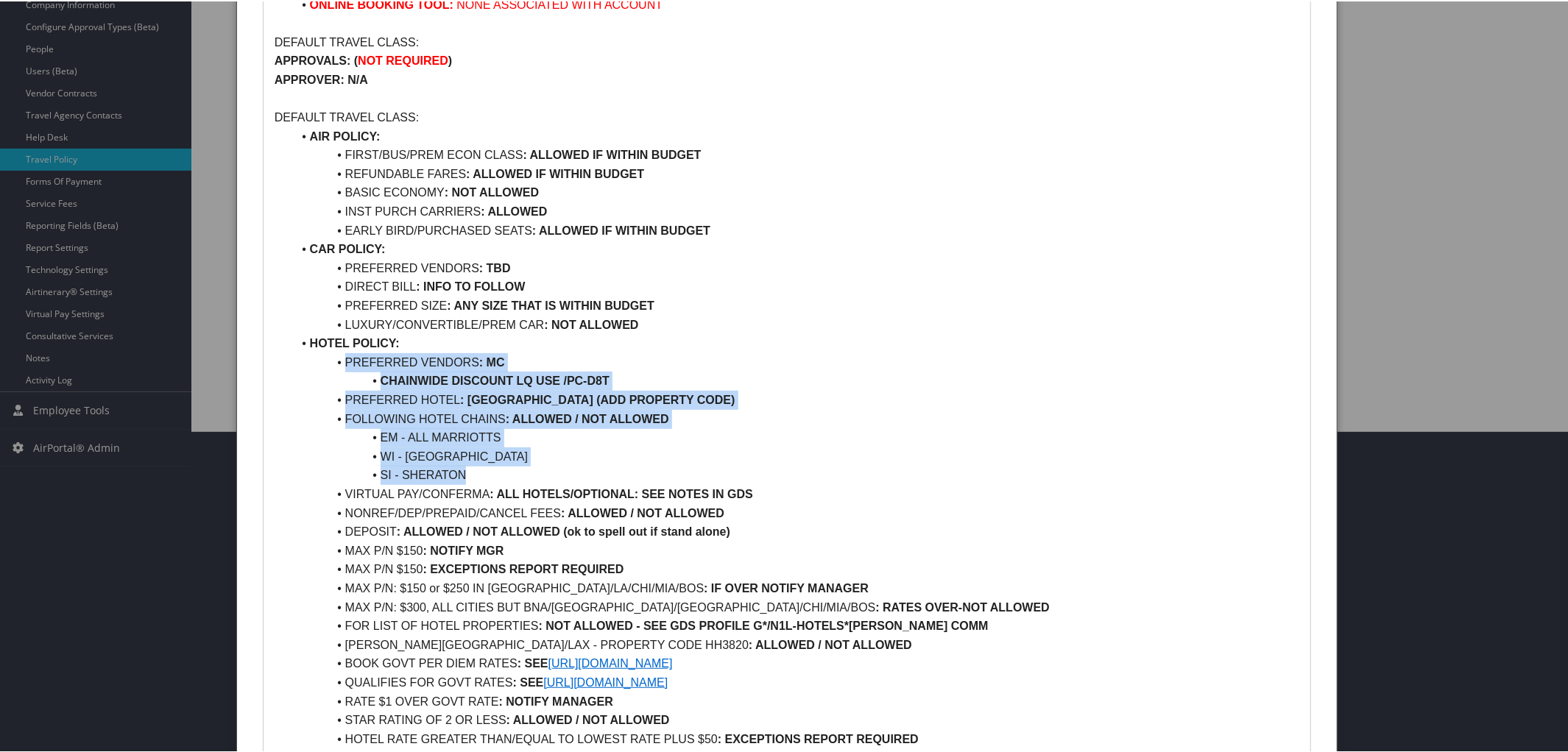
drag, startPoint x: 341, startPoint y: 364, endPoint x: 503, endPoint y: 468, distance: 192.5
click at [503, 468] on ul "AIR POLICY: FIRST/BUS/PREM ECON CLASS : ALLOWED IF WITHIN BUDGET REFUNDABLE FAR…" at bounding box center [787, 624] width 1026 height 998
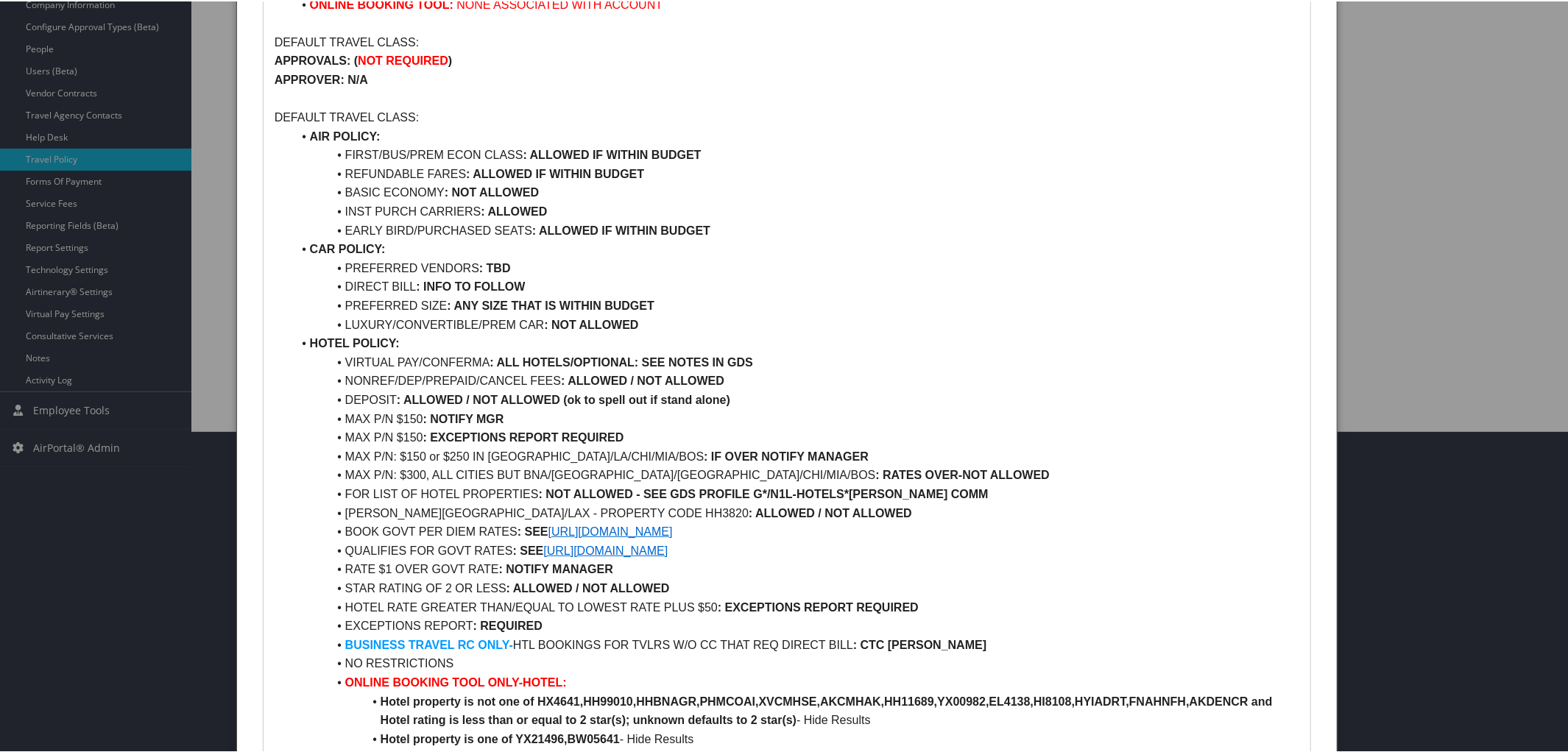
click at [420, 363] on li "VIRTUAL PAY/CONFERMA : ALL HOTELS/OPTIONAL: SEE NOTES IN GDS" at bounding box center [795, 361] width 1008 height 19
click at [679, 360] on li "CONFERMA : ALL HOTELS/OPTIONAL: SEE NOTES IN [GEOGRAPHIC_DATA]" at bounding box center [795, 361] width 1008 height 19
click at [421, 379] on li "NONREF/DEP/PREPAID/CANCEL FEES : ALLOWED / NOT ALLOWED" at bounding box center [795, 380] width 1008 height 19
click at [610, 383] on strong ": ALLOWED / NOT ALLOWED" at bounding box center [615, 378] width 164 height 12
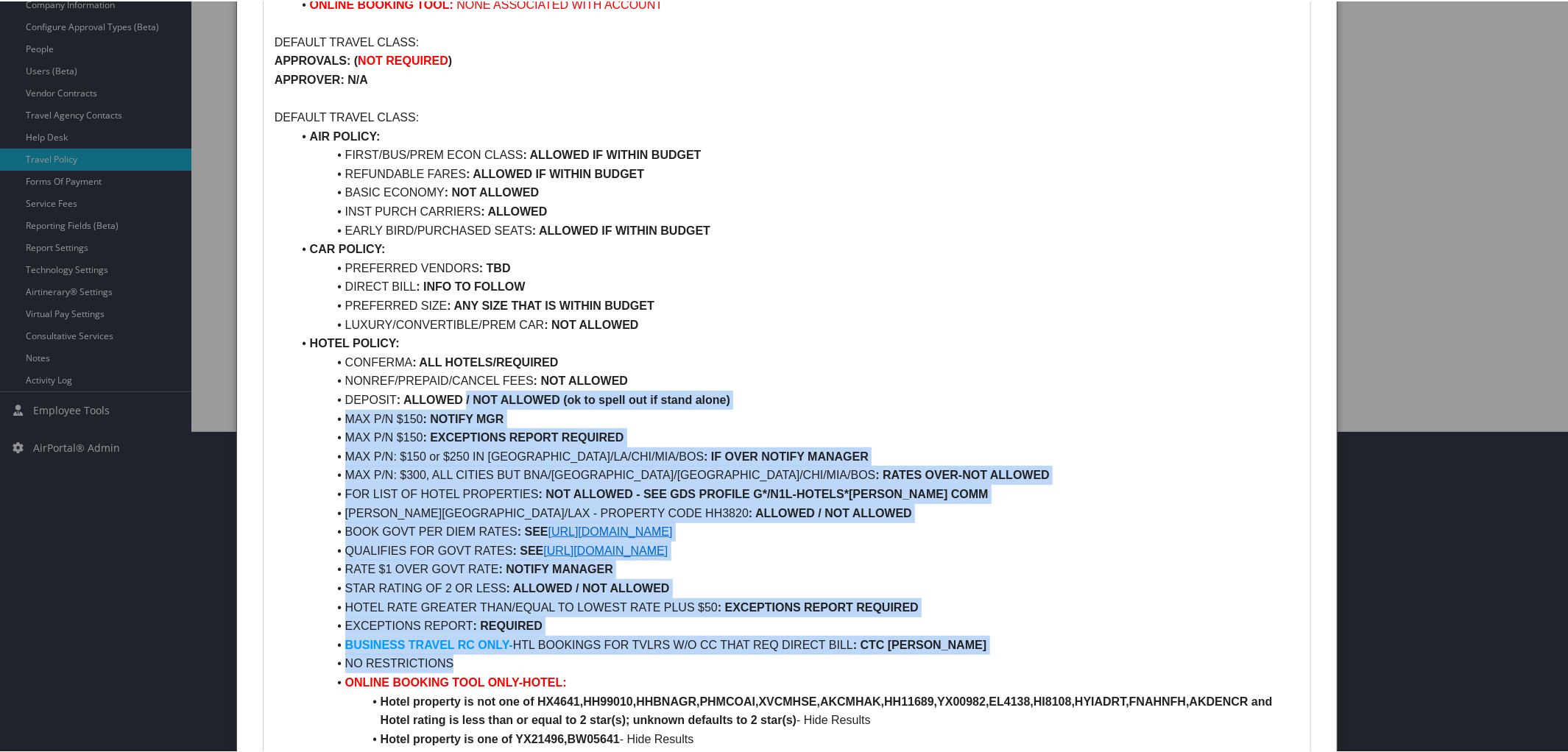
drag, startPoint x: 465, startPoint y: 401, endPoint x: 866, endPoint y: 664, distance: 479.6
click at [866, 664] on ul "AIR POLICY: FIRST/BUS/PREM ECON CLASS : ALLOWED IF WITHIN BUDGET REFUNDABLE FAR…" at bounding box center [787, 558] width 1026 height 866
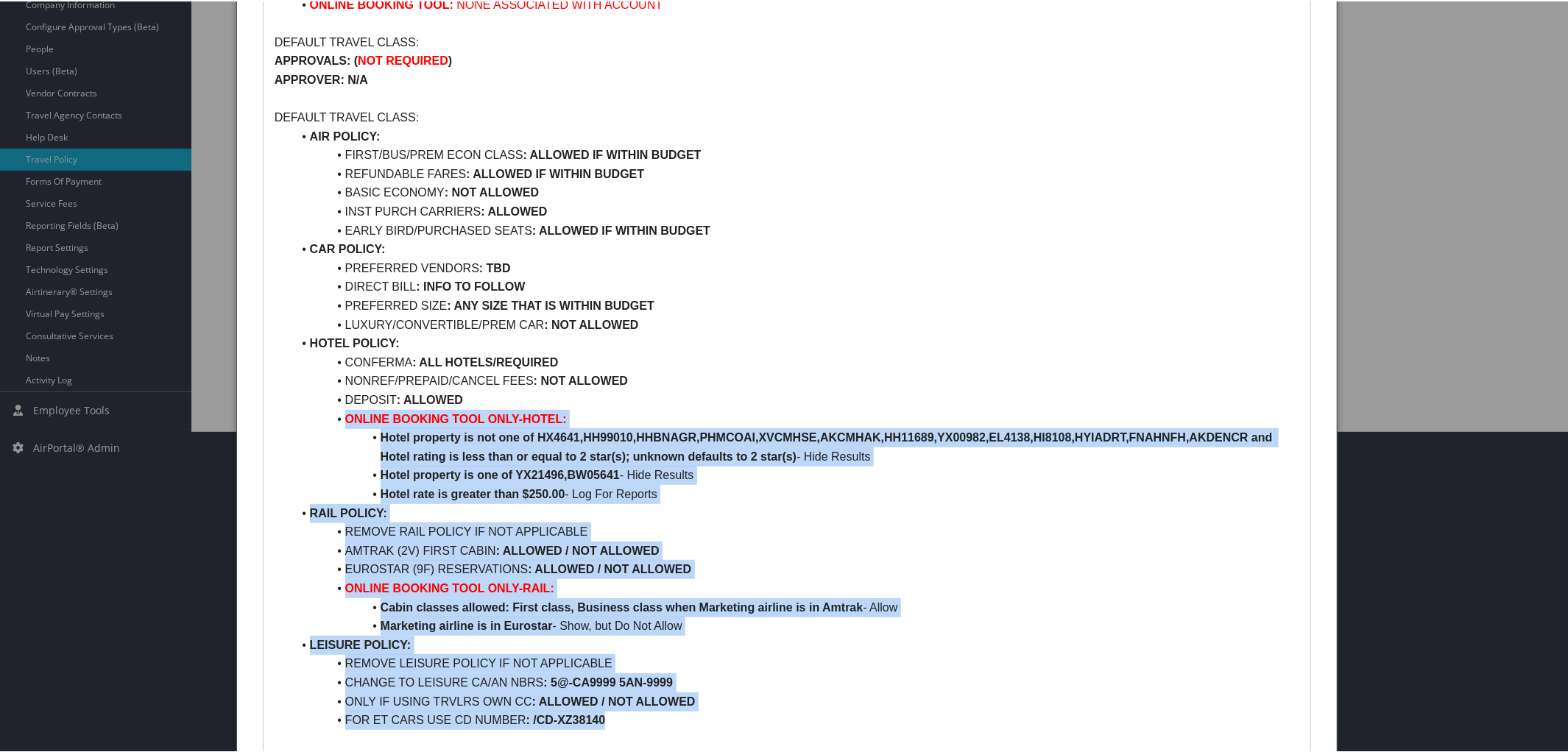
drag, startPoint x: 335, startPoint y: 425, endPoint x: 616, endPoint y: 719, distance: 406.7
click at [616, 719] on ul "AIR POLICY: FIRST/BUS/PREM ECON CLASS : ALLOWED IF WITHIN BUDGET REFUNDABLE FAR…" at bounding box center [787, 427] width 1026 height 603
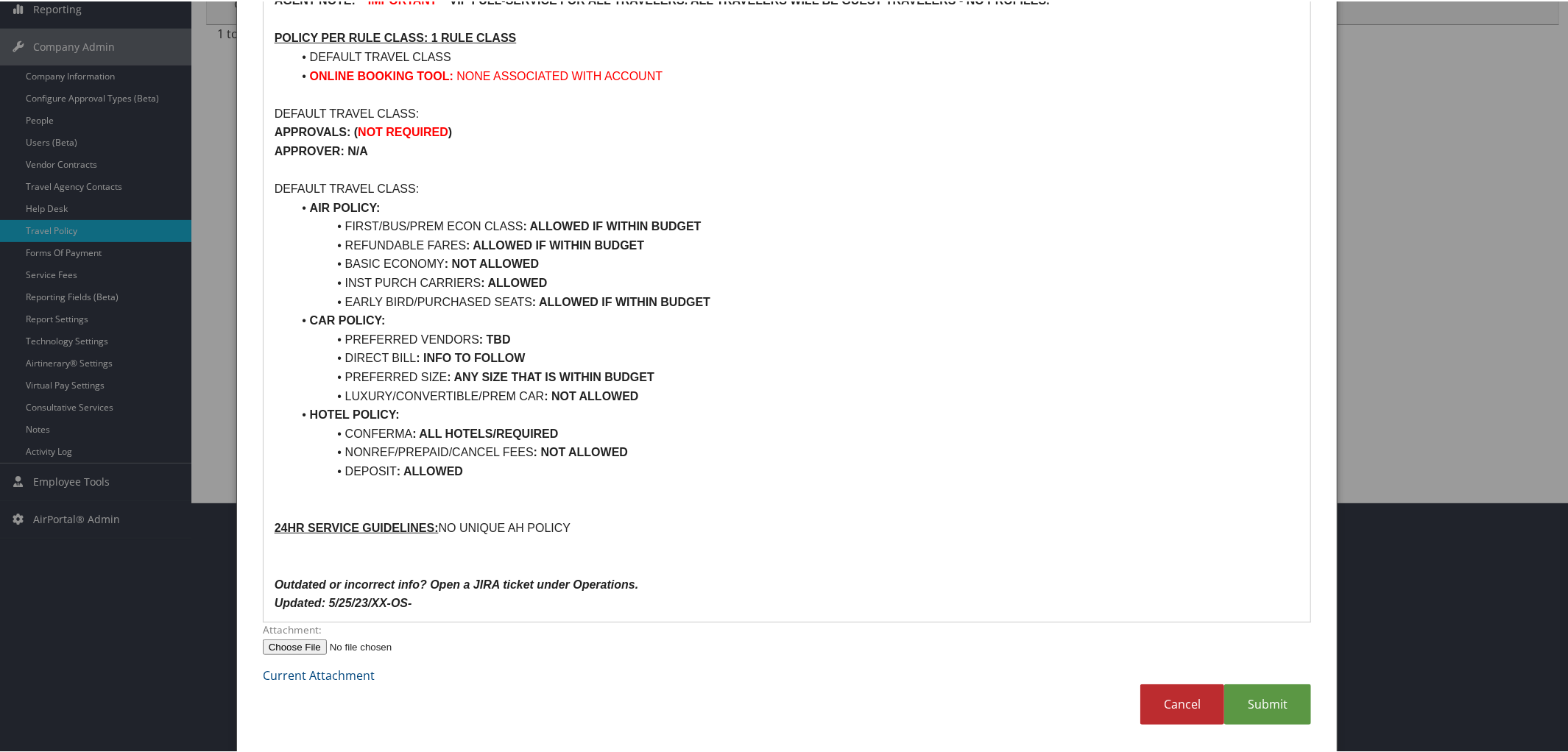
scroll to position [231, 0]
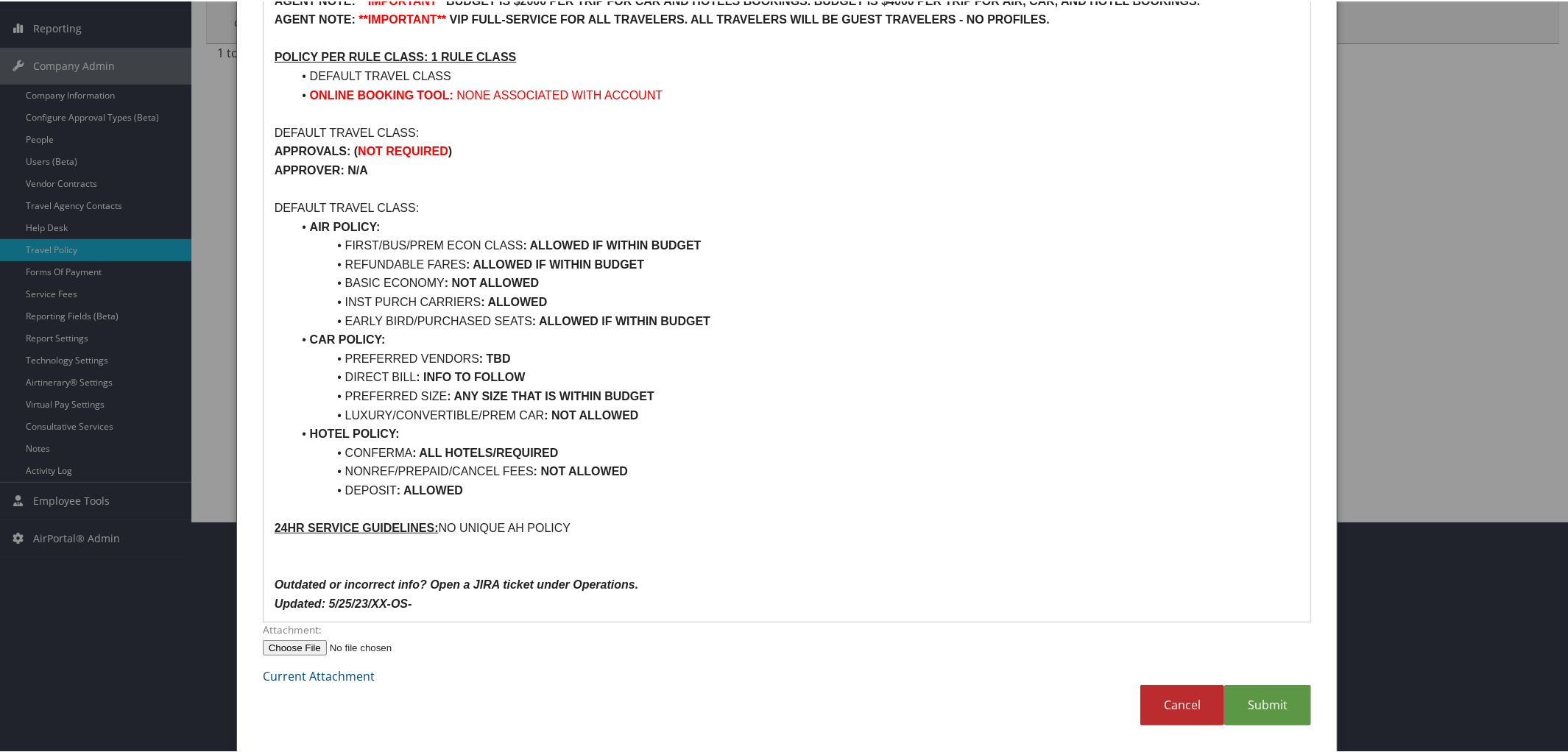
click at [672, 393] on li "PREFERRED SIZE : ANY SIZE THAT IS WITHIN BUDGET" at bounding box center [795, 395] width 1008 height 19
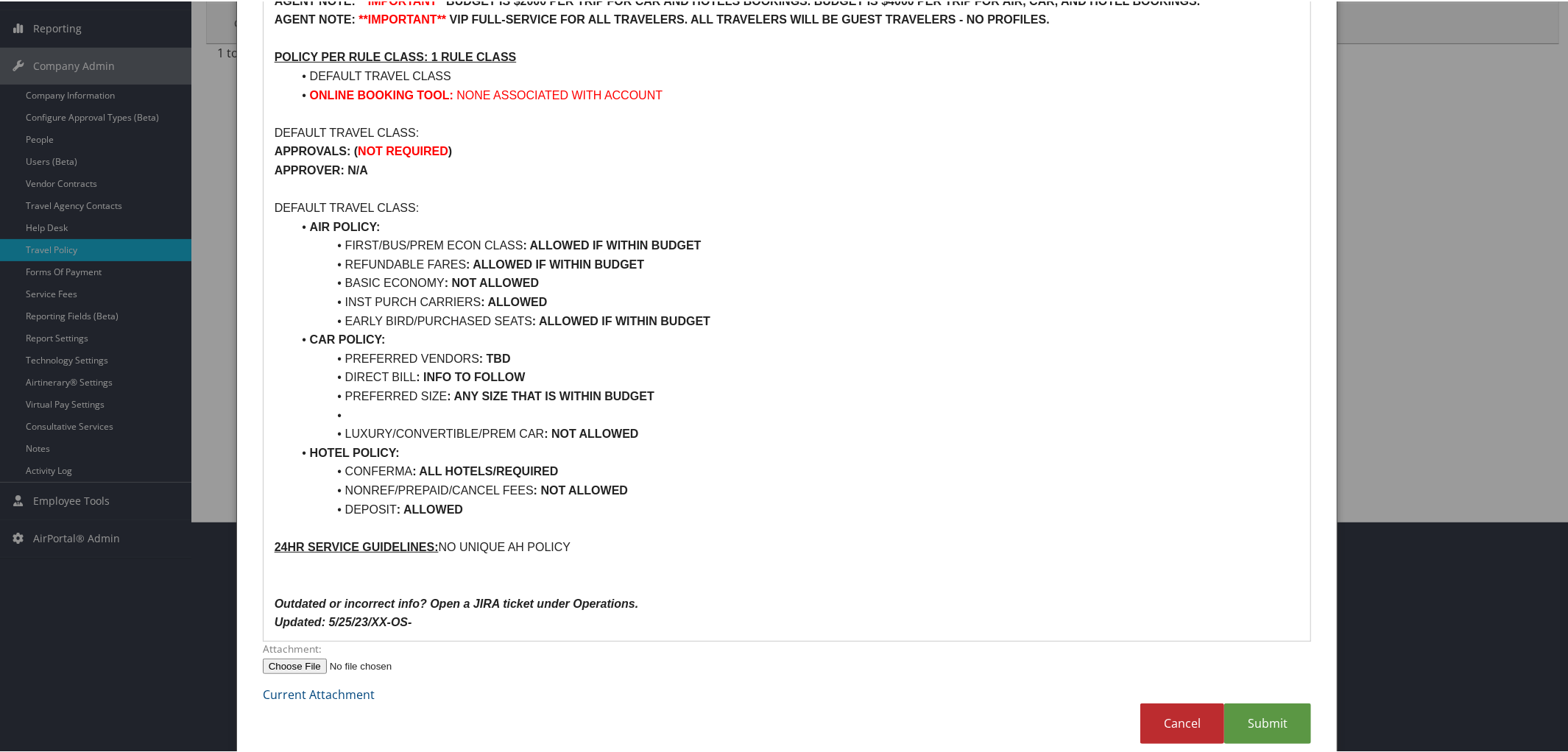
scroll to position [250, 0]
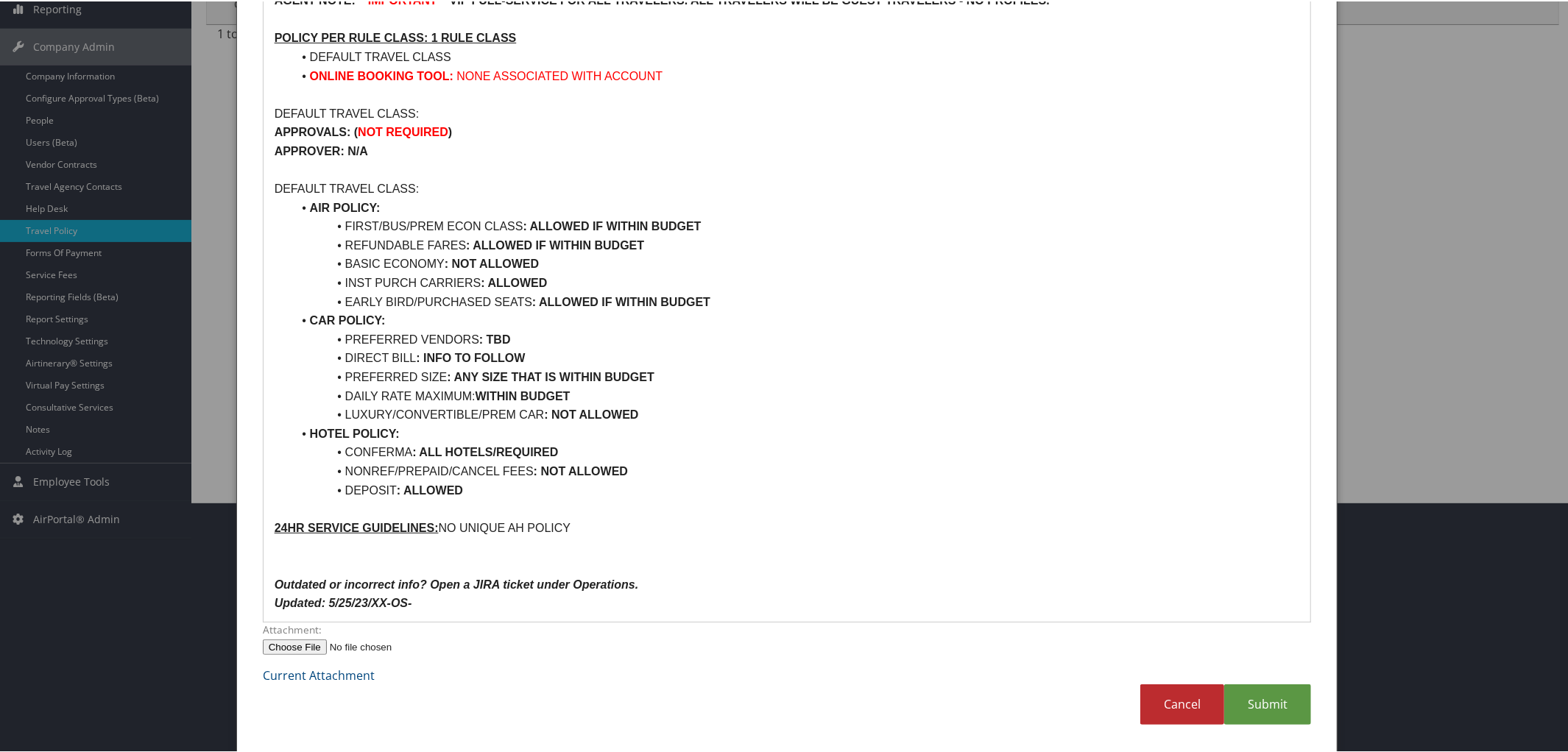
click at [483, 491] on li "DEPOSIT : ALLOWED" at bounding box center [795, 489] width 1008 height 19
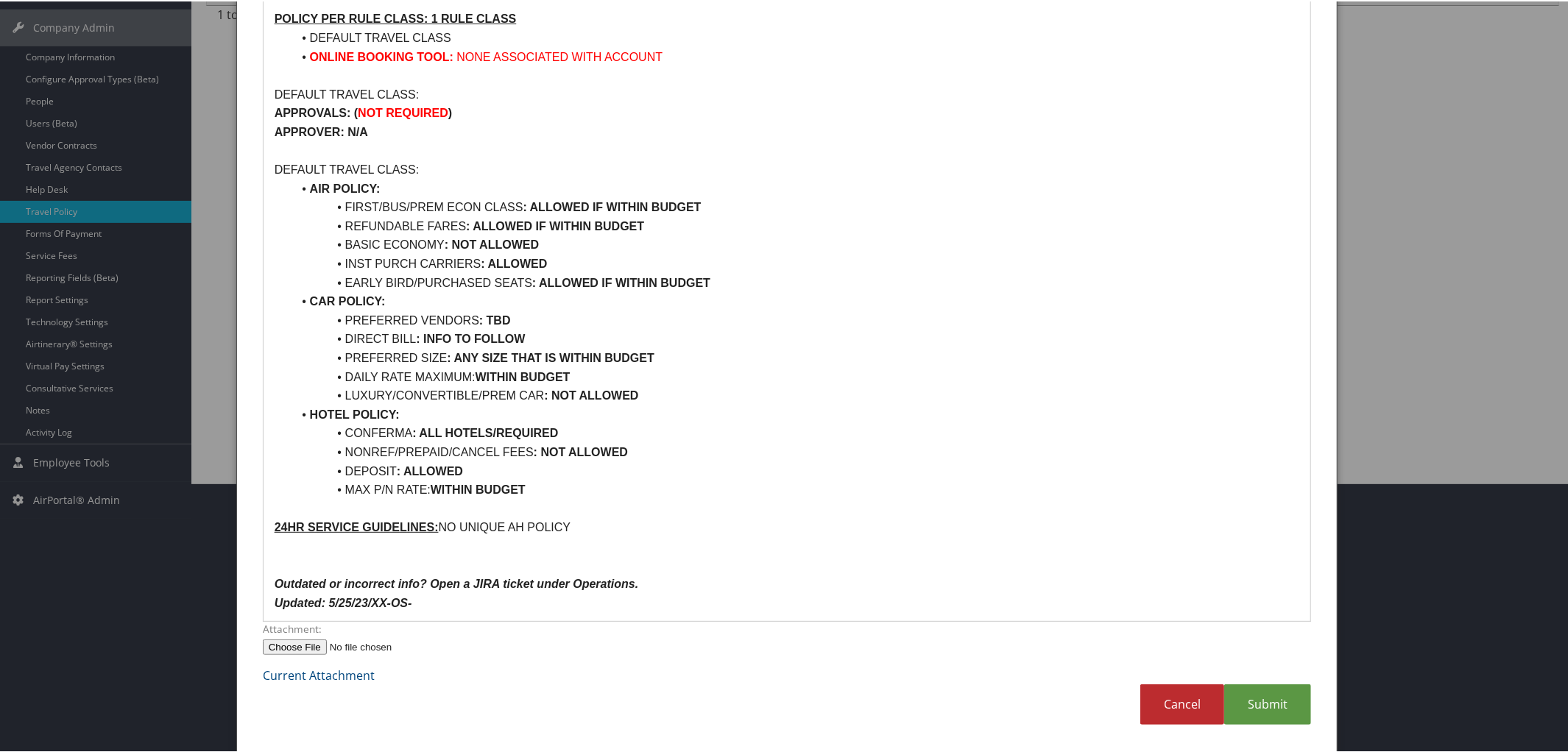
click at [596, 532] on p "24HR SERVICE GUIDELINES: NO UNIQUE AH POLICY" at bounding box center [787, 526] width 1026 height 19
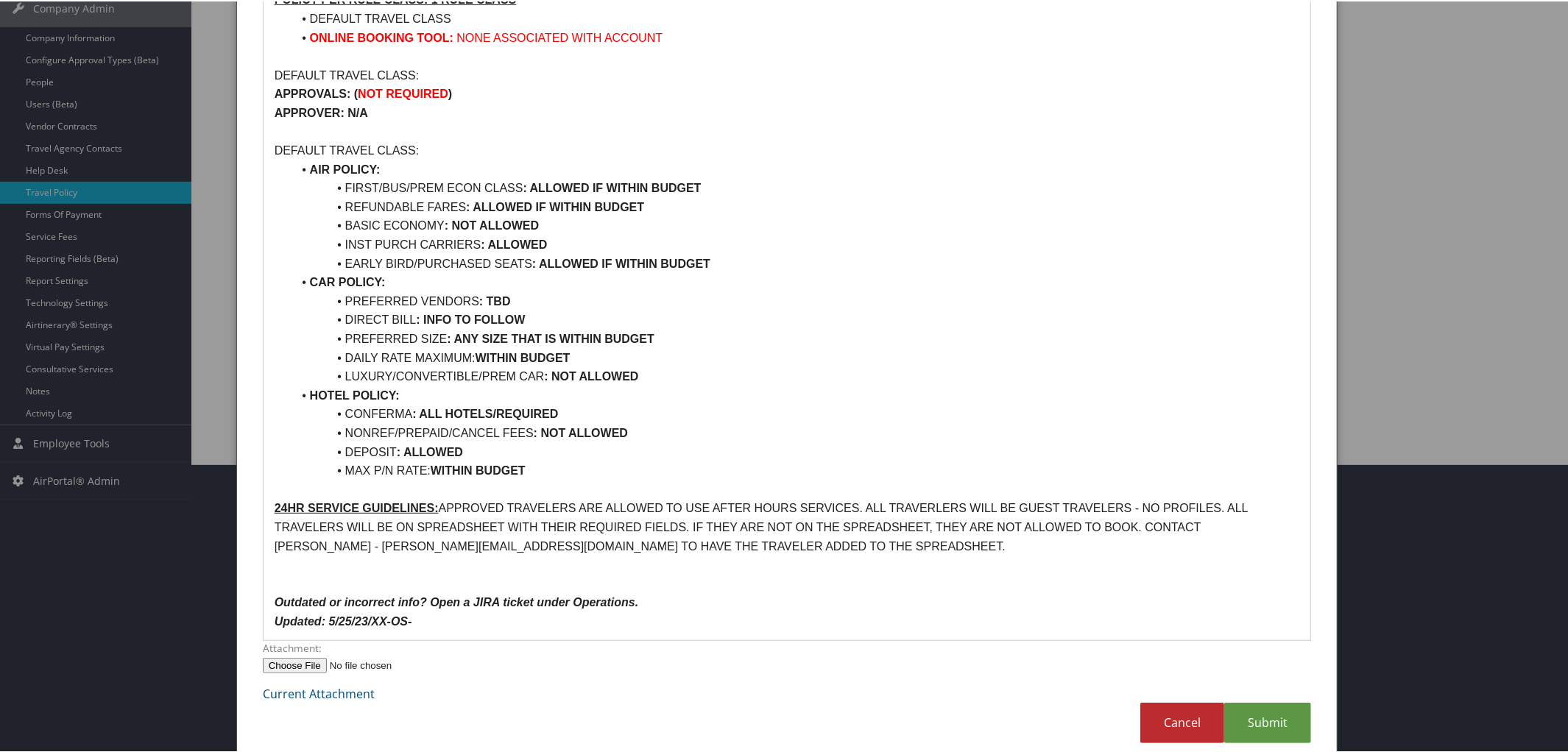
scroll to position [301, 0]
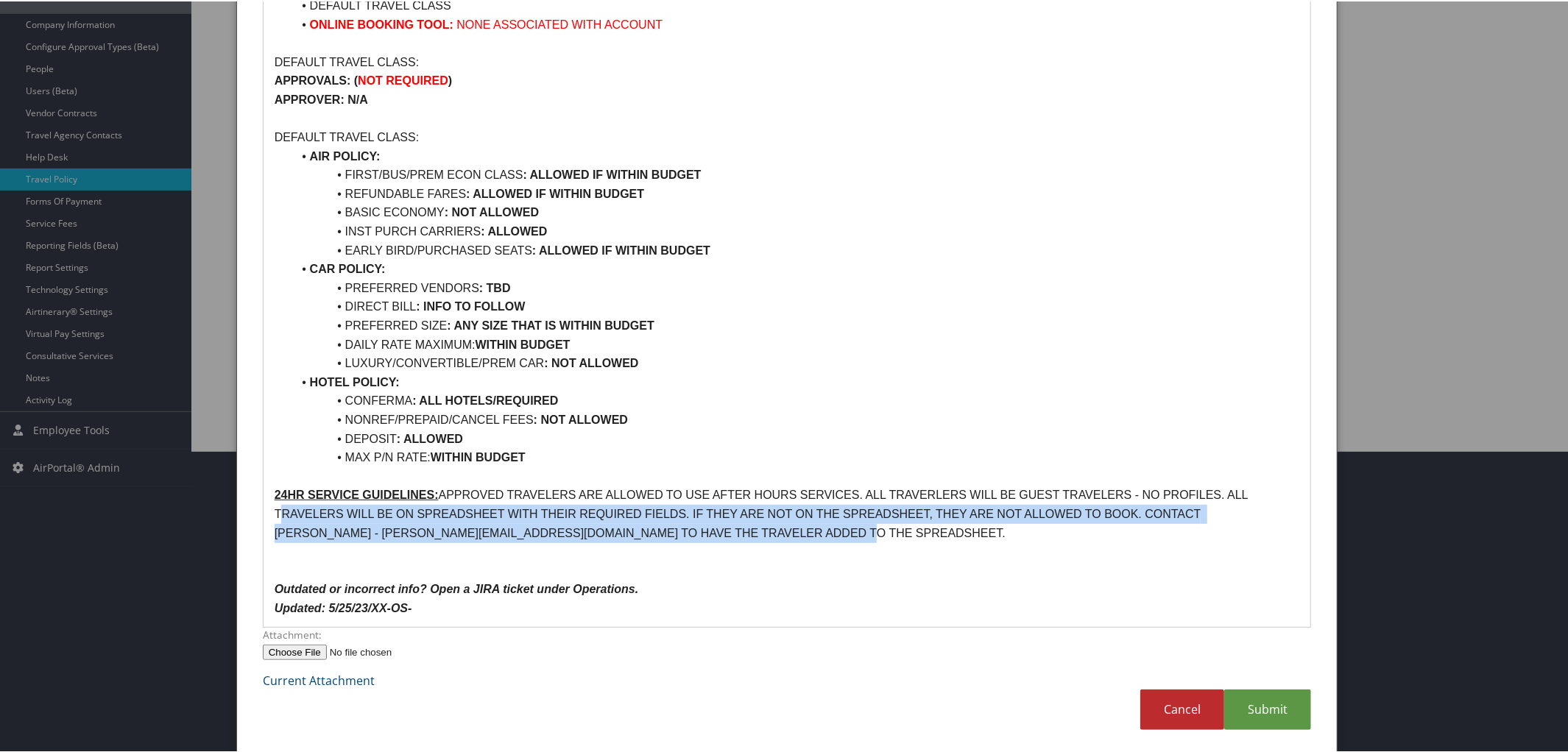
drag, startPoint x: 274, startPoint y: 515, endPoint x: 859, endPoint y: 529, distance: 585.2
click at [859, 529] on p "24HR SERVICE GUIDELINES: APPROVED TRAVELERS ARE ALLOWED TO USE AFTER HOURS SERV…" at bounding box center [787, 512] width 1026 height 57
copy p "TRAVELERS WILL BE ON SPREADSHEET WITH THEIR REQUIRED FIELDS. IF THEY ARE NOT ON…"
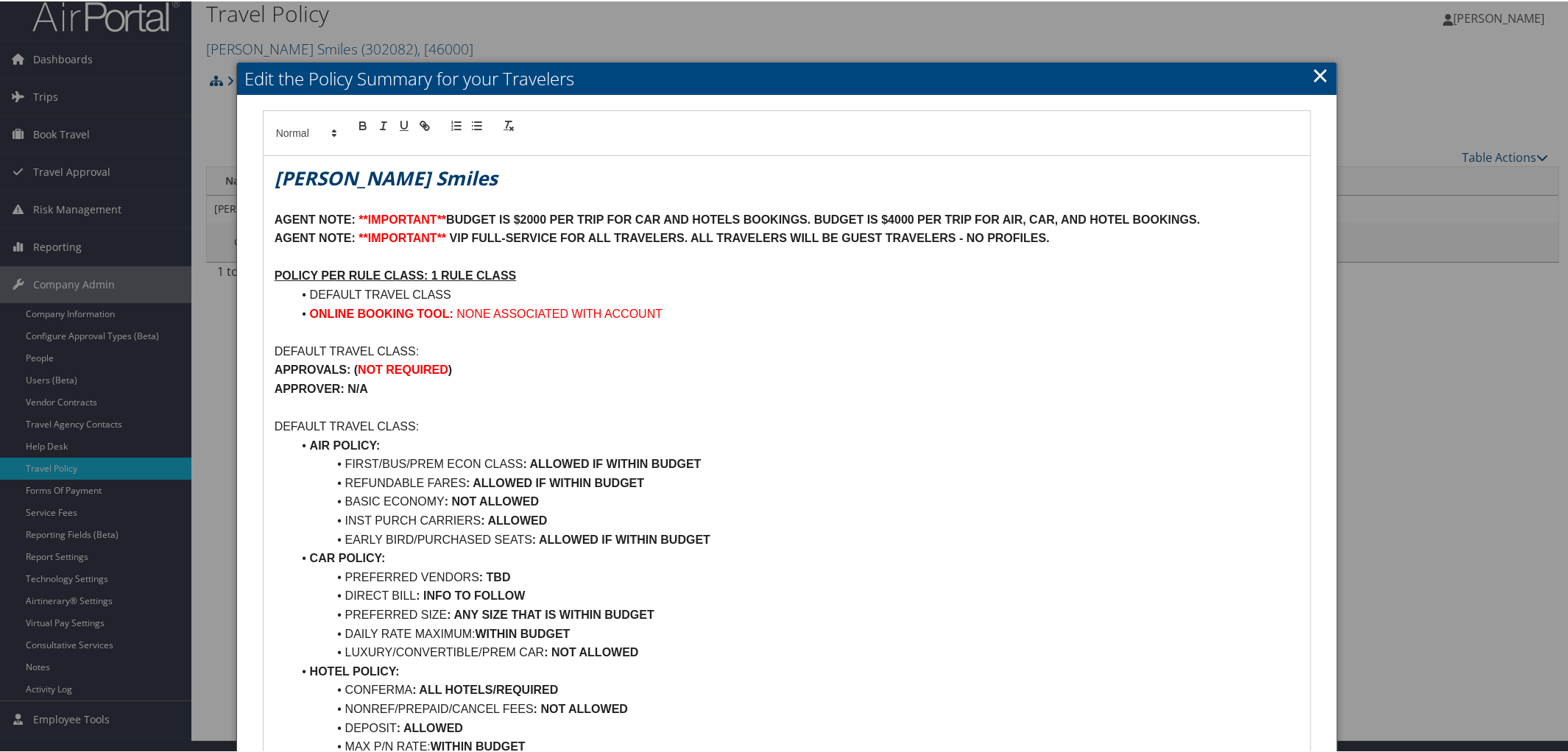
scroll to position [0, 0]
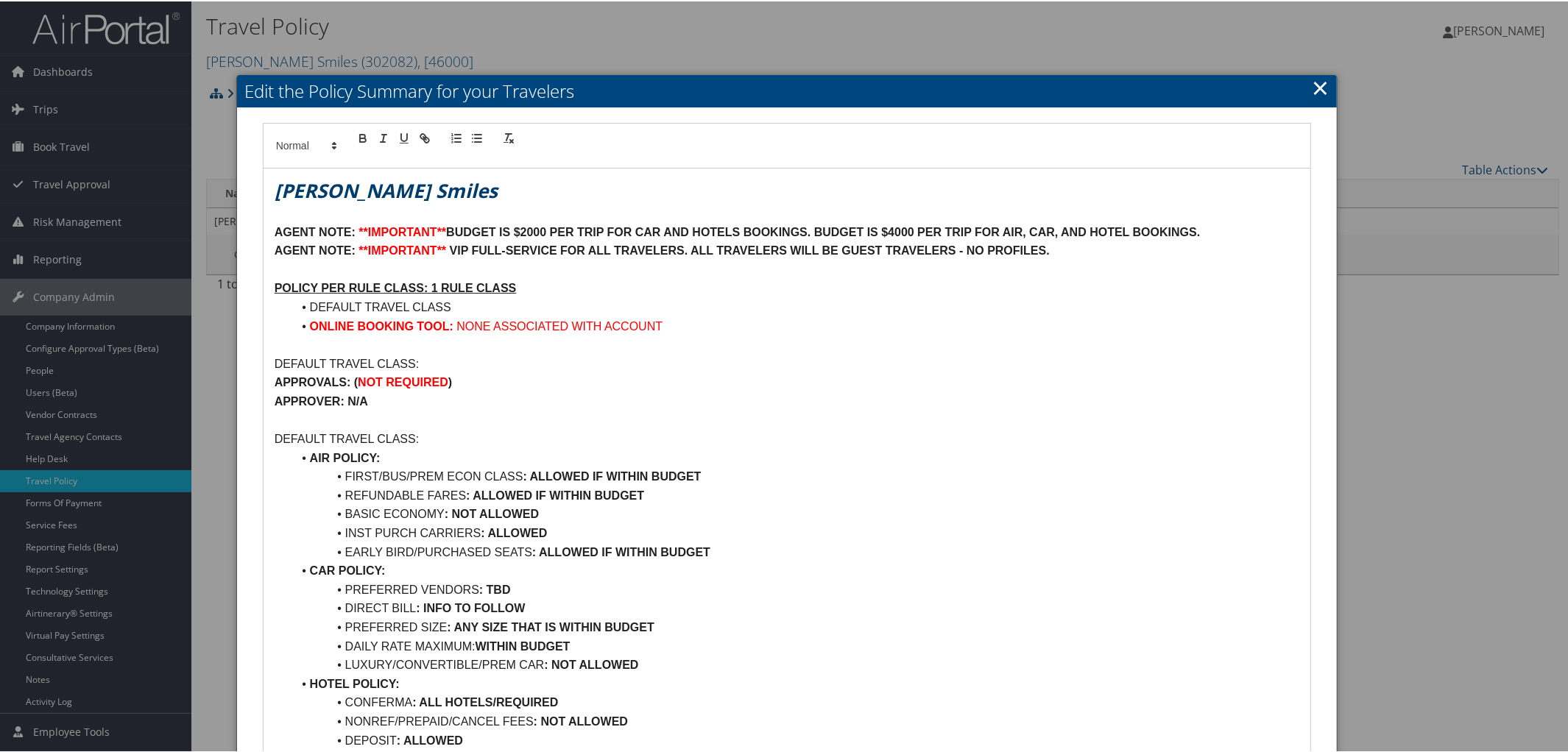
click at [1072, 251] on p "AGENT NOTE: **IMPORTANT** VIP FULL-SERVICE FOR ALL TRAVELERS. ALL TRAVELERS WIL…" at bounding box center [787, 250] width 1026 height 19
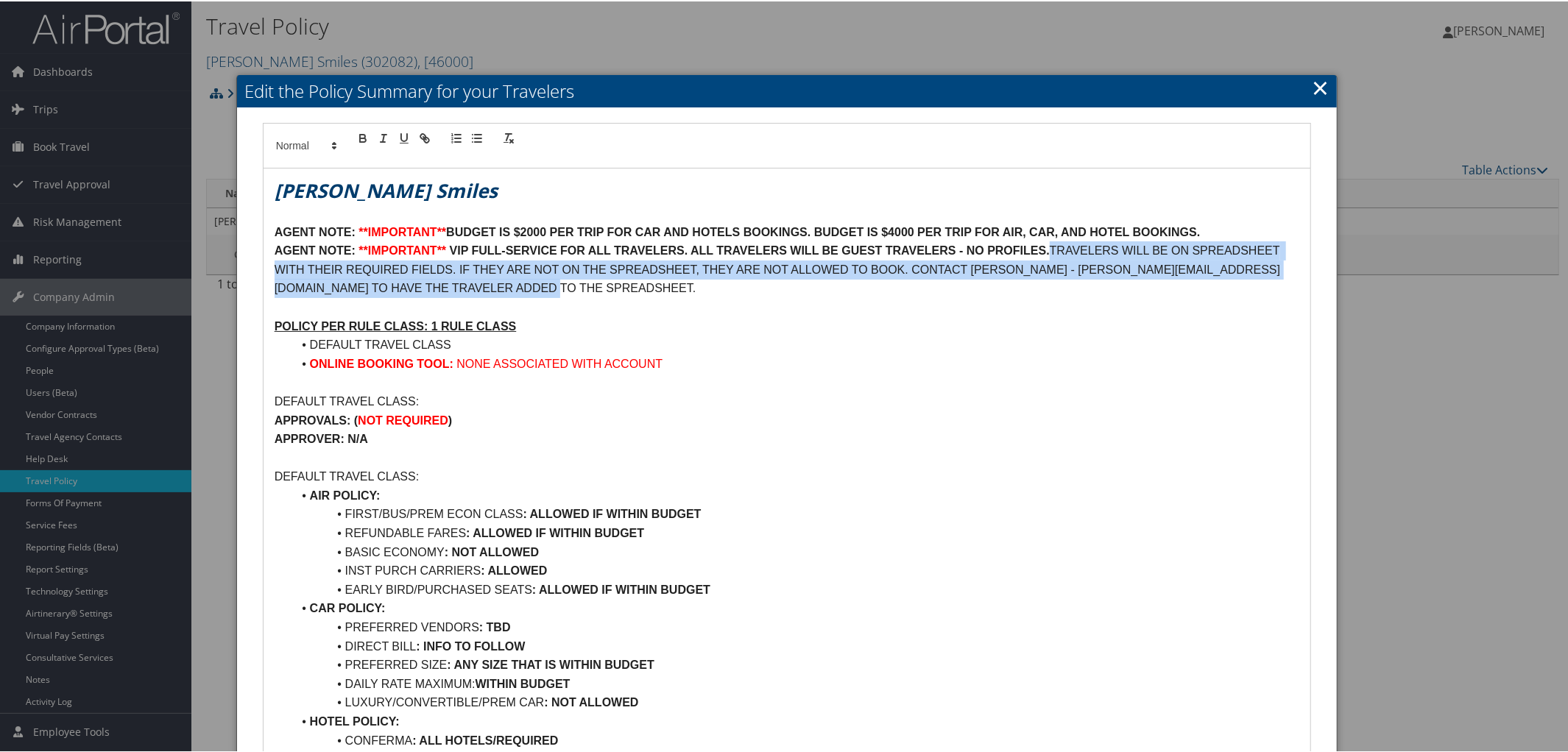
drag, startPoint x: 1052, startPoint y: 250, endPoint x: 1274, endPoint y: 288, distance: 225.2
click at [1274, 288] on p "AGENT NOTE: **IMPORTANT** VIP FULL-SERVICE FOR ALL TRAVELERS. ALL TRAVELERS WIL…" at bounding box center [787, 268] width 1026 height 57
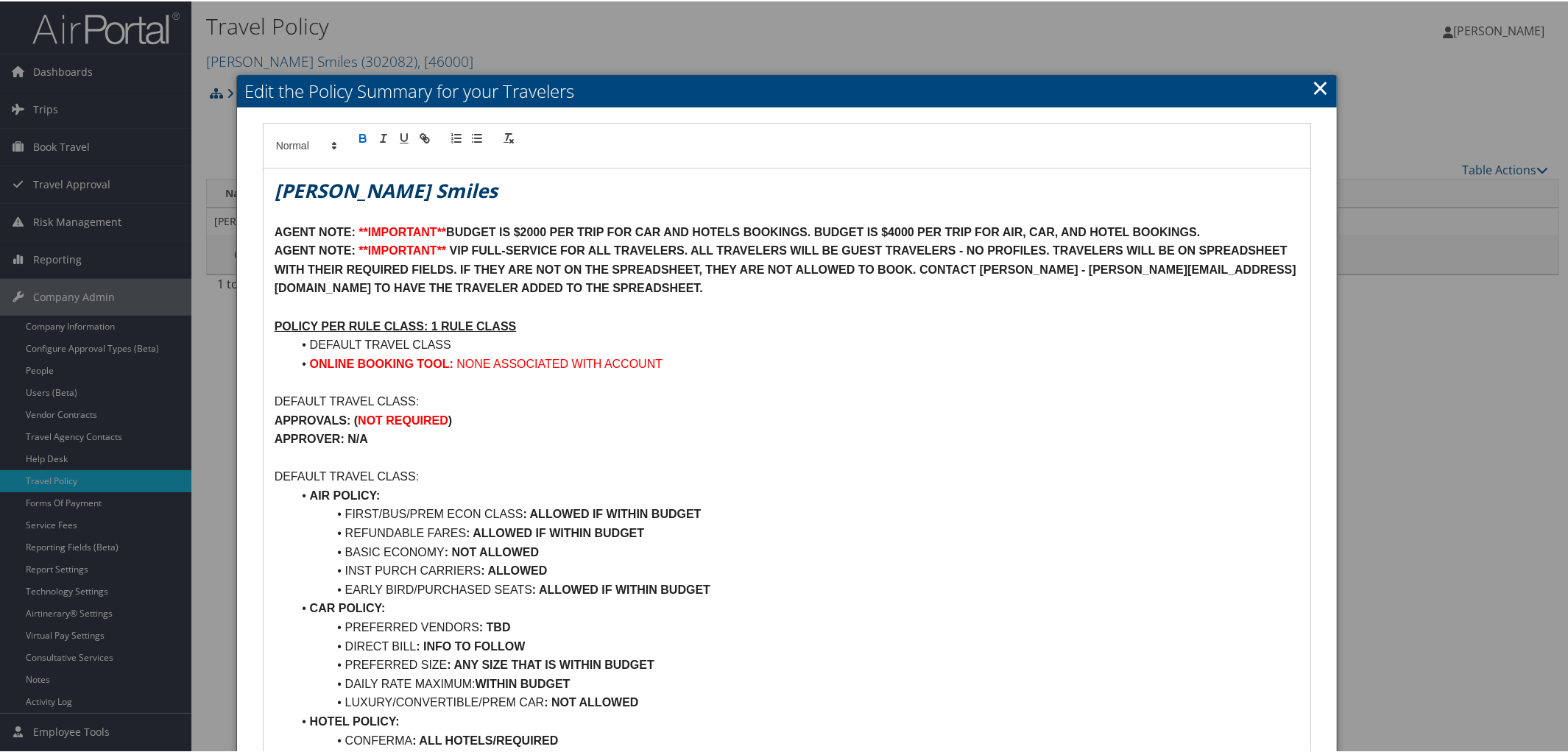
click at [1228, 229] on p "AGENT NOTE: **IMPORTANT** BUDGET IS $2000 PER TRIP FOR CAR AND HOTELS BOOKINGS.…" at bounding box center [787, 231] width 1026 height 19
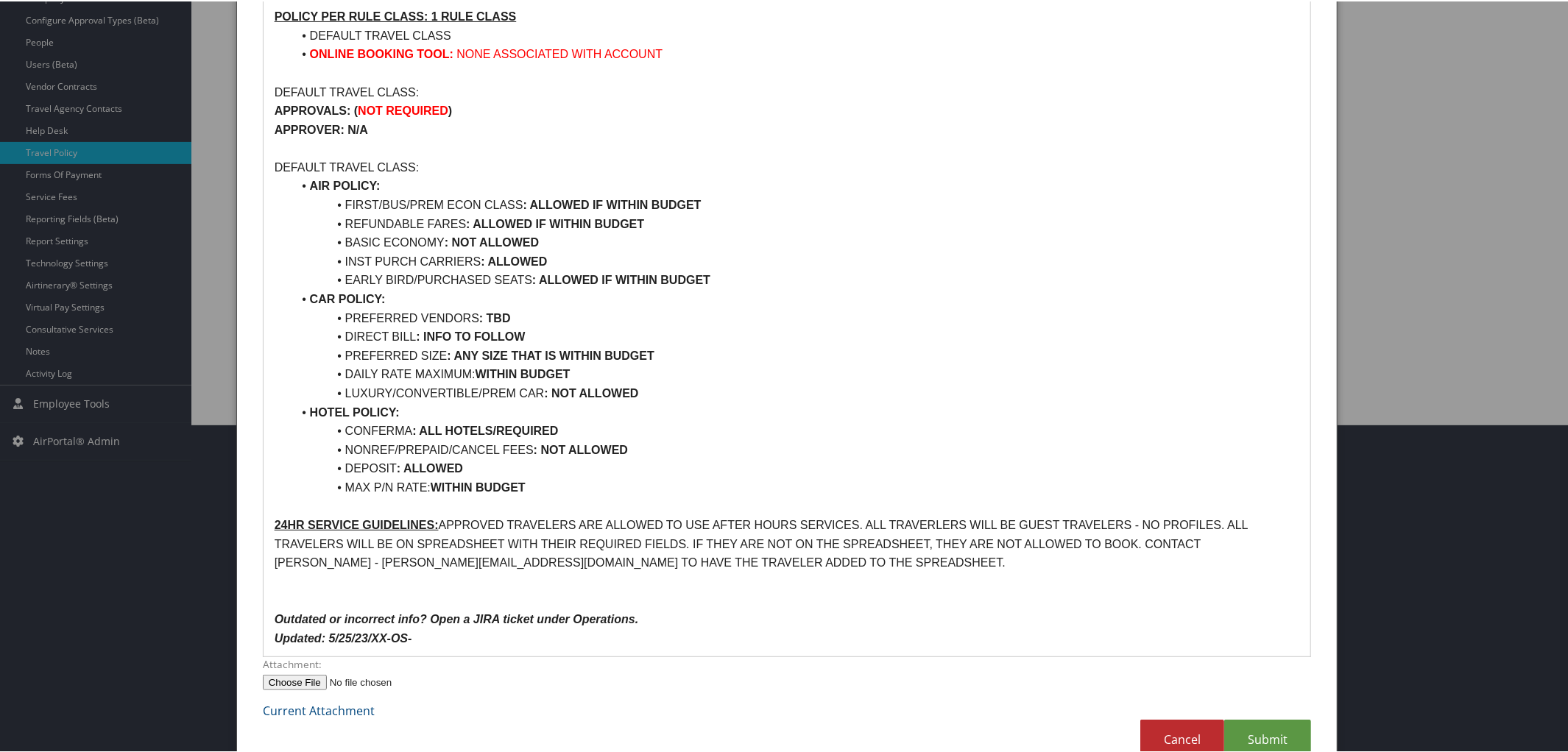
scroll to position [364, 0]
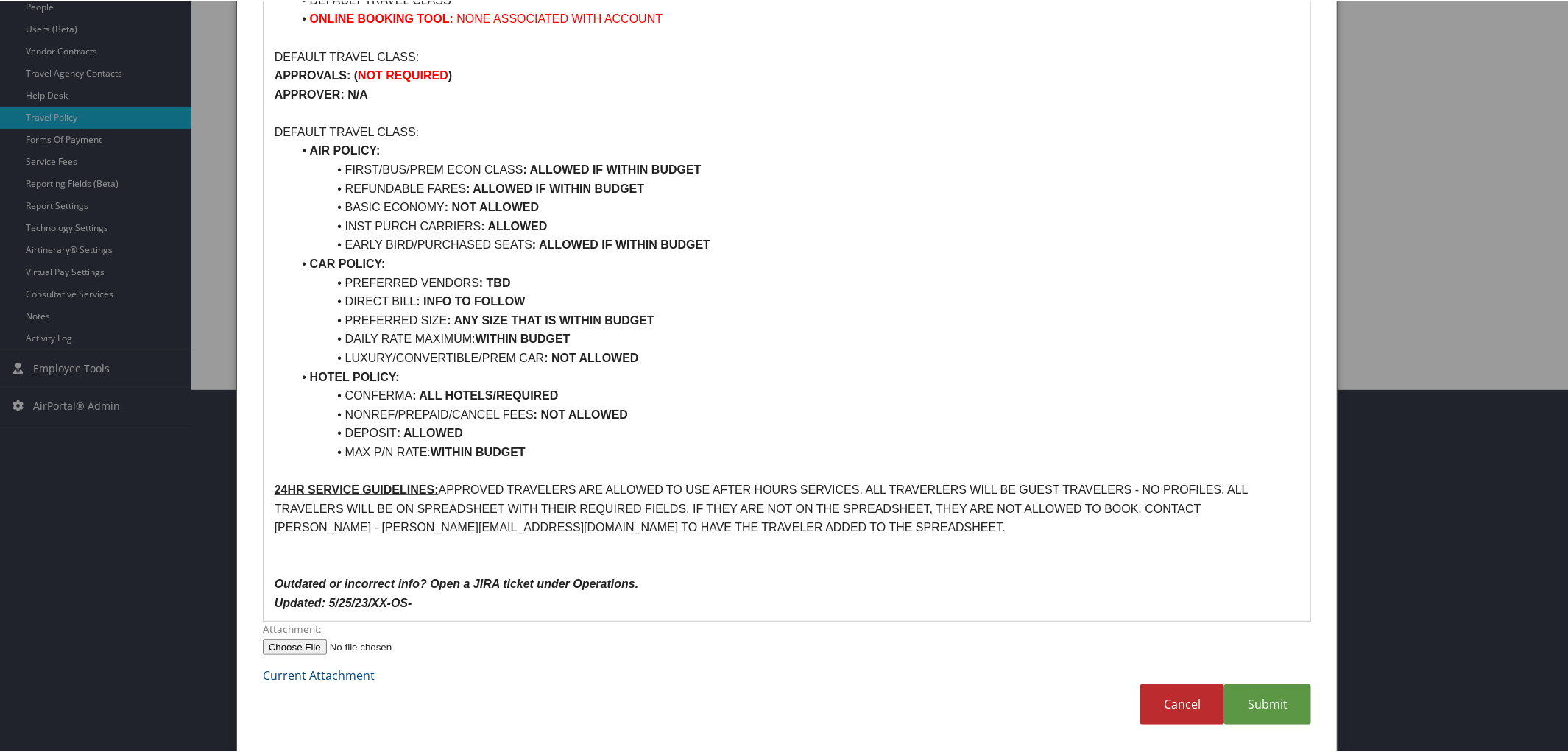
click at [484, 605] on p "Updated: 5/25/23/XX-OS-" at bounding box center [787, 602] width 1026 height 19
click at [1282, 707] on link "Submit" at bounding box center [1267, 703] width 87 height 41
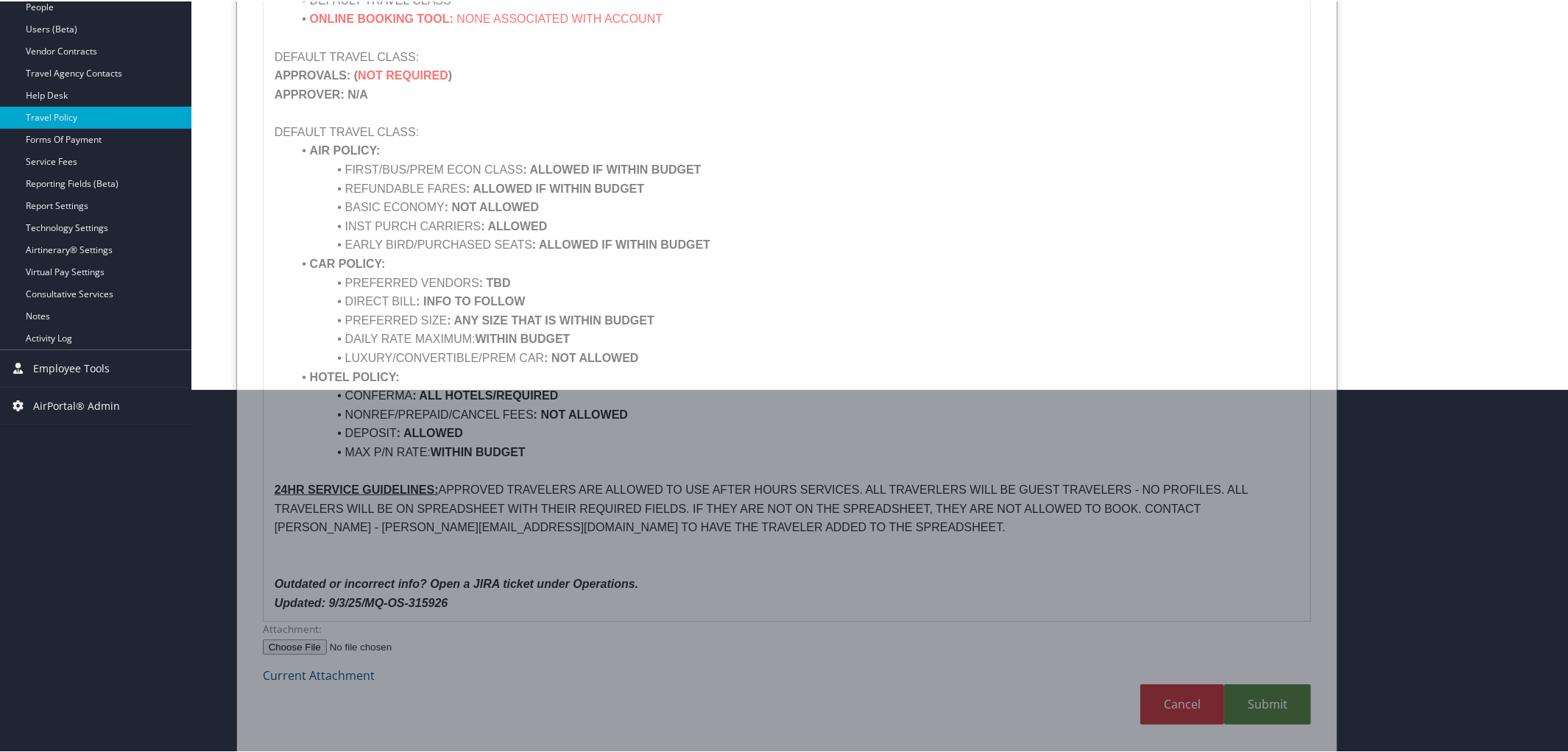
scroll to position [35, 0]
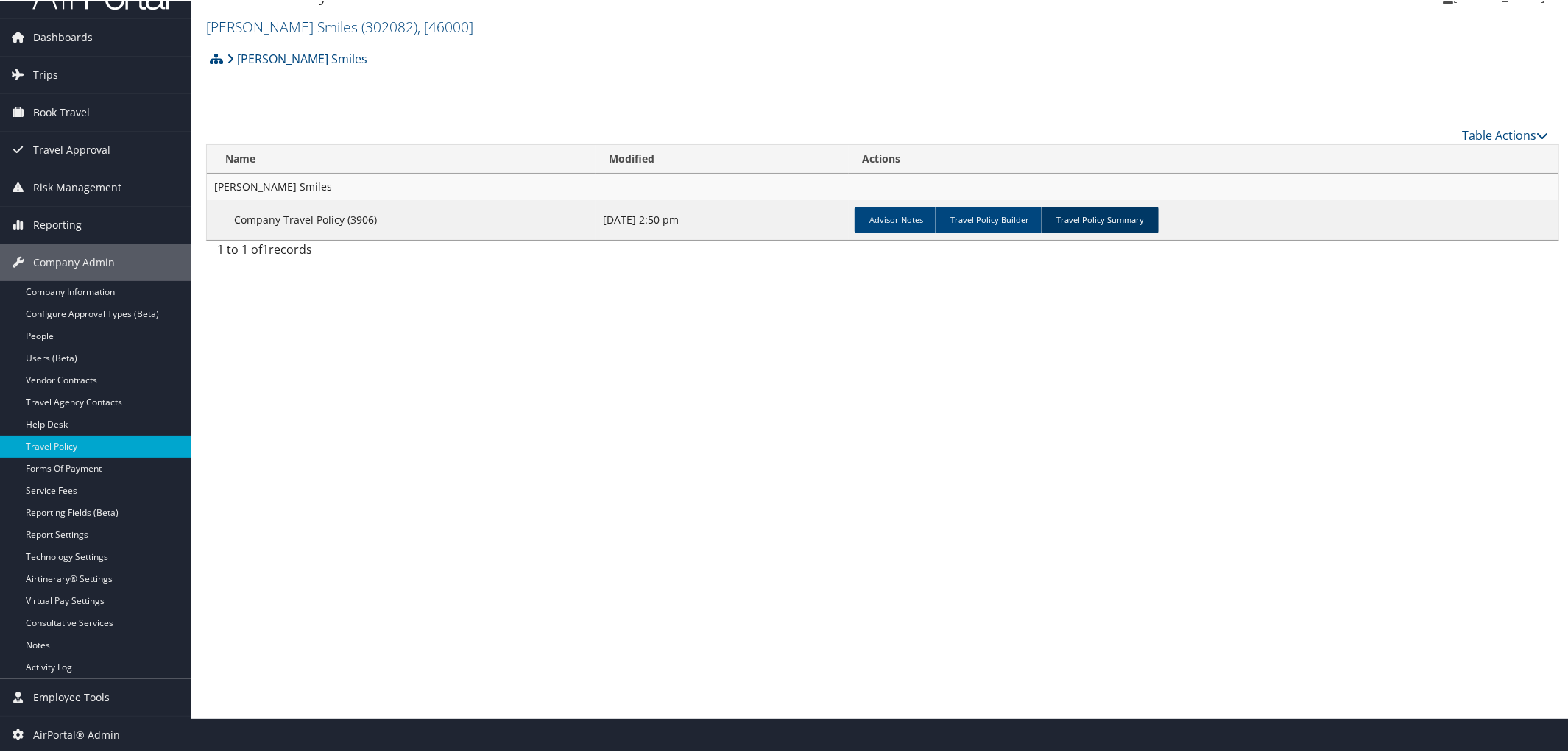
click at [1118, 218] on link "Travel Policy Summary" at bounding box center [1099, 218] width 118 height 27
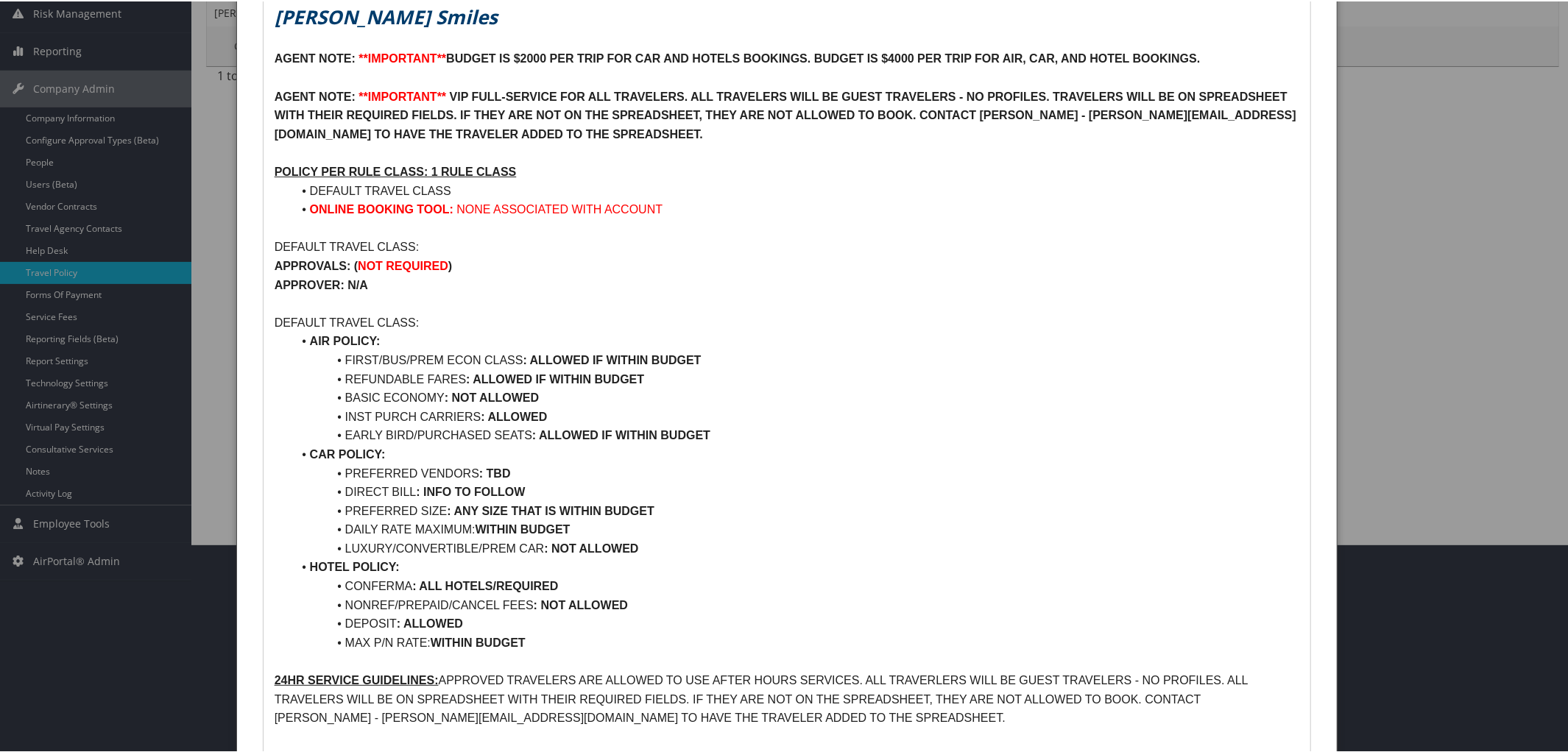
scroll to position [207, 0]
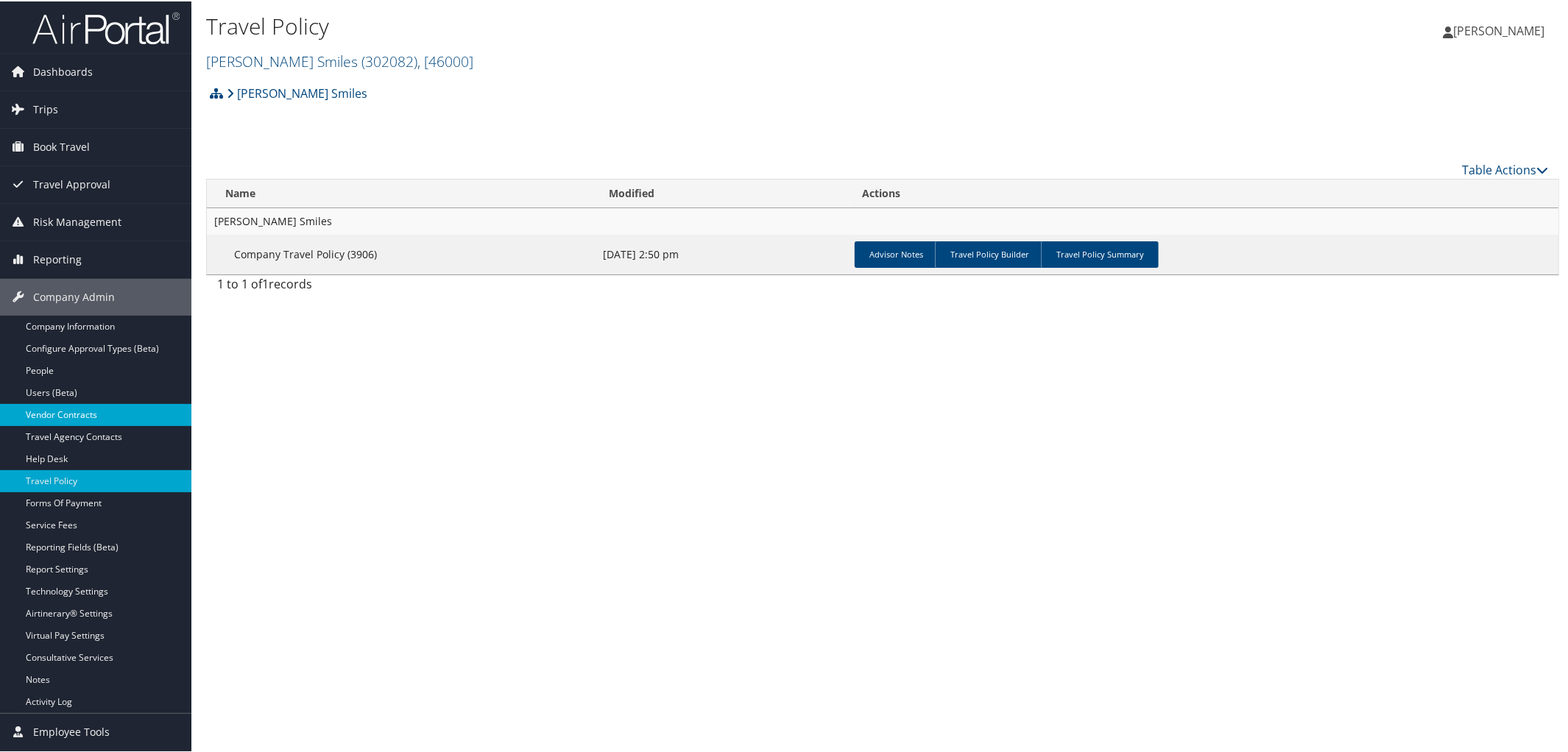
click at [94, 419] on link "Vendor Contracts" at bounding box center [96, 413] width 191 height 22
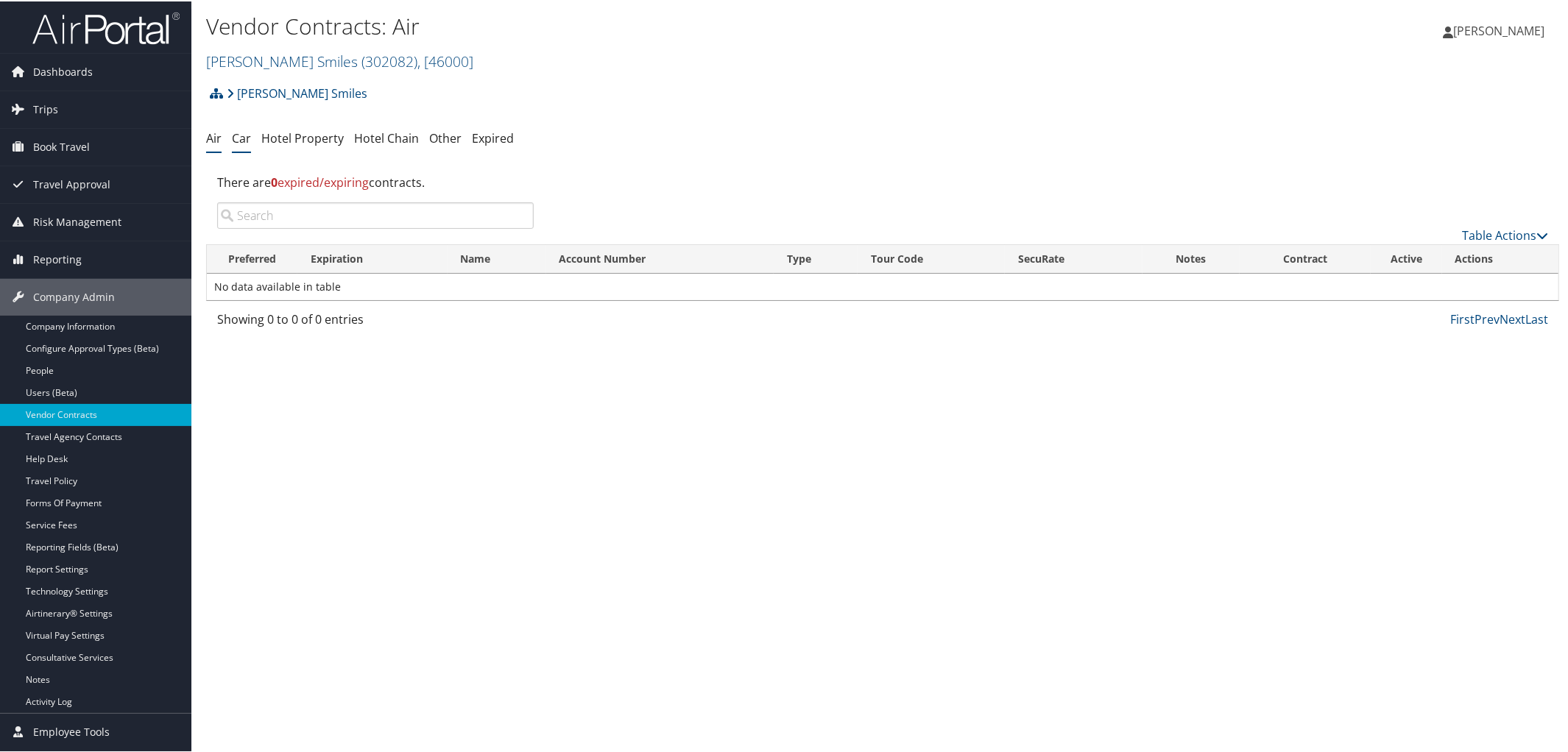
click at [238, 142] on link "Car" at bounding box center [242, 137] width 19 height 16
